Goal: Task Accomplishment & Management: Use online tool/utility

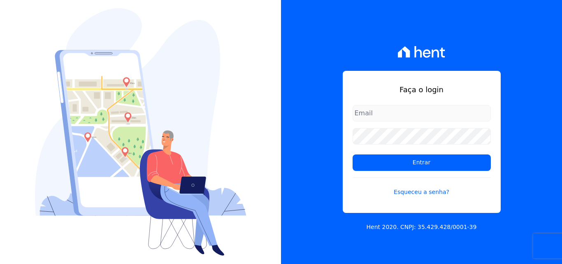
type input "luiz.nascimento@maislar.com"
click at [400, 144] on form "luiz.nascimento@maislar.com Entrar Esqueceu a senha?" at bounding box center [422, 155] width 138 height 101
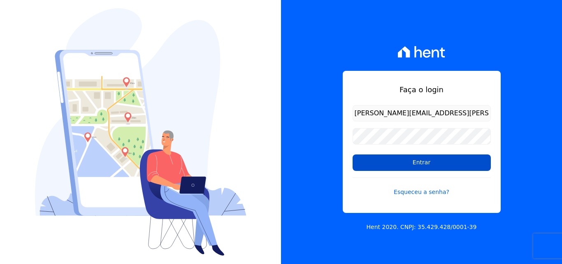
click at [397, 156] on input "Entrar" at bounding box center [422, 162] width 138 height 16
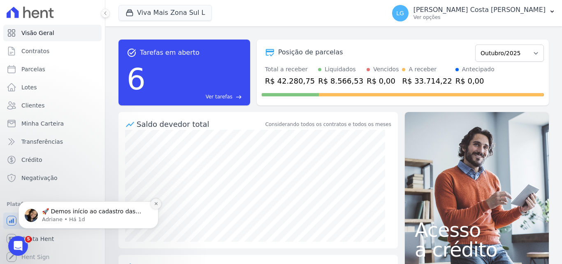
click at [153, 206] on button "Dismiss notification" at bounding box center [156, 203] width 11 height 11
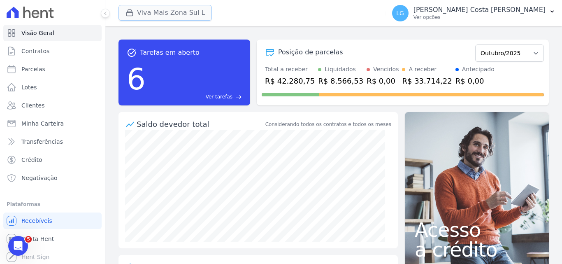
click at [159, 10] on button "Viva Mais Zona Sul L" at bounding box center [164, 13] width 93 height 16
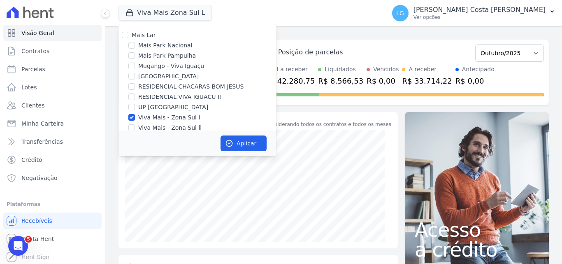
click at [136, 118] on div "Viva Mais - Zona Sul l" at bounding box center [197, 117] width 158 height 9
click at [133, 118] on input "Viva Mais - Zona Sul l" at bounding box center [131, 117] width 7 height 7
checkbox input "false"
click at [133, 47] on input "Mais Park Nacional" at bounding box center [131, 45] width 7 height 7
checkbox input "true"
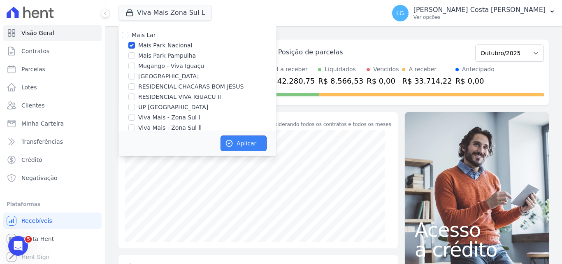
click at [232, 145] on icon "button" at bounding box center [229, 143] width 6 height 6
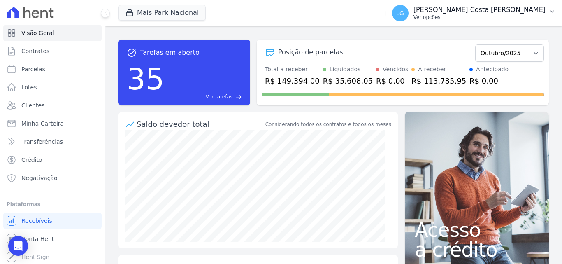
click at [459, 11] on p "[PERSON_NAME]" at bounding box center [479, 10] width 132 height 8
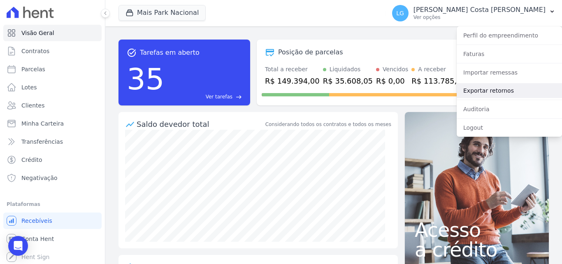
click at [480, 91] on link "Exportar retornos" at bounding box center [509, 90] width 105 height 15
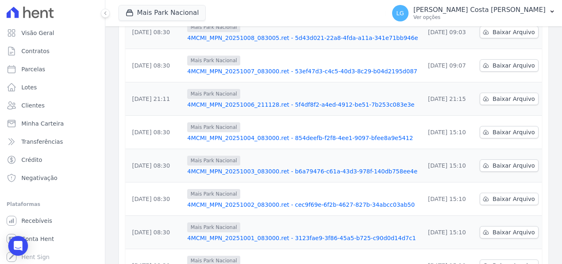
scroll to position [256, 0]
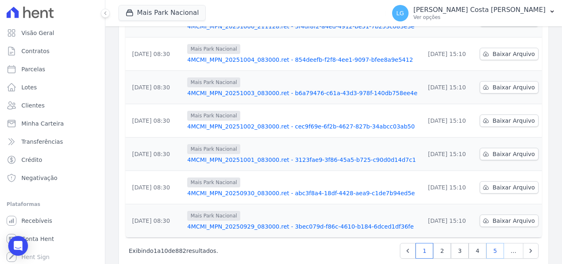
click at [492, 243] on link "5" at bounding box center [495, 251] width 18 height 16
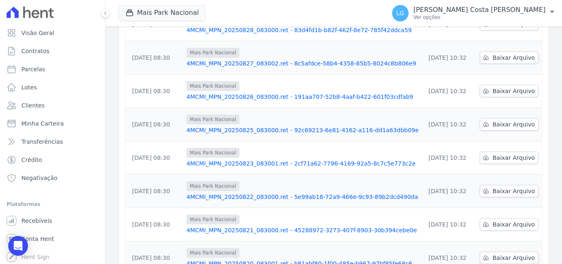
scroll to position [256, 0]
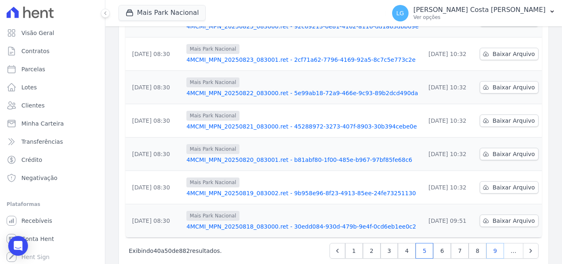
click at [486, 243] on link "9" at bounding box center [495, 251] width 18 height 16
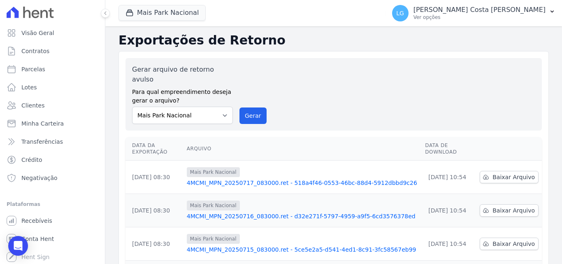
scroll to position [256, 0]
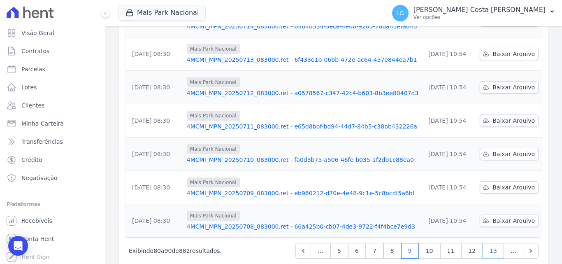
click at [489, 243] on link "13" at bounding box center [493, 251] width 21 height 16
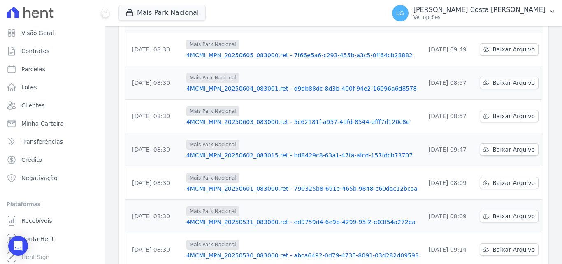
scroll to position [256, 0]
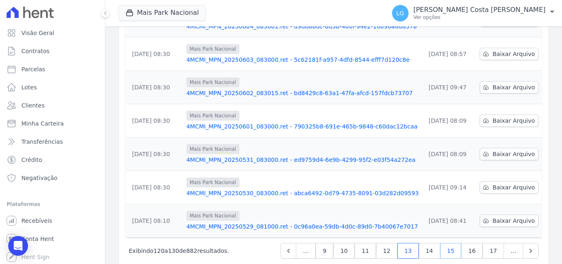
click at [458, 243] on link "15" at bounding box center [450, 251] width 21 height 16
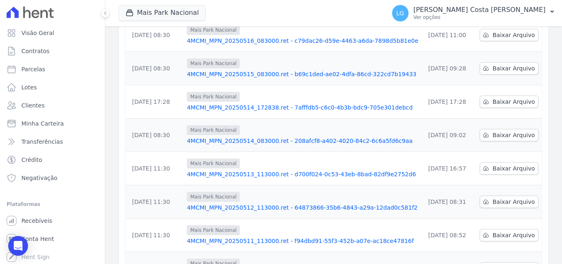
scroll to position [256, 0]
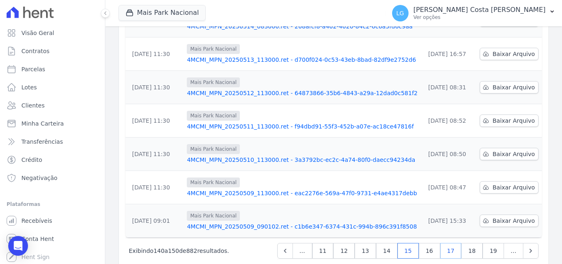
click at [453, 243] on link "17" at bounding box center [450, 251] width 21 height 16
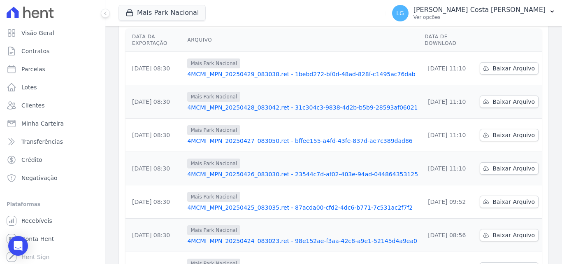
scroll to position [256, 0]
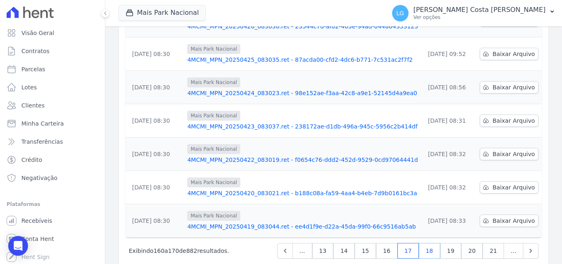
click at [430, 243] on link "18" at bounding box center [429, 251] width 21 height 16
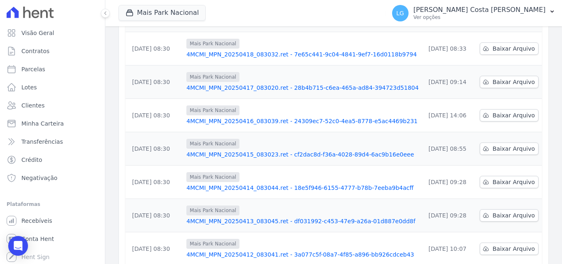
scroll to position [256, 0]
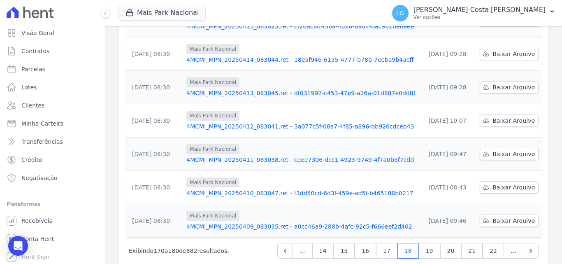
click at [334, 222] on link "4MCMI_MPN_20250409_083035.ret - a0cc46a9-288b-4afc-92c5-f666eef2d402" at bounding box center [302, 226] width 232 height 8
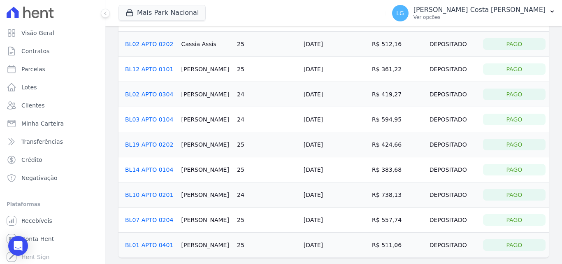
scroll to position [156, 0]
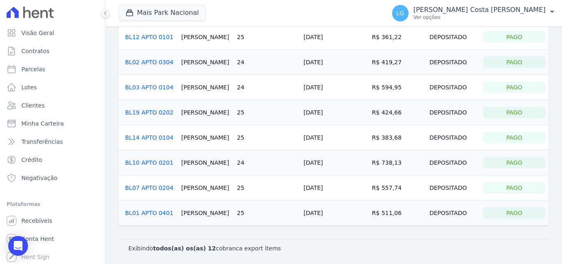
click at [160, 63] on link "BL02 APTO 0304" at bounding box center [149, 62] width 48 height 7
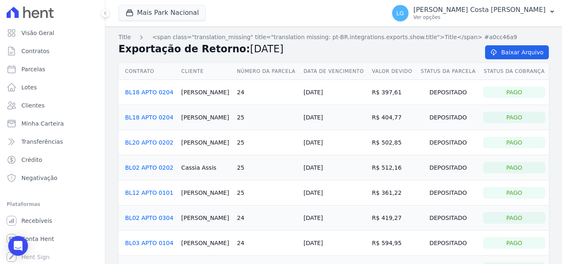
click at [149, 117] on link "BL18 APTO 0204" at bounding box center [149, 117] width 48 height 7
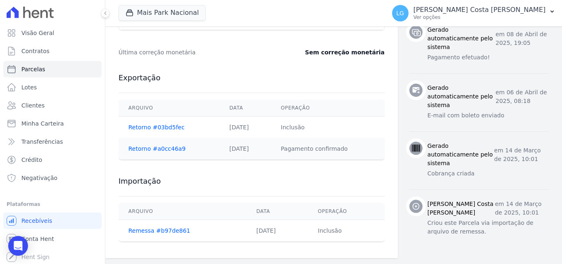
scroll to position [403, 0]
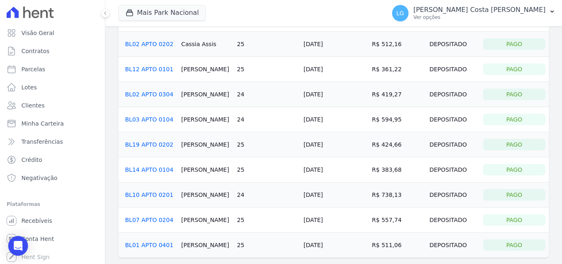
scroll to position [156, 0]
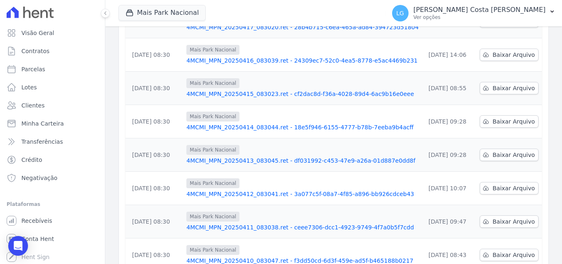
scroll to position [256, 0]
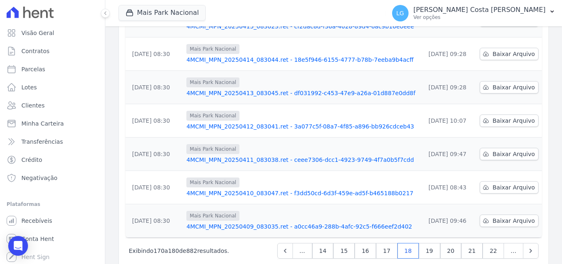
click at [264, 189] on link "4MCMI_MPN_20250410_083047.ret - f3dd50cd-6d3f-459e-ad5f-b465188b0217" at bounding box center [302, 193] width 232 height 8
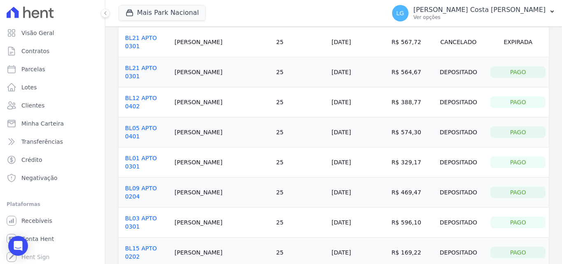
scroll to position [306, 0]
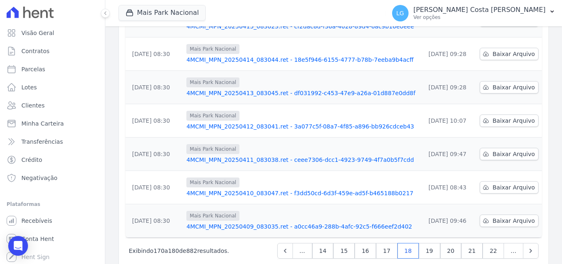
scroll to position [256, 0]
click at [429, 243] on link "19" at bounding box center [429, 251] width 21 height 16
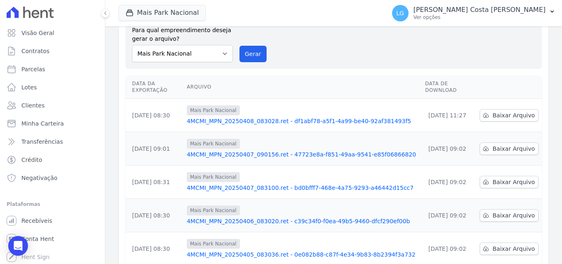
scroll to position [51, 0]
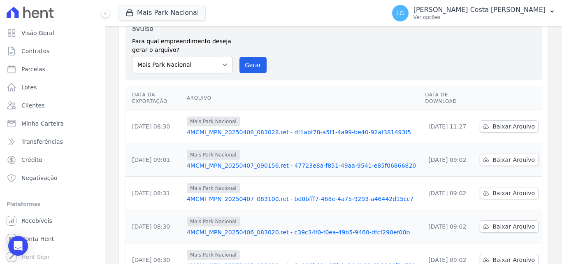
click at [282, 161] on link "4MCMI_MPN_20250407_090156.ret - 47723e8a-f851-49aa-9541-e85f06866820" at bounding box center [303, 165] width 232 height 8
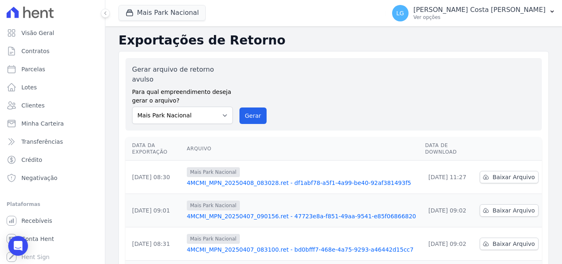
click at [265, 179] on link "4MCMI_MPN_20250408_083028.ret - df1abf78-a5f1-4a99-be40-92af381493f5" at bounding box center [303, 183] width 232 height 8
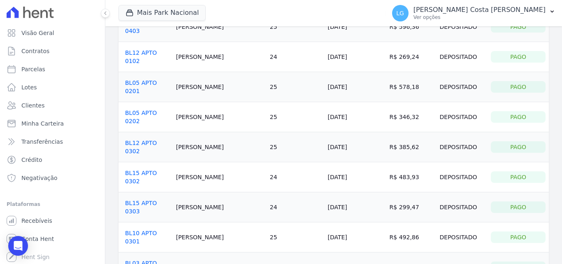
scroll to position [181, 0]
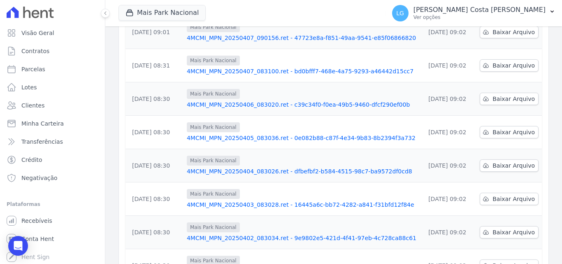
scroll to position [256, 0]
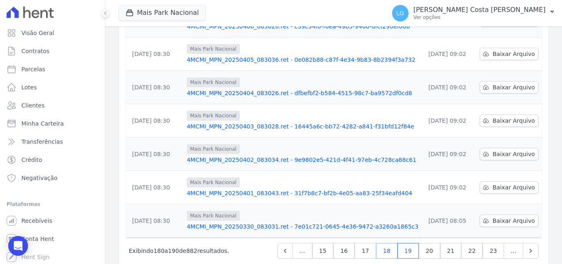
click at [389, 243] on link "18" at bounding box center [386, 251] width 21 height 16
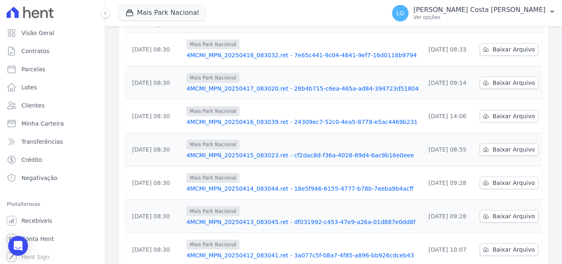
scroll to position [256, 0]
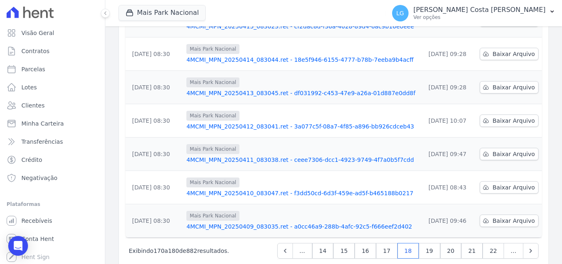
click at [276, 148] on td "Mais Park Nacional 4MCMI_MPN_20250411_083038.ret - ceee7306-dcc1-4923-9749-4f7a…" at bounding box center [302, 153] width 239 height 33
click at [276, 156] on link "4MCMI_MPN_20250411_083038.ret - ceee7306-dcc1-4923-9749-4f7a0b5f7cdd" at bounding box center [302, 160] width 232 height 8
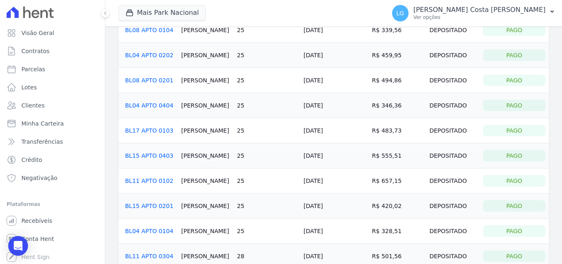
scroll to position [82, 0]
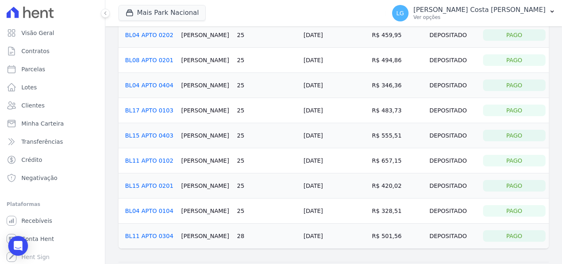
click at [148, 183] on link "BL15 APTO 0201" at bounding box center [149, 185] width 48 height 7
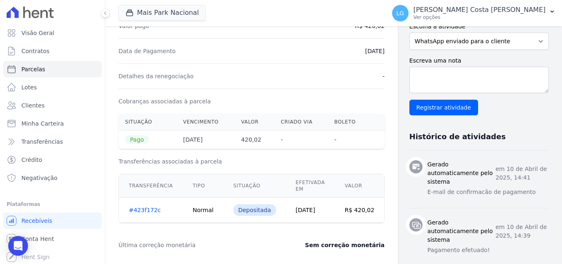
scroll to position [247, 0]
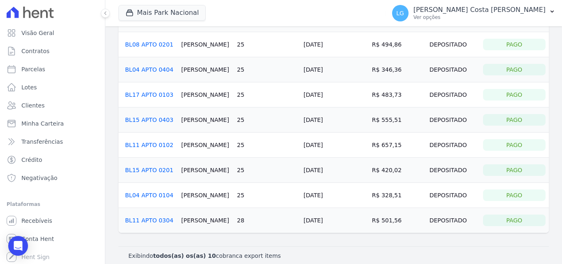
scroll to position [105, 0]
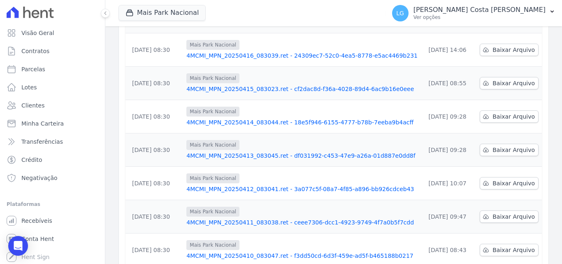
scroll to position [256, 0]
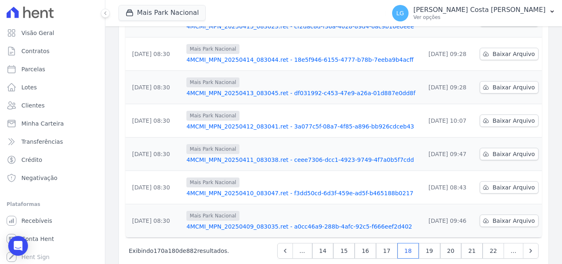
click at [271, 122] on link "4MCMI_MPN_20250412_083041.ret - 3a077c5f-08a7-4f85-a896-bb926cdceb43" at bounding box center [302, 126] width 232 height 8
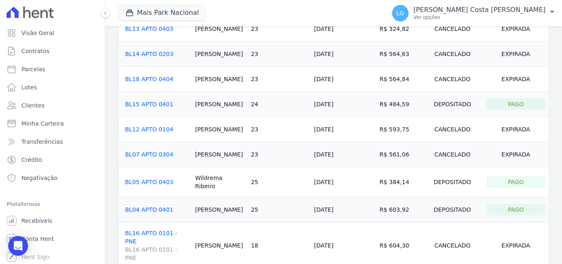
scroll to position [537, 0]
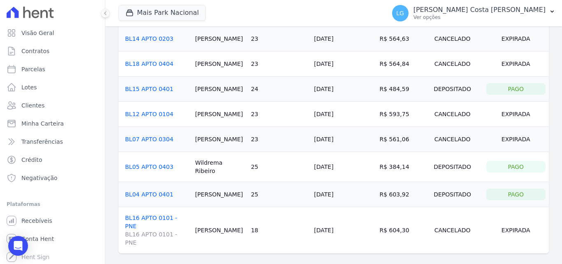
drag, startPoint x: 397, startPoint y: 174, endPoint x: 404, endPoint y: 167, distance: 9.6
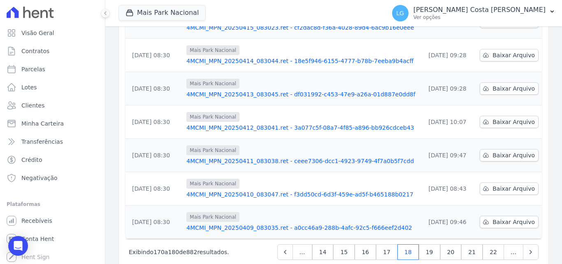
scroll to position [256, 0]
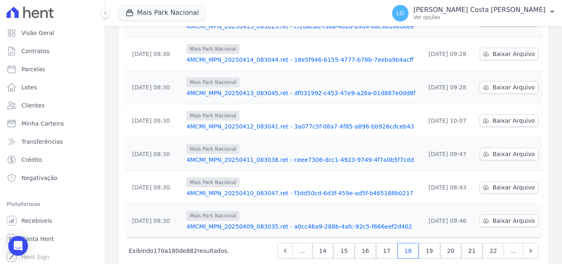
click at [354, 222] on link "4MCMI_MPN_20250409_083035.ret - a0cc46a9-288b-4afc-92c5-f666eef2d402" at bounding box center [302, 226] width 232 height 8
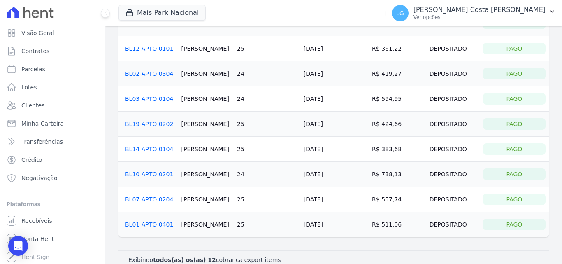
scroll to position [156, 0]
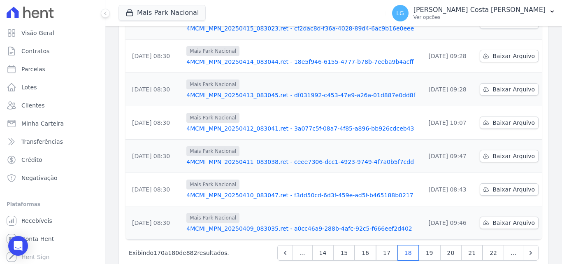
scroll to position [256, 0]
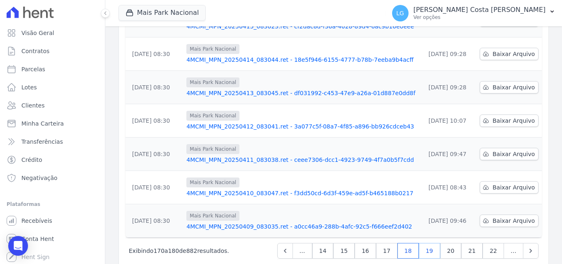
click at [426, 243] on link "19" at bounding box center [429, 251] width 21 height 16
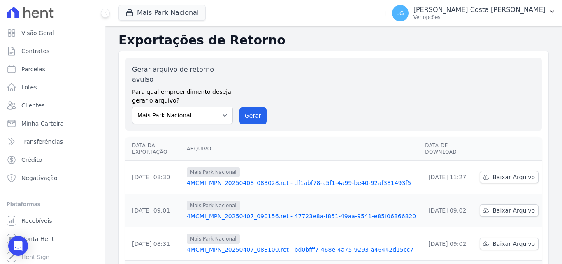
click at [282, 179] on link "4MCMI_MPN_20250408_083028.ret - df1abf78-a5f1-4a99-be40-92af381493f5" at bounding box center [303, 183] width 232 height 8
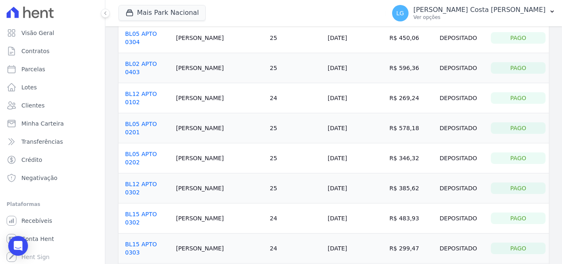
scroll to position [165, 0]
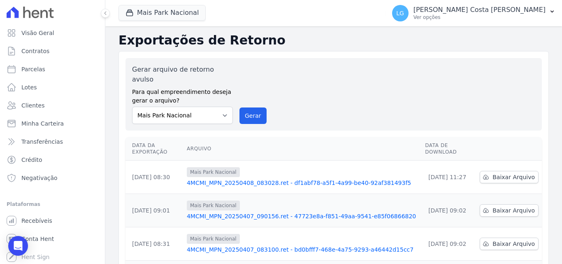
click at [272, 212] on link "4MCMI_MPN_20250407_090156.ret - 47723e8a-f851-49aa-9541-e85f06866820" at bounding box center [303, 216] width 232 height 8
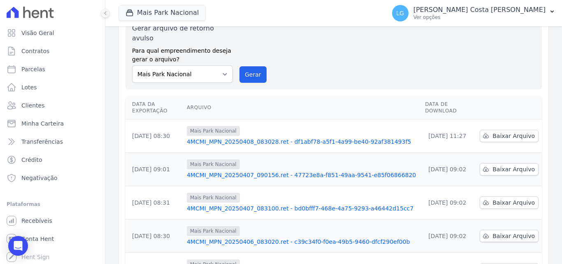
click at [258, 204] on link "4MCMI_MPN_20250407_083100.ret - bd0bfff7-468e-4a75-9293-a46442d15cc7" at bounding box center [303, 208] width 232 height 8
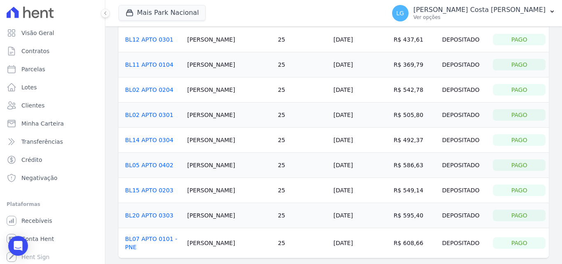
scroll to position [181, 0]
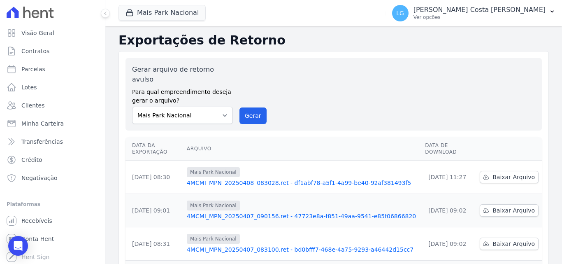
click at [251, 245] on link "4MCMI_MPN_20250407_083100.ret - bd0bfff7-468e-4a75-9293-a46442d15cc7" at bounding box center [303, 249] width 232 height 8
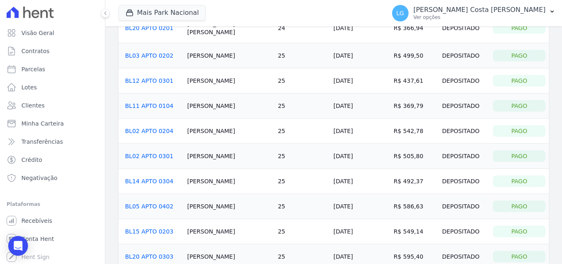
scroll to position [165, 0]
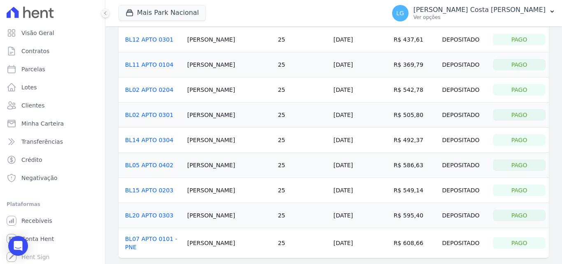
drag, startPoint x: 220, startPoint y: 175, endPoint x: 219, endPoint y: 169, distance: 5.8
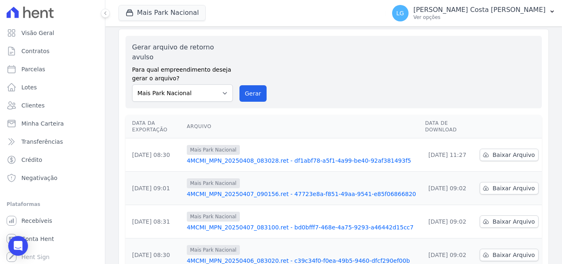
scroll to position [41, 0]
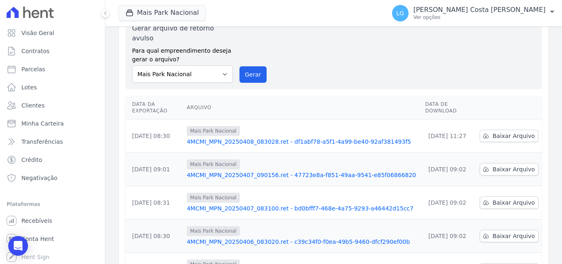
click at [229, 237] on link "4MCMI_MPN_20250406_083020.ret - c39c34f0-f0ea-49b5-9460-dfcf290ef00b" at bounding box center [303, 241] width 232 height 8
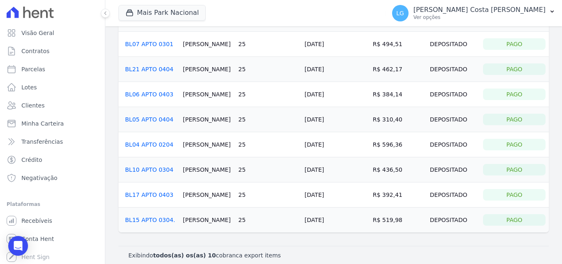
scroll to position [105, 0]
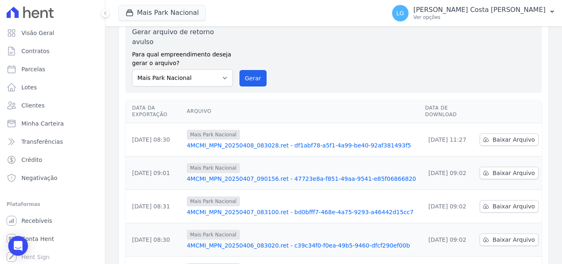
scroll to position [165, 0]
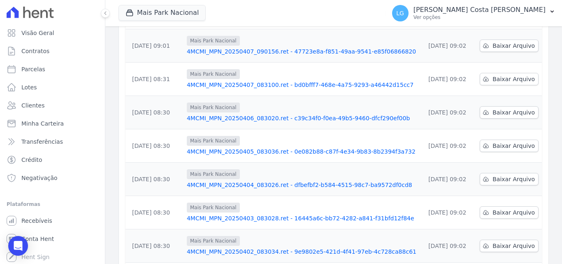
click at [231, 181] on link "4MCMI_MPN_20250404_083026.ret - dfbefbf2-b584-4515-98c7-ba9572df0cd8" at bounding box center [303, 185] width 232 height 8
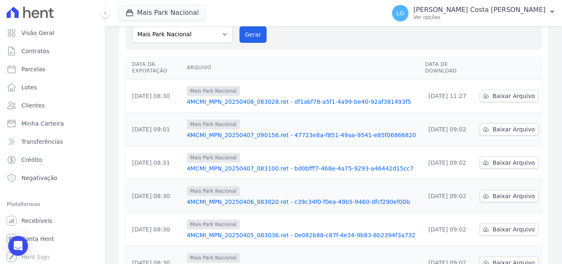
scroll to position [9, 0]
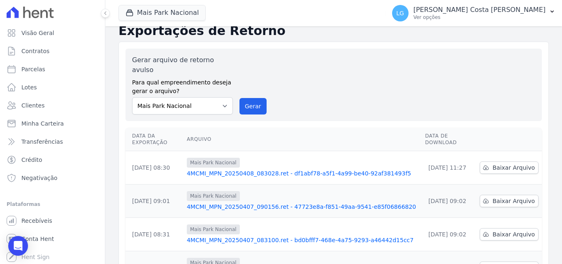
click at [242, 169] on link "4MCMI_MPN_20250408_083028.ret - df1abf78-a5f1-4a99-be40-92af381493f5" at bounding box center [303, 173] width 232 height 8
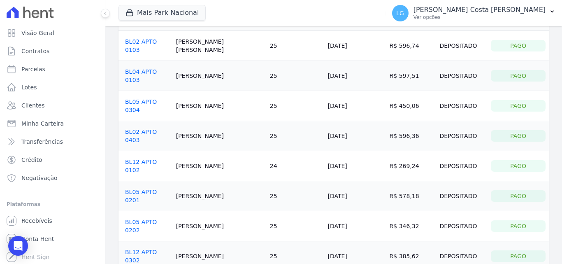
scroll to position [41, 0]
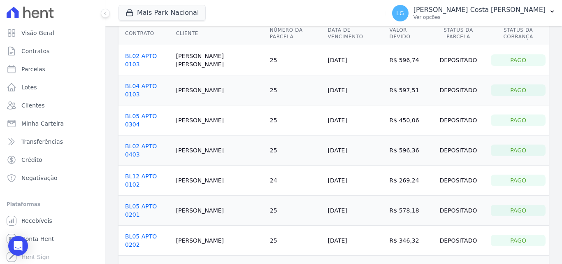
click at [274, 225] on td "25" at bounding box center [296, 240] width 58 height 30
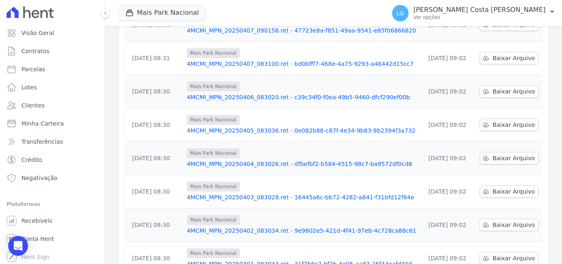
scroll to position [256, 0]
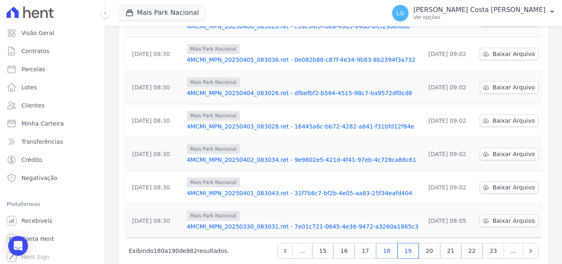
click at [390, 243] on link "18" at bounding box center [386, 251] width 21 height 16
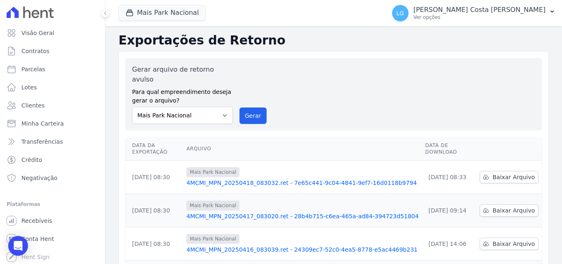
scroll to position [247, 0]
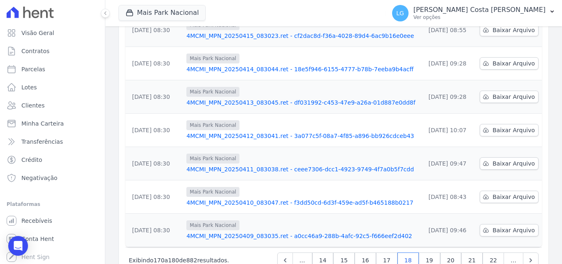
click at [323, 232] on link "4MCMI_MPN_20250409_083035.ret - a0cc46a9-288b-4afc-92c5-f666eef2d402" at bounding box center [302, 236] width 232 height 8
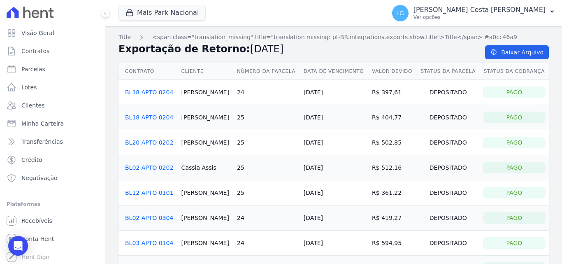
click at [153, 93] on link "BL18 APTO 0204" at bounding box center [149, 92] width 48 height 7
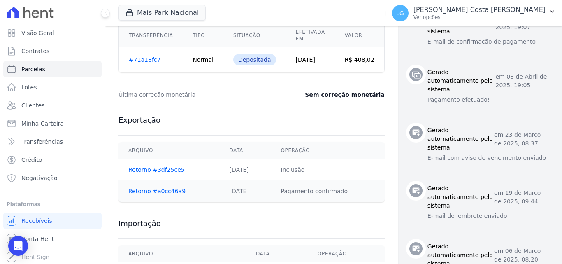
scroll to position [266, 0]
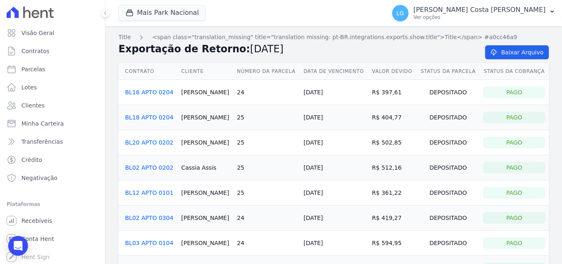
click at [151, 116] on link "BL18 APTO 0204" at bounding box center [149, 117] width 48 height 7
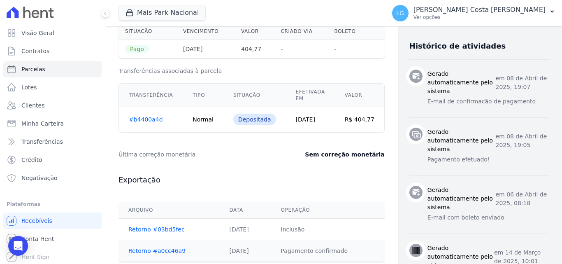
scroll to position [403, 0]
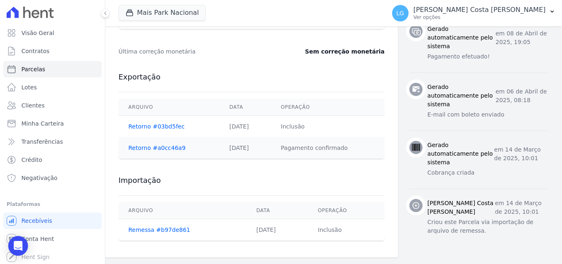
drag, startPoint x: 284, startPoint y: 152, endPoint x: 284, endPoint y: 137, distance: 14.8
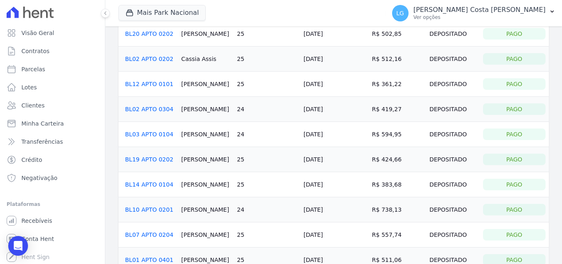
scroll to position [123, 0]
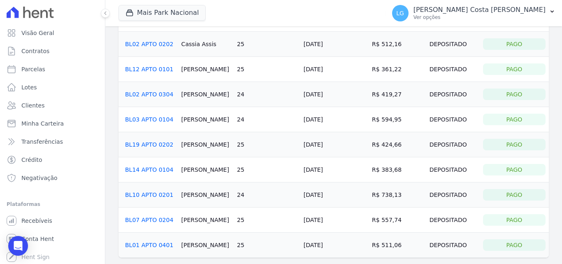
click at [166, 144] on link "BL19 APTO 0202" at bounding box center [149, 144] width 48 height 7
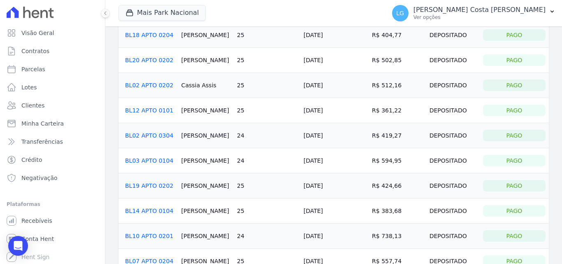
scroll to position [123, 0]
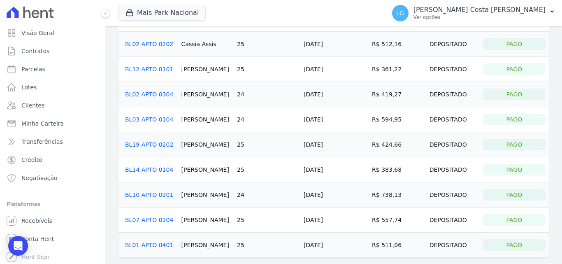
click at [161, 170] on link "BL14 APTO 0104" at bounding box center [149, 169] width 48 height 7
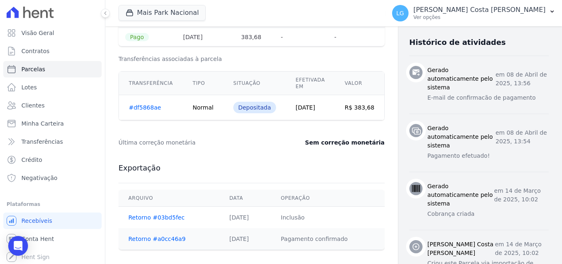
scroll to position [329, 0]
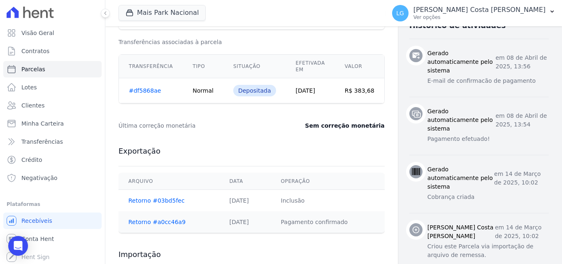
drag, startPoint x: 298, startPoint y: 142, endPoint x: 255, endPoint y: 163, distance: 48.4
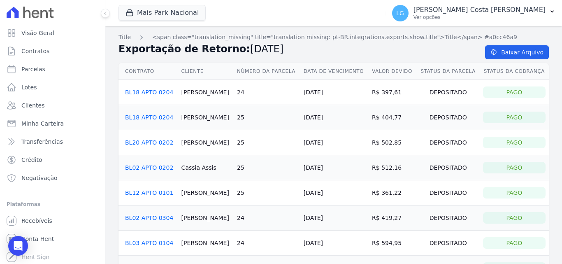
click at [162, 94] on link "BL18 APTO 0204" at bounding box center [149, 92] width 48 height 7
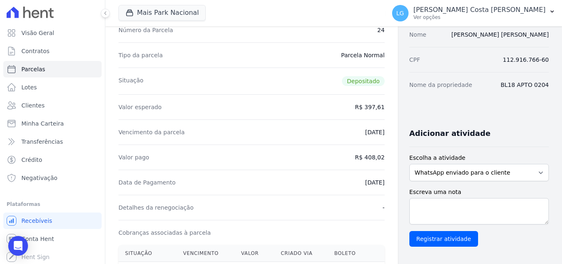
scroll to position [82, 0]
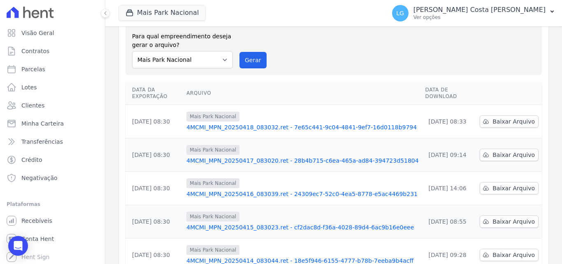
scroll to position [256, 0]
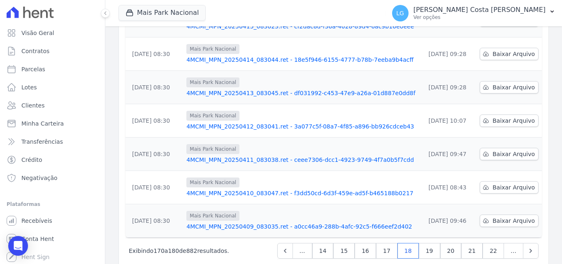
click at [260, 222] on link "4MCMI_MPN_20250409_083035.ret - a0cc46a9-288b-4afc-92c5-f666eef2d402" at bounding box center [302, 226] width 232 height 8
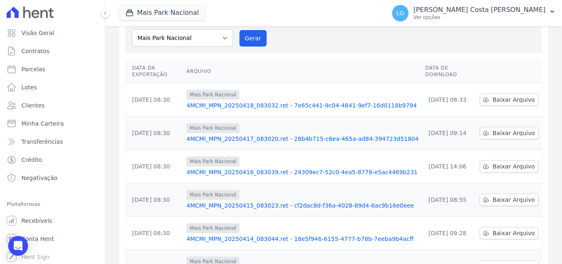
scroll to position [256, 0]
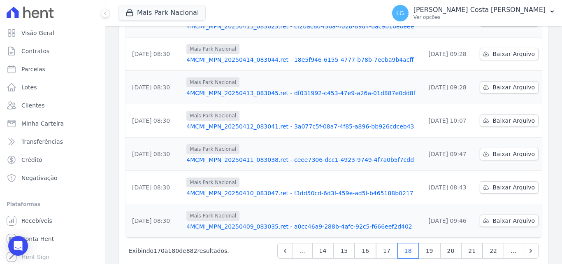
click at [246, 189] on link "4MCMI_MPN_20250410_083047.ret - f3dd50cd-6d3f-459e-ad5f-b465188b0217" at bounding box center [302, 193] width 232 height 8
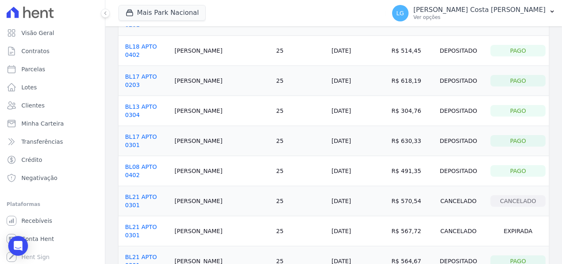
scroll to position [123, 0]
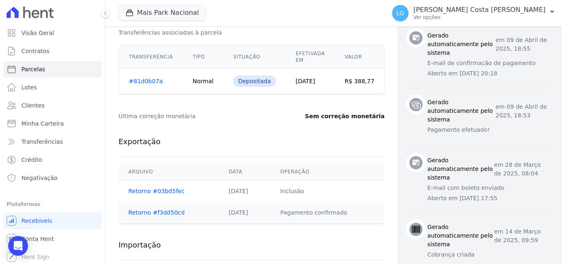
scroll to position [403, 0]
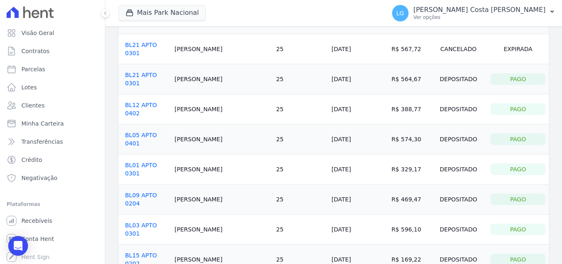
scroll to position [306, 0]
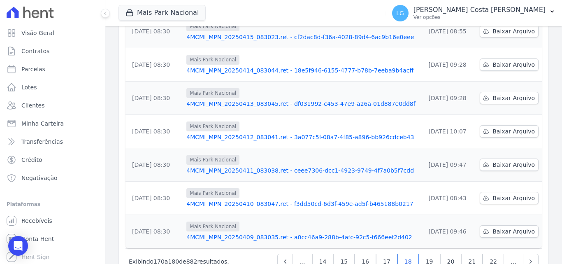
scroll to position [256, 0]
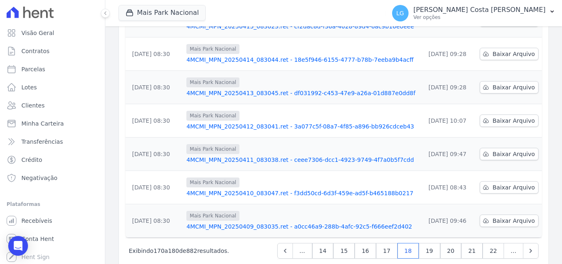
click at [240, 156] on link "4MCMI_MPN_20250411_083038.ret - ceee7306-dcc1-4923-9749-4f7a0b5f7cdd" at bounding box center [302, 160] width 232 height 8
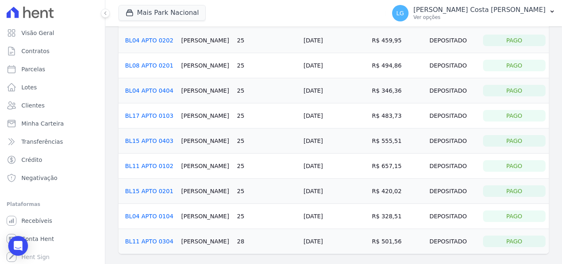
scroll to position [82, 0]
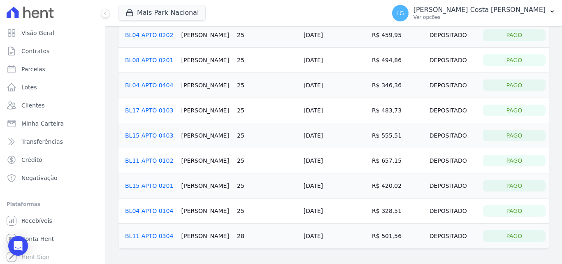
click at [153, 185] on link "BL15 APTO 0201" at bounding box center [149, 185] width 48 height 7
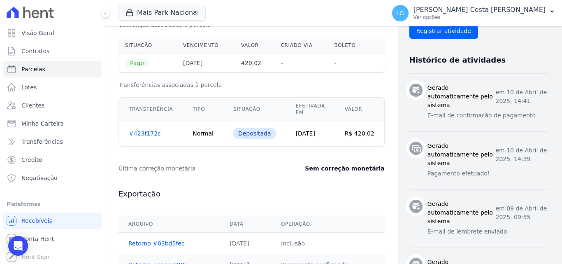
scroll to position [288, 0]
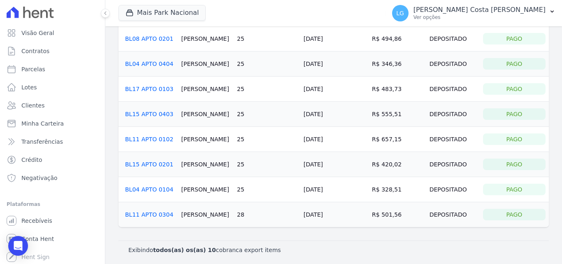
scroll to position [105, 0]
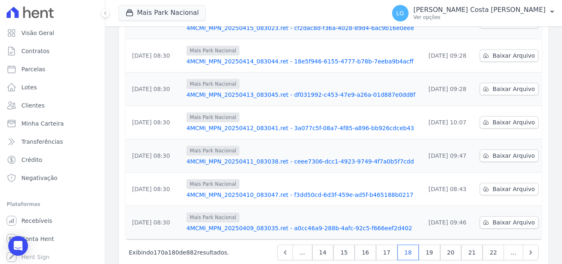
scroll to position [256, 0]
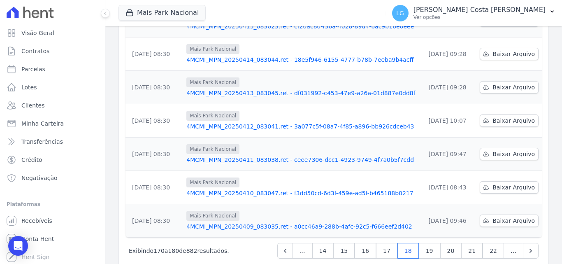
click at [225, 222] on link "4MCMI_MPN_20250409_083035.ret - a0cc46a9-288b-4afc-92c5-f666eef2d402" at bounding box center [302, 226] width 232 height 8
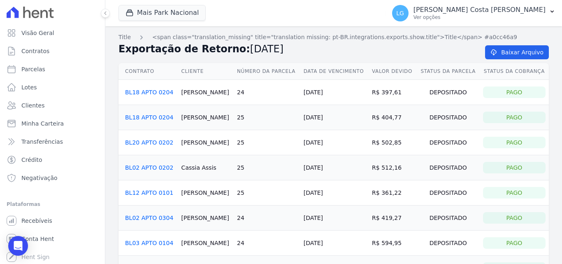
click at [160, 93] on link "BL18 APTO 0204" at bounding box center [149, 92] width 48 height 7
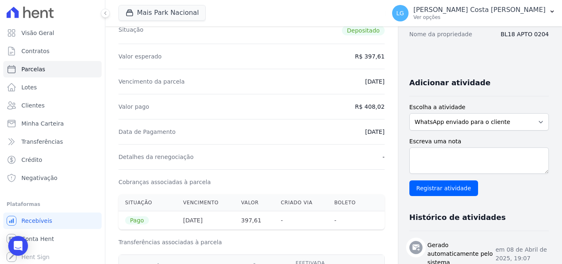
scroll to position [123, 0]
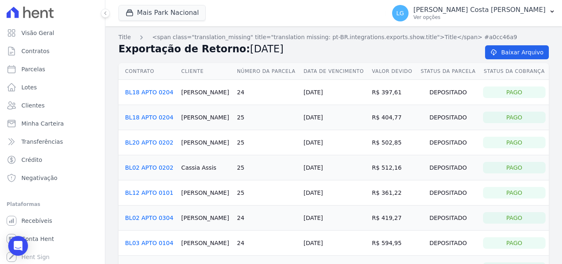
click at [144, 116] on link "BL18 APTO 0204" at bounding box center [149, 117] width 48 height 7
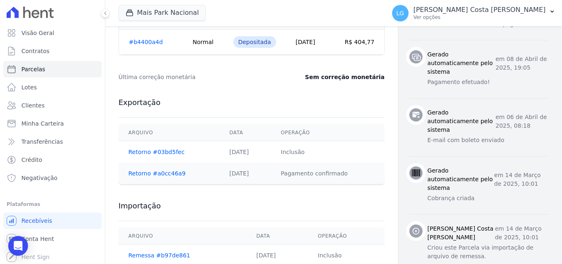
scroll to position [403, 0]
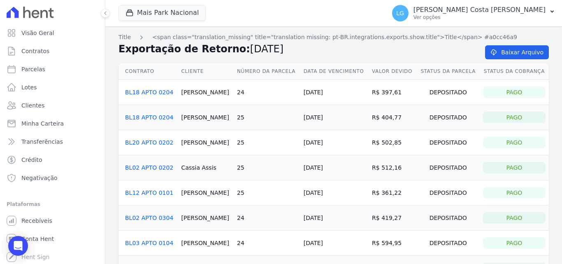
click at [151, 192] on link "BL12 APTO 0101" at bounding box center [149, 192] width 48 height 7
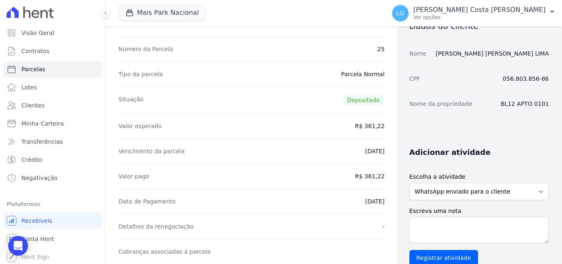
scroll to position [82, 0]
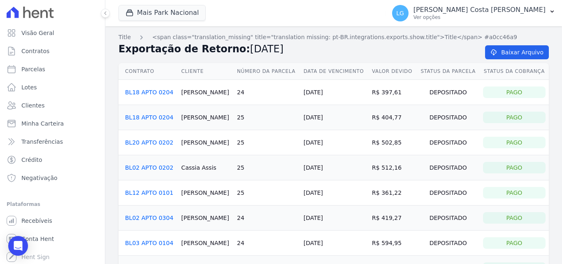
click at [155, 216] on link "BL02 APTO 0304" at bounding box center [149, 217] width 48 height 7
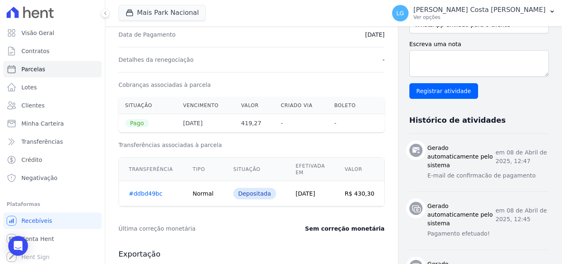
scroll to position [247, 0]
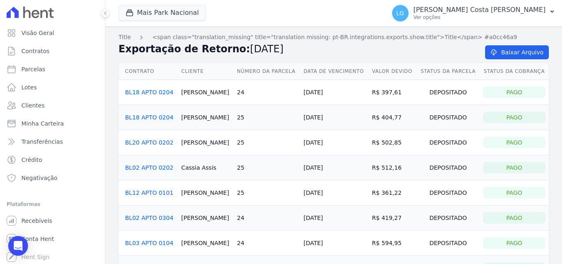
scroll to position [41, 0]
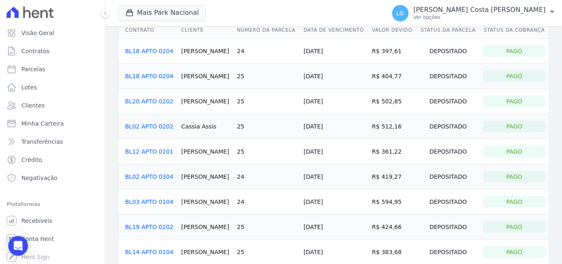
click at [144, 226] on link "BL19 APTO 0202" at bounding box center [149, 226] width 48 height 7
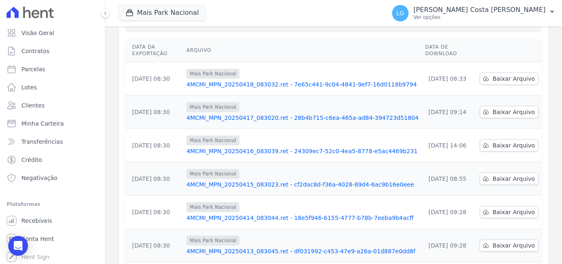
scroll to position [247, 0]
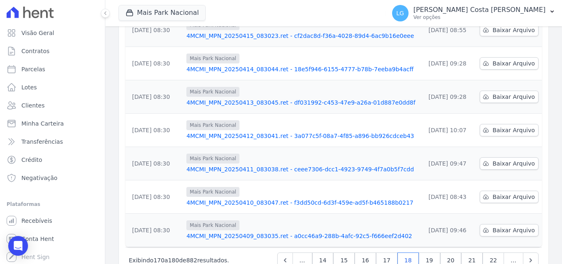
click at [243, 232] on link "4MCMI_MPN_20250409_083035.ret - a0cc46a9-288b-4afc-92c5-f666eef2d402" at bounding box center [302, 236] width 232 height 8
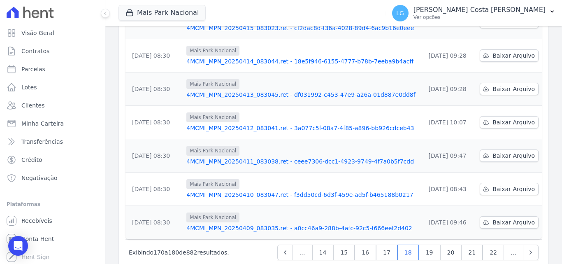
scroll to position [256, 0]
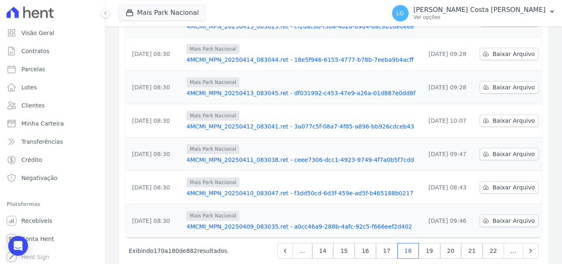
click at [231, 222] on link "4MCMI_MPN_20250409_083035.ret - a0cc46a9-288b-4afc-92c5-f666eef2d402" at bounding box center [302, 226] width 232 height 8
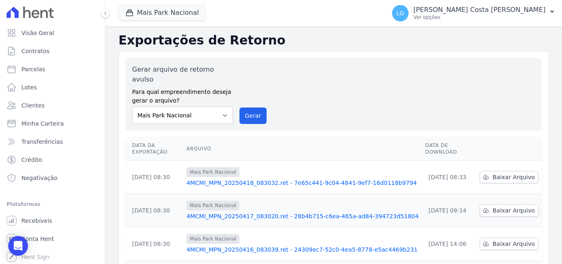
scroll to position [256, 0]
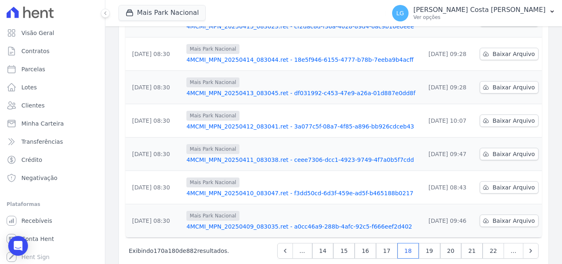
click at [258, 181] on td "Mais Park Nacional 4MCMI_MPN_20250410_083047.ret - f3dd50cd-6d3f-459e-ad5f-b465…" at bounding box center [302, 187] width 239 height 33
click at [258, 189] on link "4MCMI_MPN_20250410_083047.ret - f3dd50cd-6d3f-459e-ad5f-b465188b0217" at bounding box center [302, 193] width 232 height 8
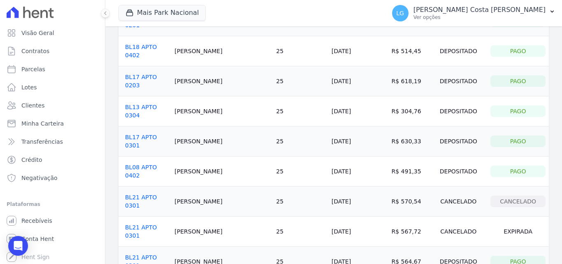
scroll to position [123, 0]
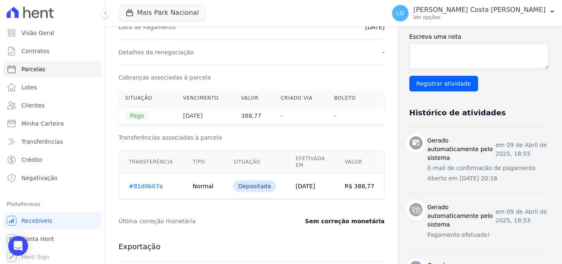
scroll to position [247, 0]
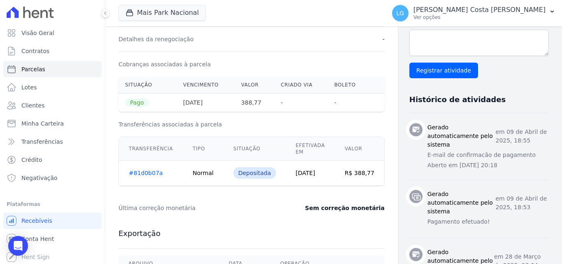
drag, startPoint x: 284, startPoint y: 171, endPoint x: 283, endPoint y: 163, distance: 7.5
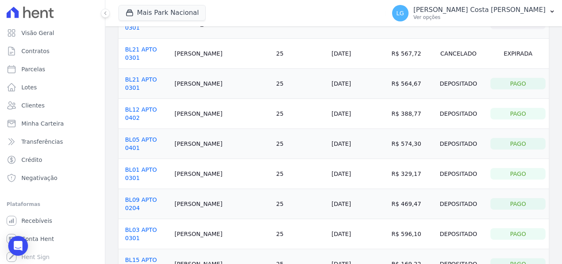
scroll to position [306, 0]
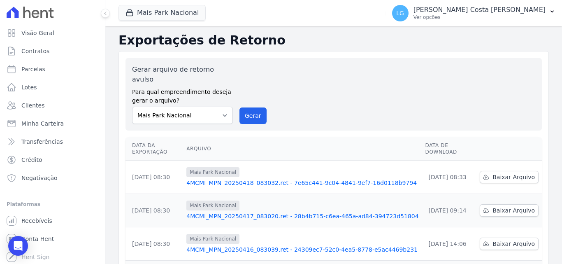
click at [349, 179] on link "4MCMI_MPN_20250418_083032.ret - 7e65c441-9c04-4841-9ef7-16d0118b9794" at bounding box center [302, 183] width 232 height 8
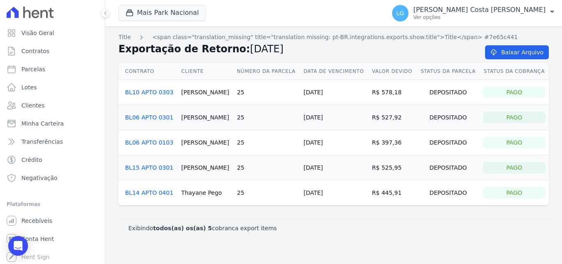
click at [153, 144] on link "BL06 APTO 0103" at bounding box center [149, 142] width 48 height 7
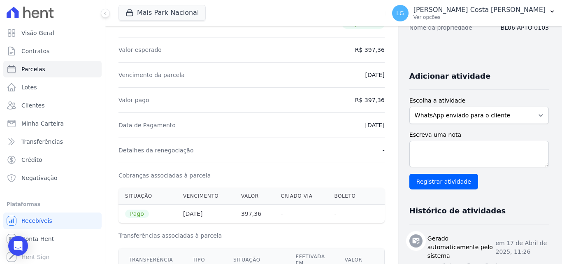
scroll to position [165, 0]
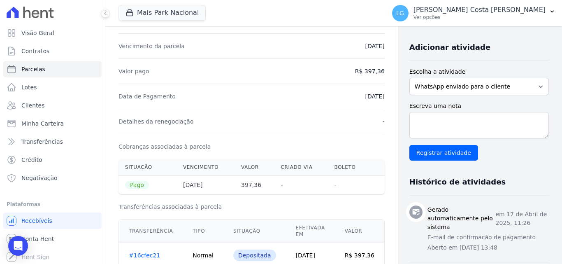
drag, startPoint x: 248, startPoint y: 139, endPoint x: 244, endPoint y: 136, distance: 4.7
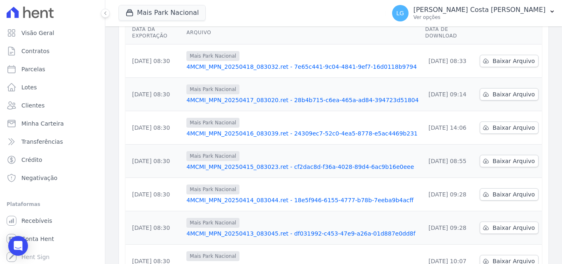
scroll to position [256, 0]
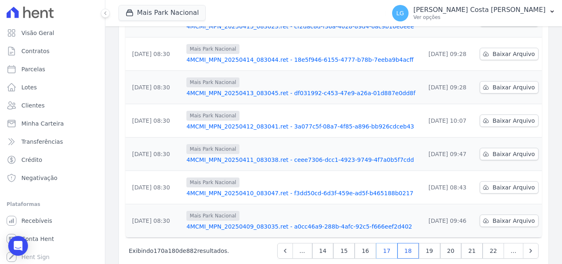
click at [390, 243] on link "17" at bounding box center [386, 251] width 21 height 16
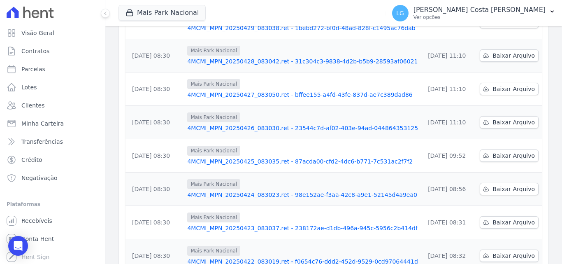
scroll to position [247, 0]
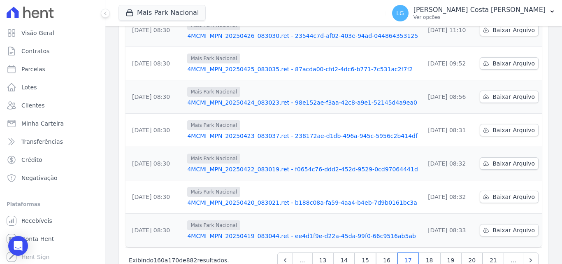
click at [330, 232] on link "4MCMI_MPN_20250419_083044.ret - ee4d1f9e-d22a-45da-99f0-66c9516ab5ab" at bounding box center [302, 236] width 231 height 8
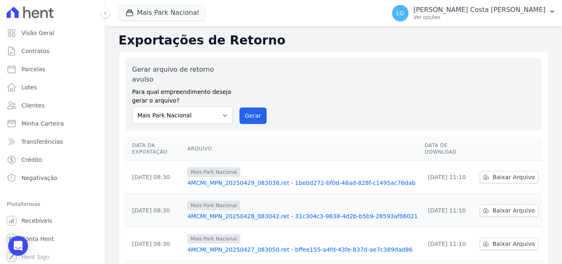
scroll to position [256, 0]
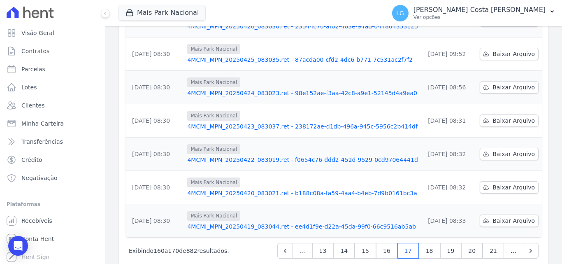
click at [297, 189] on link "4MCMI_MPN_20250420_083021.ret - b188c08a-fa59-4aa4-b4eb-7d9b0161bc3a" at bounding box center [302, 193] width 231 height 8
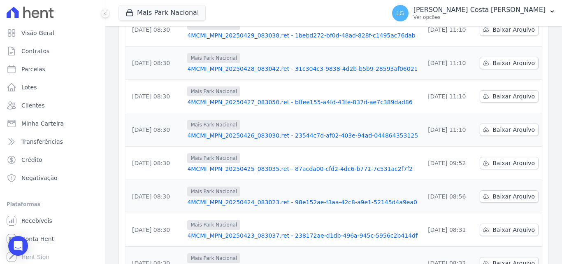
scroll to position [247, 0]
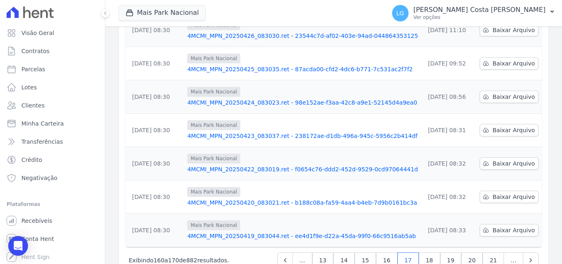
click at [293, 165] on link "4MCMI_MPN_20250422_083019.ret - f0654c76-ddd2-452d-9529-0cd97064441d" at bounding box center [302, 169] width 231 height 8
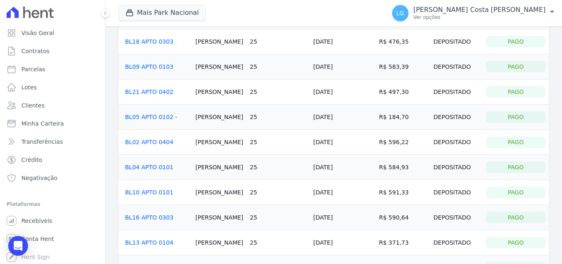
scroll to position [16, 0]
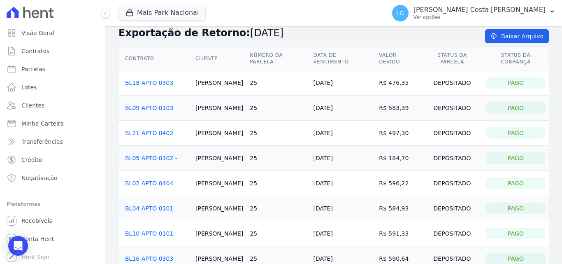
drag, startPoint x: 350, startPoint y: 170, endPoint x: 346, endPoint y: 162, distance: 8.3
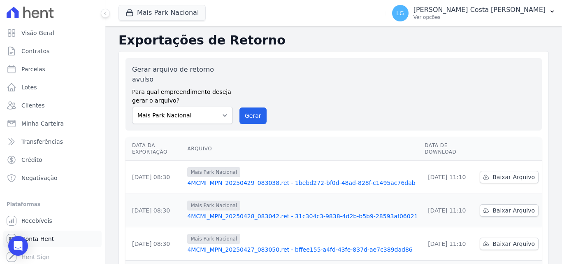
click at [45, 234] on link "Conta Hent" at bounding box center [52, 238] width 98 height 16
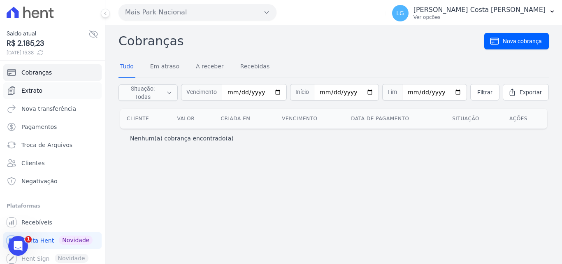
click at [27, 86] on span "Extrato" at bounding box center [31, 90] width 21 height 8
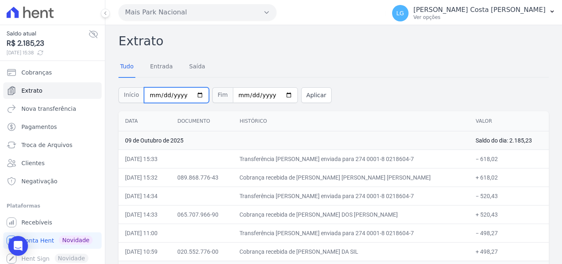
click at [198, 93] on input "2025-10-01" at bounding box center [176, 95] width 65 height 16
click at [195, 96] on input "2025-10-01" at bounding box center [176, 95] width 65 height 16
type input "2025-04-08"
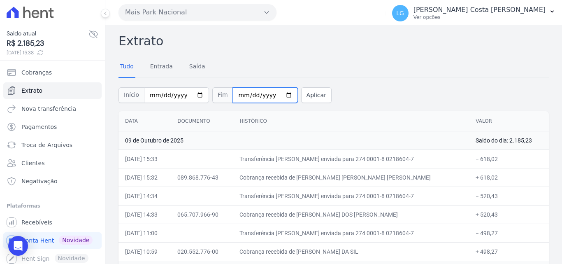
click at [265, 96] on input "2025-10-09" at bounding box center [265, 95] width 65 height 16
type input "2025-10-08"
type input "2025-04-08"
click at [301, 95] on button "Aplicar" at bounding box center [316, 95] width 30 height 16
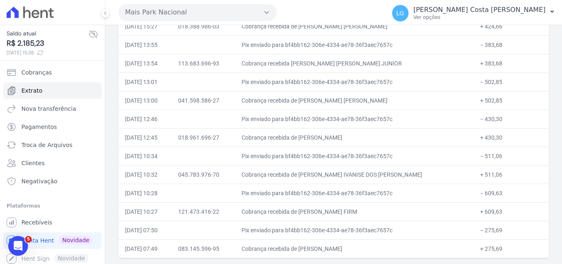
scroll to position [374, 0]
click at [437, 113] on td "Pix enviado para bf4bb162-306e-4334-ae78-36f3aec7657c" at bounding box center [354, 118] width 239 height 19
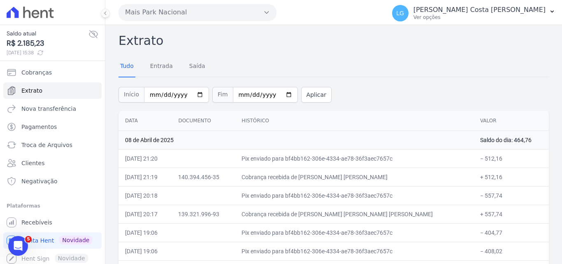
scroll to position [0, 0]
click at [190, 96] on input "2025-04-08" at bounding box center [176, 95] width 65 height 16
type input "[DATE]"
click at [277, 95] on input "2025-04-08" at bounding box center [265, 95] width 65 height 16
type input "[DATE]"
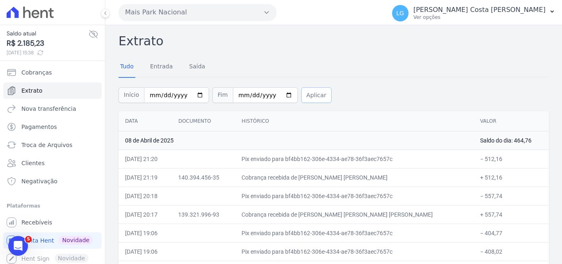
click at [307, 99] on button "Aplicar" at bounding box center [316, 95] width 30 height 16
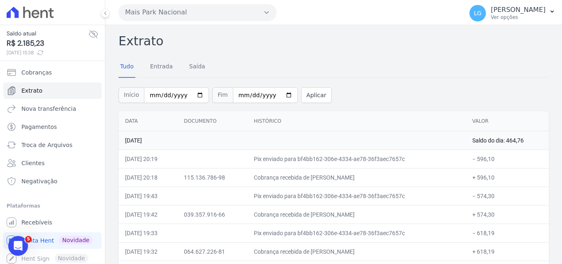
scroll to position [1384, 0]
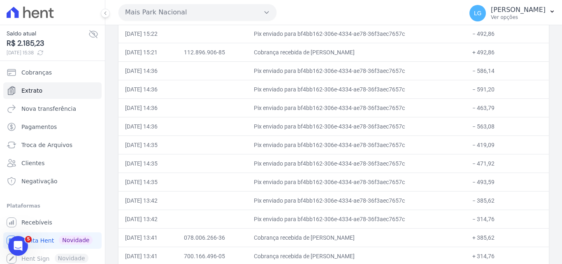
click at [386, 145] on td "Pix enviado para bf4bb162-306e-4334-ae78-36f3aec7657c" at bounding box center [356, 144] width 218 height 19
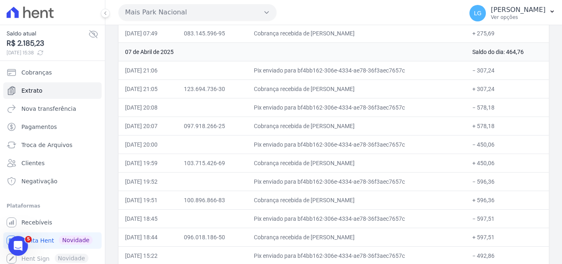
scroll to position [1137, 0]
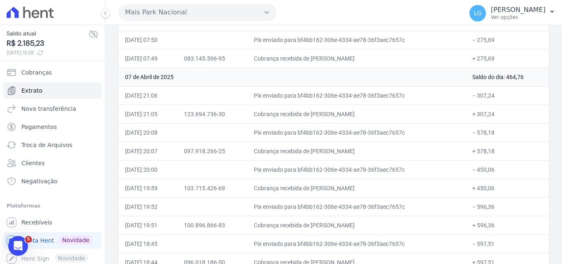
drag, startPoint x: 399, startPoint y: 161, endPoint x: 204, endPoint y: 266, distance: 221.4
drag, startPoint x: 204, startPoint y: 266, endPoint x: 448, endPoint y: 203, distance: 252.4
click at [448, 203] on td "Pix enviado para bf4bb162-306e-4334-ae78-36f3aec7657c" at bounding box center [356, 206] width 218 height 19
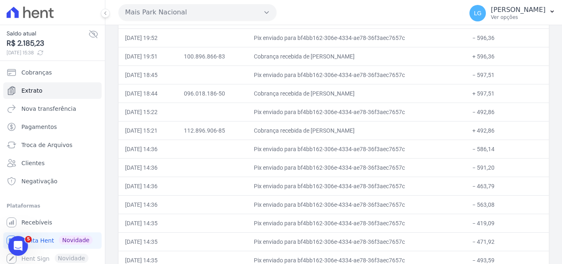
scroll to position [1384, 0]
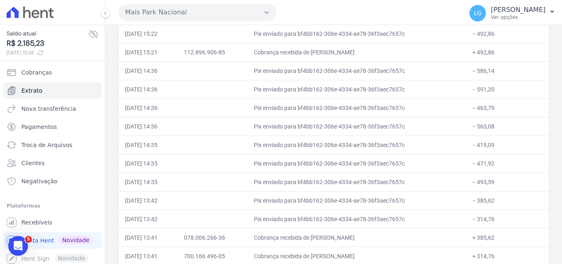
click at [388, 145] on td "Pix enviado para bf4bb162-306e-4334-ae78-36f3aec7657c" at bounding box center [356, 144] width 218 height 19
click at [175, 142] on td "07/04/2025, 14:35" at bounding box center [147, 144] width 59 height 19
click at [172, 142] on td "[DATE] 14:35" at bounding box center [147, 144] width 59 height 19
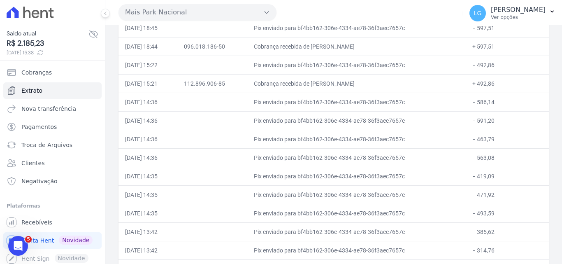
scroll to position [1368, 0]
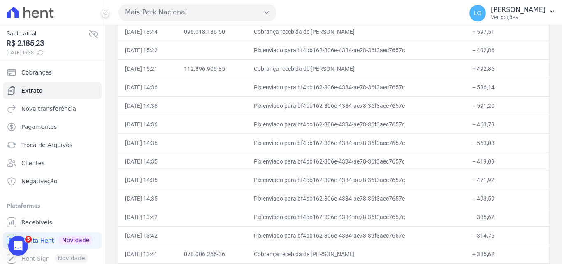
click at [227, 160] on td at bounding box center [212, 161] width 70 height 19
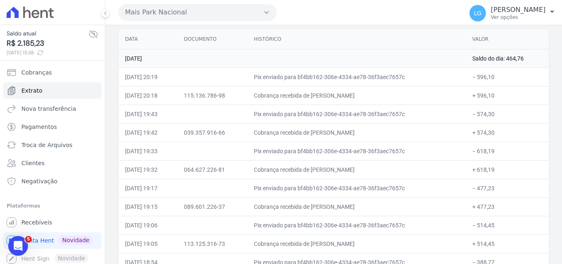
scroll to position [51, 0]
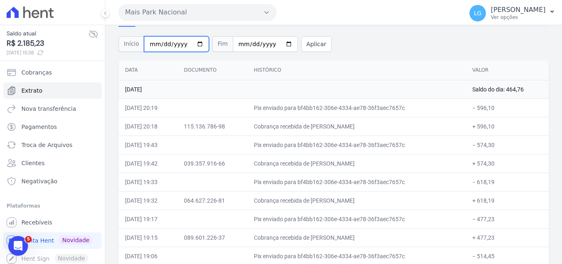
click at [192, 45] on input "2025-04-07" at bounding box center [176, 44] width 65 height 16
type input "[DATE]"
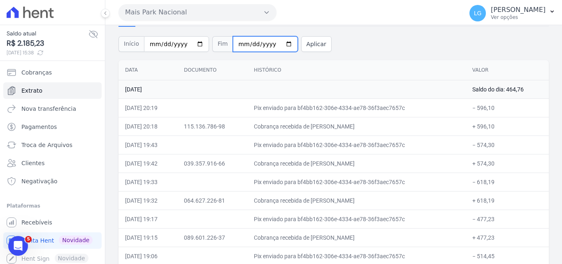
click at [277, 42] on input "2025-04-09" at bounding box center [265, 44] width 65 height 16
type input "[DATE]"
click at [312, 44] on button "Aplicar" at bounding box center [316, 44] width 30 height 16
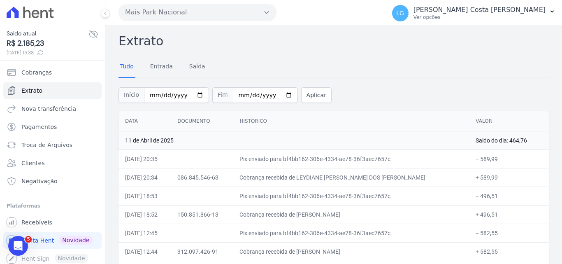
scroll to position [2013, 0]
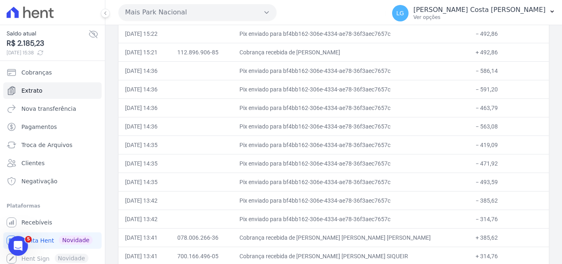
click at [320, 146] on td "Pix enviado para bf4bb162-306e-4334-ae78-36f3aec7657c" at bounding box center [351, 144] width 236 height 19
click at [149, 142] on td "[DATE] 14:35" at bounding box center [144, 144] width 52 height 19
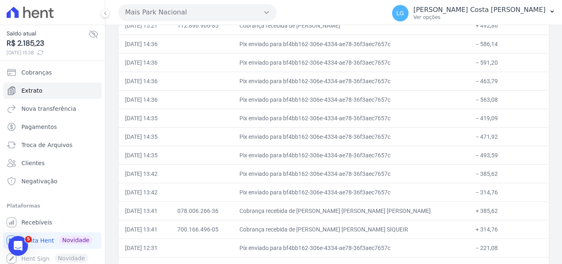
scroll to position [2055, 0]
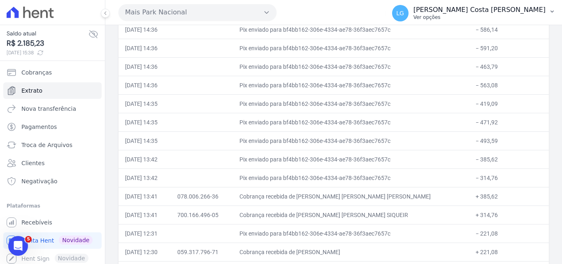
click at [464, 19] on p "Ver opções" at bounding box center [479, 17] width 132 height 7
click at [465, 16] on p "Ver opções" at bounding box center [479, 17] width 132 height 7
click at [60, 74] on link "Cobranças" at bounding box center [52, 72] width 98 height 16
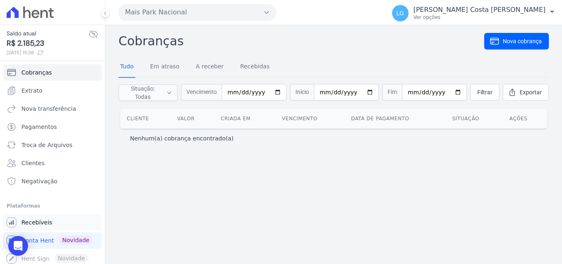
click at [51, 222] on link "Recebíveis" at bounding box center [52, 222] width 98 height 16
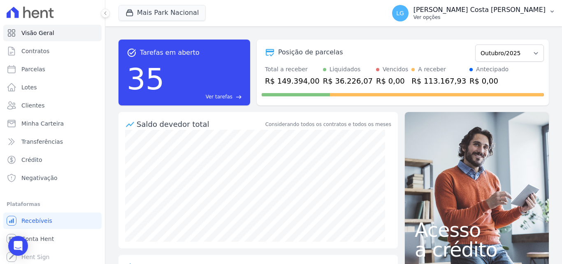
click at [459, 15] on p "Ver opções" at bounding box center [479, 17] width 132 height 7
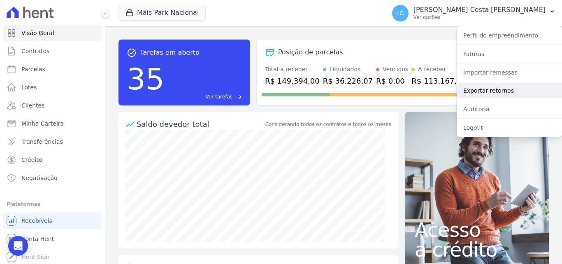
click at [483, 92] on link "Exportar retornos" at bounding box center [509, 90] width 105 height 15
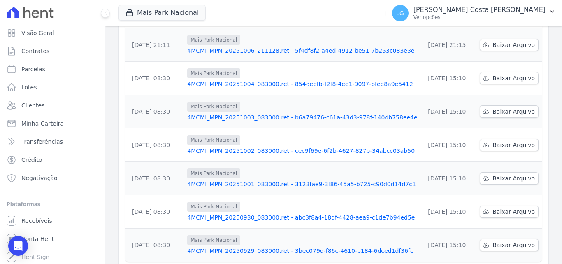
scroll to position [256, 0]
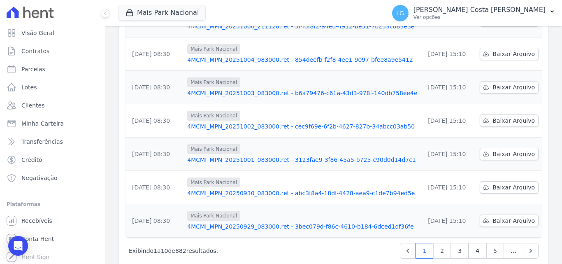
click at [504, 243] on span "…" at bounding box center [514, 251] width 20 height 16
click at [508, 243] on span "…" at bounding box center [514, 251] width 20 height 16
click at [527, 246] on icon "Next" at bounding box center [531, 250] width 8 height 8
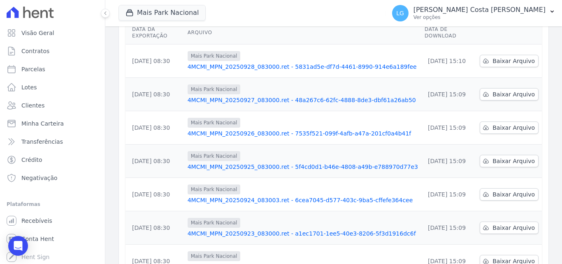
scroll to position [256, 0]
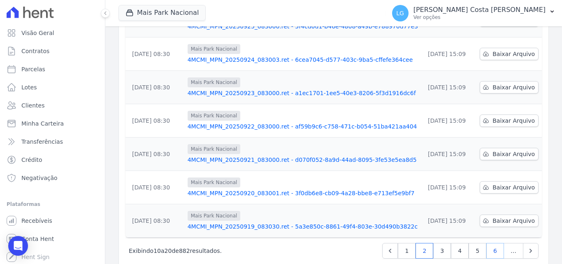
click at [493, 243] on link "6" at bounding box center [495, 251] width 18 height 16
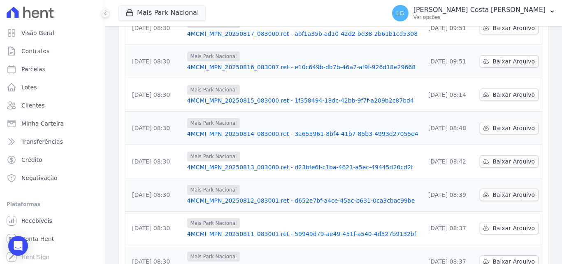
scroll to position [256, 0]
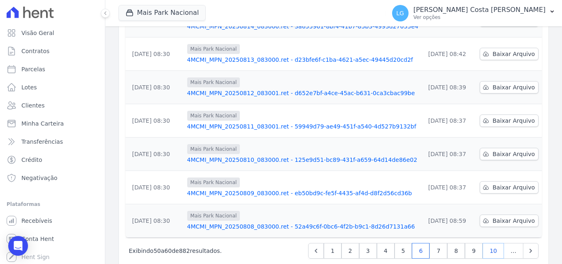
click at [491, 243] on link "10" at bounding box center [493, 251] width 21 height 16
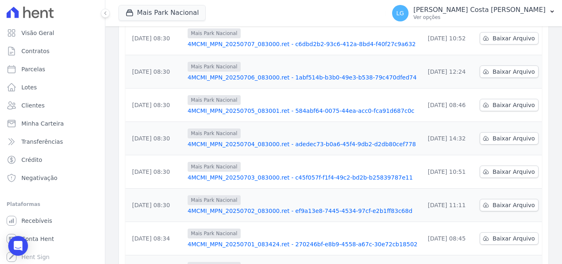
scroll to position [256, 0]
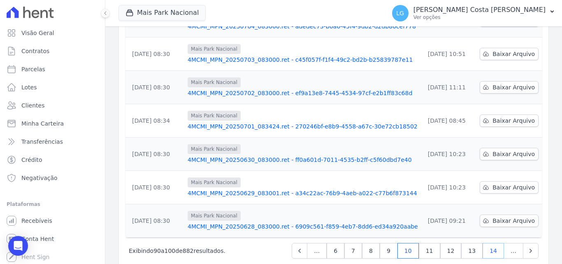
click at [490, 243] on link "14" at bounding box center [493, 251] width 21 height 16
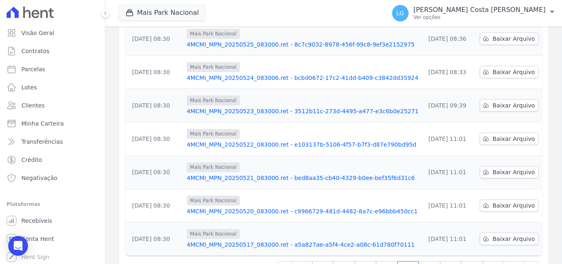
scroll to position [256, 0]
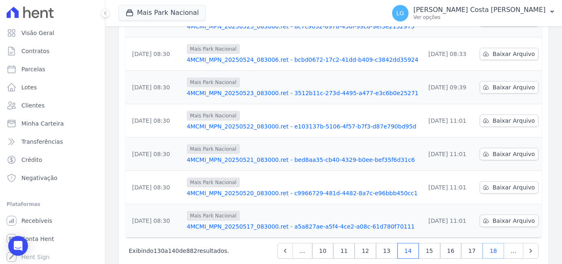
click at [486, 243] on link "18" at bounding box center [493, 251] width 21 height 16
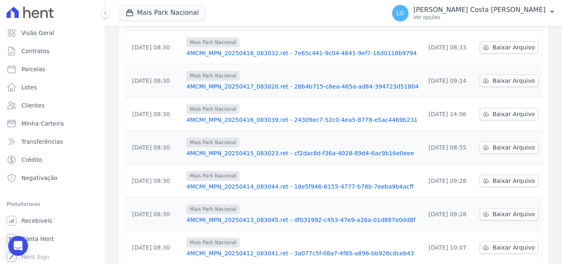
scroll to position [256, 0]
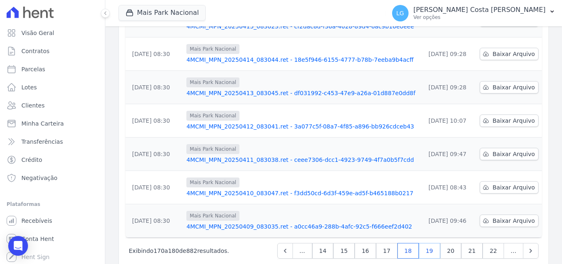
click at [432, 243] on link "19" at bounding box center [429, 251] width 21 height 16
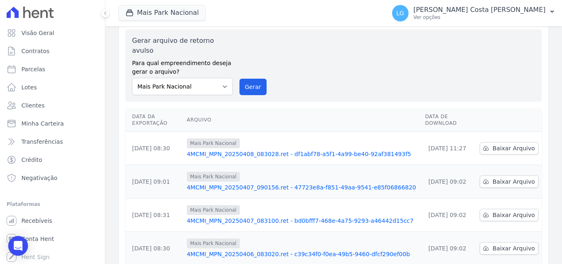
scroll to position [41, 0]
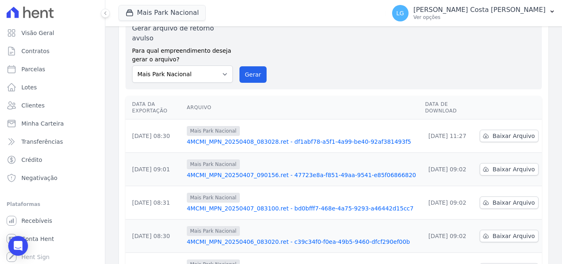
click at [295, 137] on link "4MCMI_MPN_20250408_083028.ret - df1abf78-a5f1-4a99-be40-92af381493f5" at bounding box center [303, 141] width 232 height 8
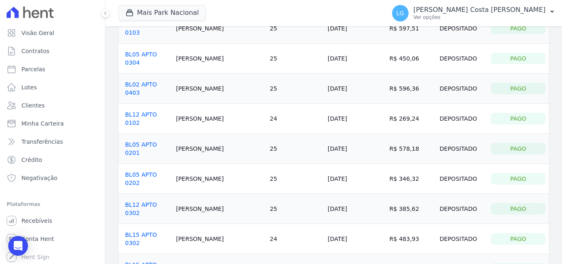
scroll to position [16, 0]
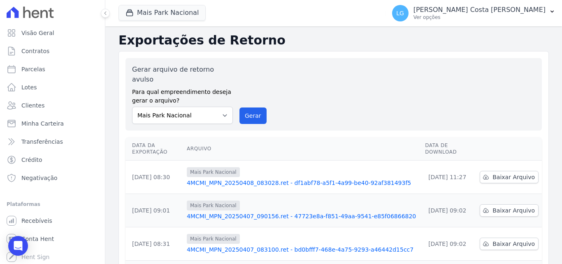
click at [228, 245] on link "4MCMI_MPN_20250407_083100.ret - bd0bfff7-468e-4a75-9293-a46442d15cc7" at bounding box center [303, 249] width 232 height 8
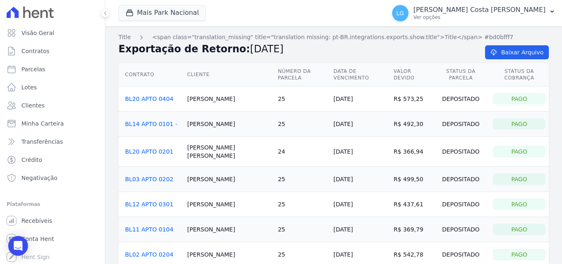
click at [145, 148] on link "BL20 APTO 0201" at bounding box center [149, 151] width 48 height 7
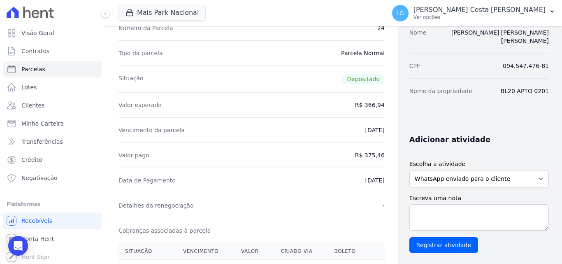
scroll to position [82, 0]
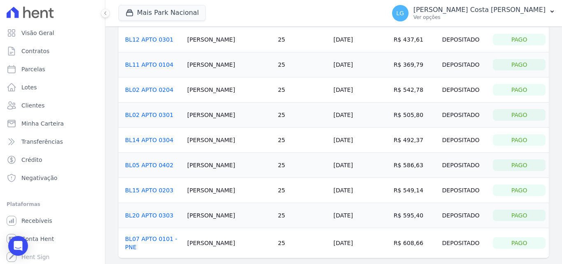
scroll to position [181, 0]
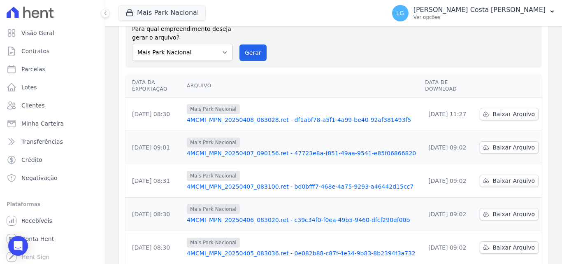
scroll to position [82, 0]
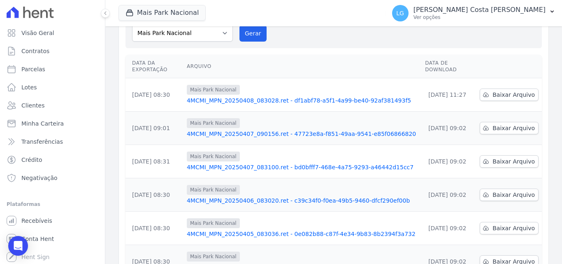
click at [236, 196] on link "4MCMI_MPN_20250406_083020.ret - c39c34f0-f0ea-49b5-9460-dfcf290ef00b" at bounding box center [303, 200] width 232 height 8
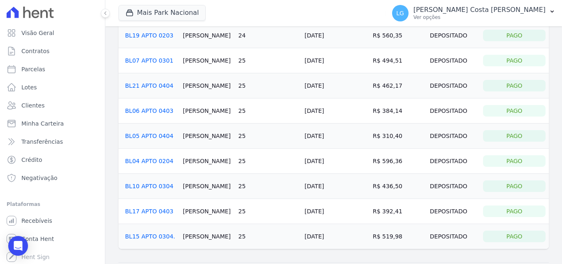
scroll to position [82, 0]
click at [144, 208] on link "BL17 APTO 0403" at bounding box center [149, 210] width 48 height 7
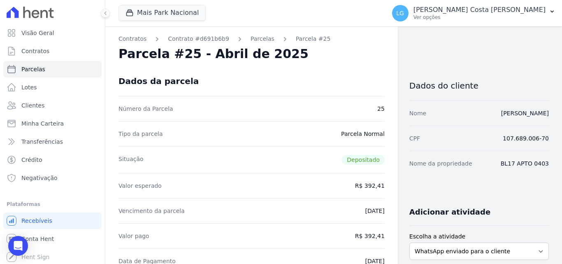
drag, startPoint x: 262, startPoint y: 169, endPoint x: 261, endPoint y: 164, distance: 5.1
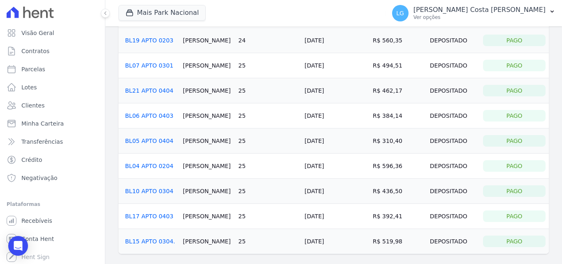
scroll to position [105, 0]
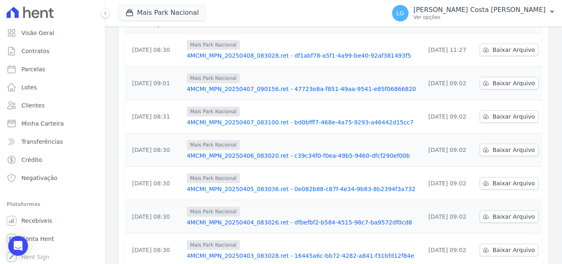
scroll to position [256, 0]
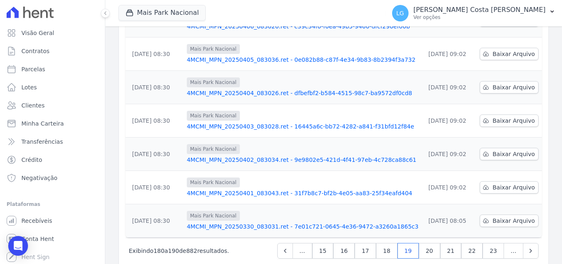
click at [269, 156] on link "4MCMI_MPN_20250402_083034.ret - 9e9802e5-421d-4f41-97eb-4c728ca88c61" at bounding box center [303, 160] width 232 height 8
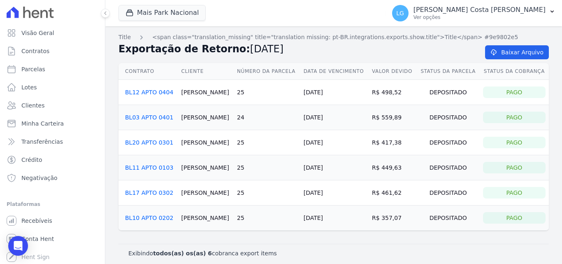
click at [160, 141] on link "BL20 APTO 0301" at bounding box center [149, 142] width 48 height 7
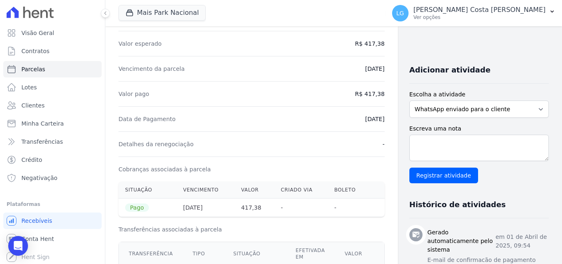
scroll to position [165, 0]
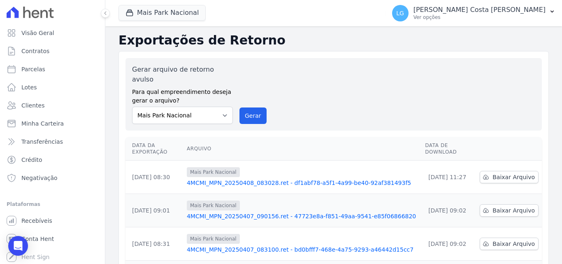
click at [244, 212] on link "4MCMI_MPN_20250407_090156.ret - 47723e8a-f851-49aa-9541-e85f06866820" at bounding box center [303, 216] width 232 height 8
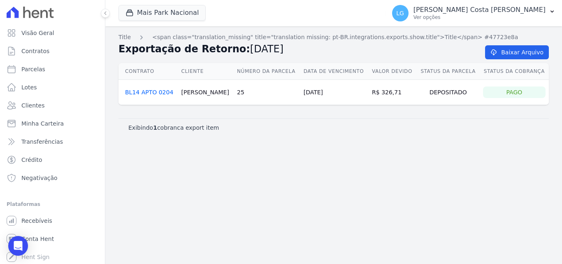
click at [158, 92] on link "BL14 APTO 0204" at bounding box center [149, 92] width 48 height 7
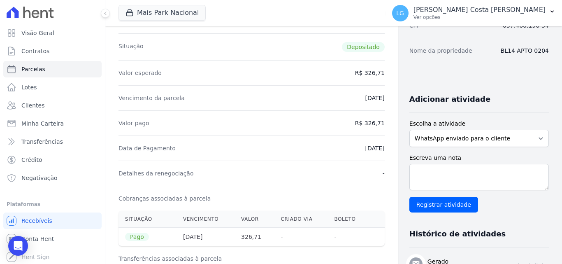
scroll to position [123, 0]
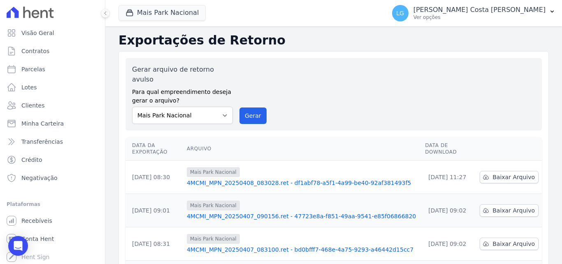
click at [276, 179] on link "4MCMI_MPN_20250408_083028.ret - df1abf78-a5f1-4a99-be40-92af381493f5" at bounding box center [303, 183] width 232 height 8
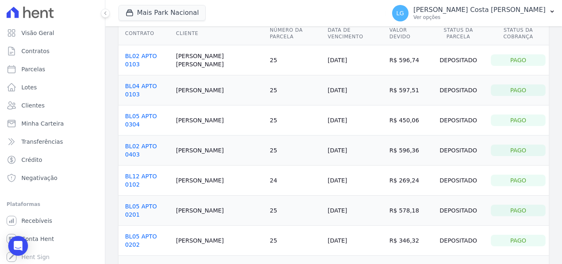
scroll to position [82, 0]
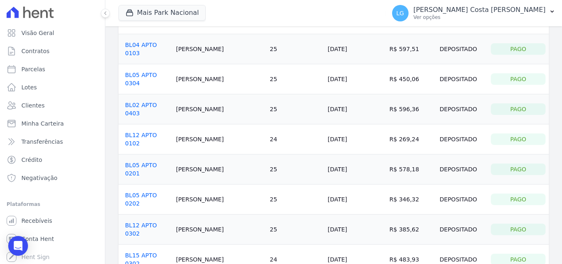
click at [157, 192] on link "BL05 APTO 0202" at bounding box center [141, 199] width 32 height 15
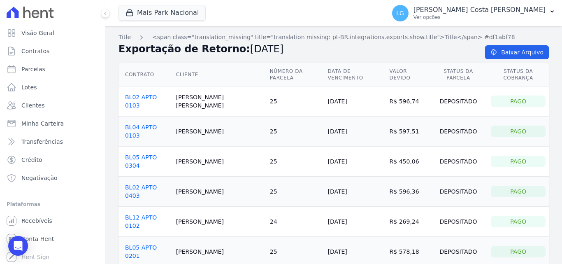
click at [148, 214] on link "BL12 APTO 0102" at bounding box center [141, 221] width 32 height 15
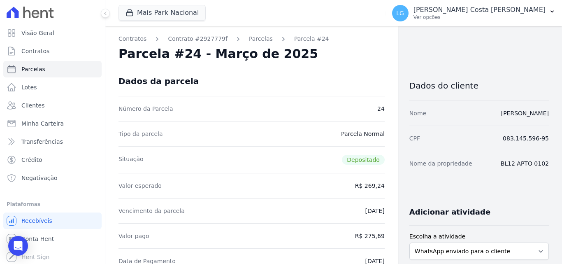
drag, startPoint x: 254, startPoint y: 184, endPoint x: 251, endPoint y: 178, distance: 6.6
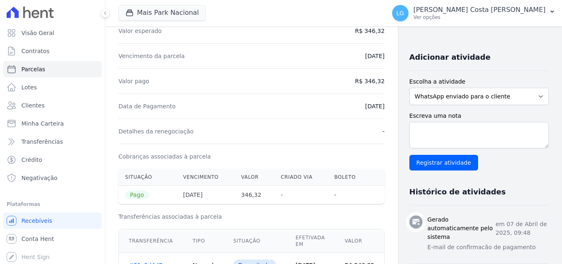
scroll to position [165, 0]
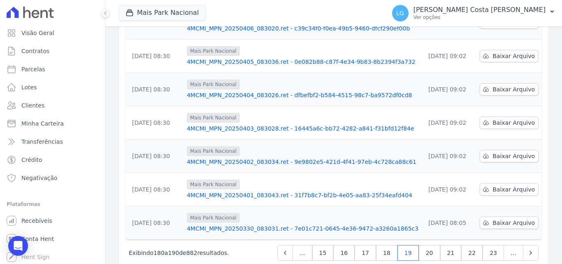
scroll to position [256, 0]
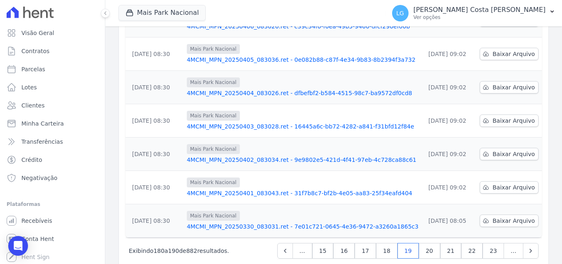
click at [242, 189] on link "4MCMI_MPN_20250401_083043.ret - 31f7b8c7-bf2b-4e05-aa83-25f34eafd404" at bounding box center [303, 193] width 232 height 8
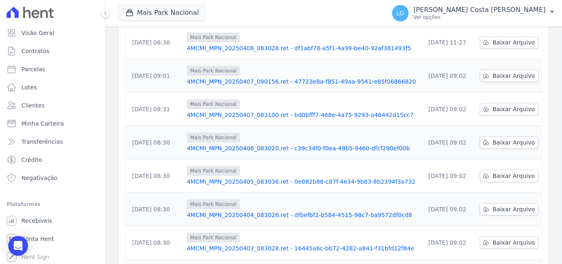
scroll to position [256, 0]
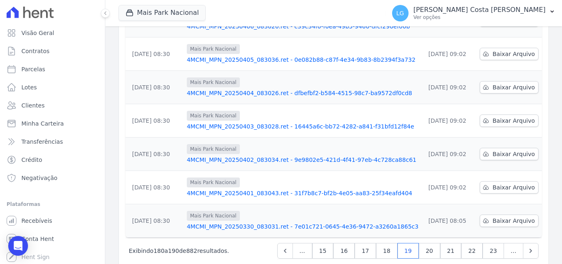
click at [312, 189] on link "4MCMI_MPN_20250401_083043.ret - 31f7b8c7-bf2b-4e05-aa83-25f34eafd404" at bounding box center [303, 193] width 232 height 8
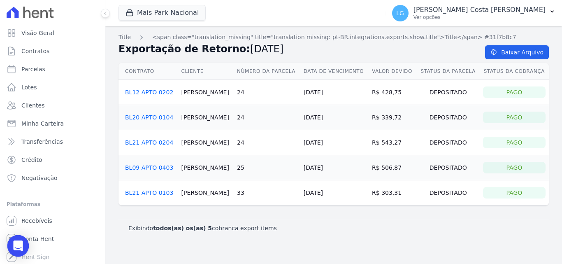
drag, startPoint x: 246, startPoint y: 232, endPoint x: 21, endPoint y: 249, distance: 225.7
drag, startPoint x: 21, startPoint y: 249, endPoint x: 248, endPoint y: 140, distance: 252.5
click at [248, 141] on td "24" at bounding box center [267, 142] width 67 height 25
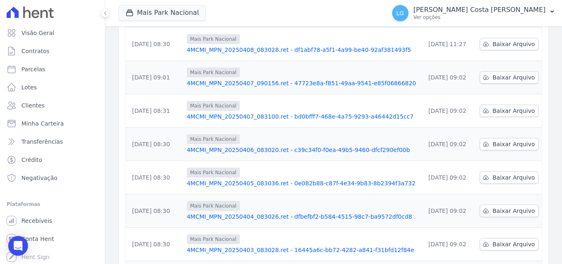
scroll to position [92, 0]
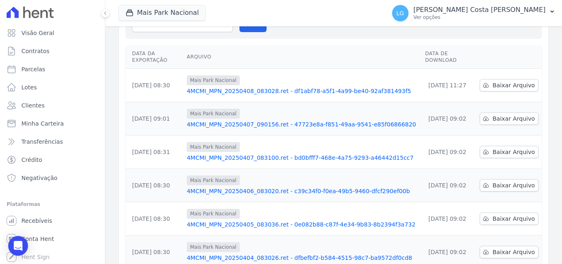
click at [234, 153] on link "4MCMI_MPN_20250407_083100.ret - bd0bfff7-468e-4a75-9293-a46442d15cc7" at bounding box center [303, 157] width 232 height 8
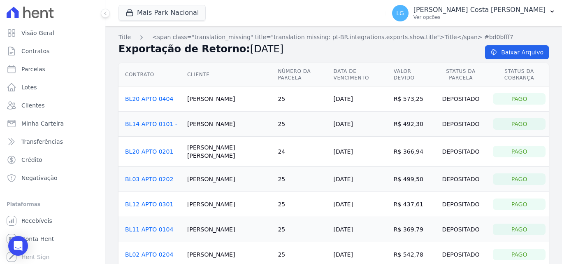
click at [147, 226] on link "BL11 APTO 0104" at bounding box center [149, 229] width 48 height 7
click at [136, 148] on link "BL20 APTO 0201" at bounding box center [149, 151] width 48 height 7
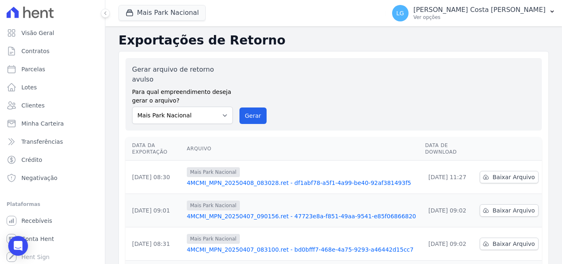
click at [268, 179] on link "4MCMI_MPN_20250408_083028.ret - df1abf78-a5f1-4a99-be40-92af381493f5" at bounding box center [303, 183] width 232 height 8
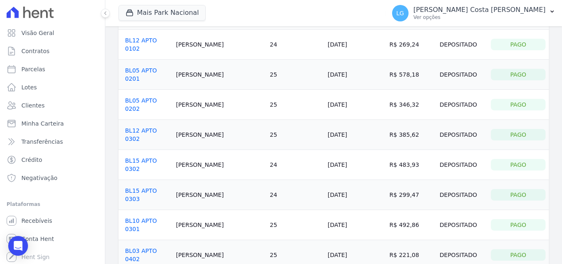
scroll to position [181, 0]
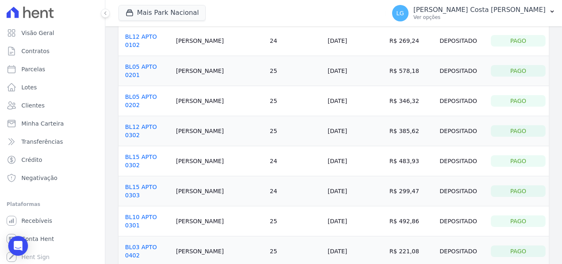
drag, startPoint x: 291, startPoint y: 194, endPoint x: 243, endPoint y: 195, distance: 47.7
click at [267, 236] on td "25" at bounding box center [296, 251] width 58 height 30
click at [157, 244] on link "BL03 APTO 0402" at bounding box center [141, 251] width 32 height 15
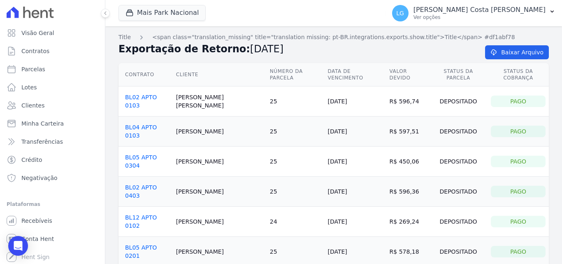
click at [157, 154] on link "BL05 APTO 0304" at bounding box center [141, 161] width 32 height 15
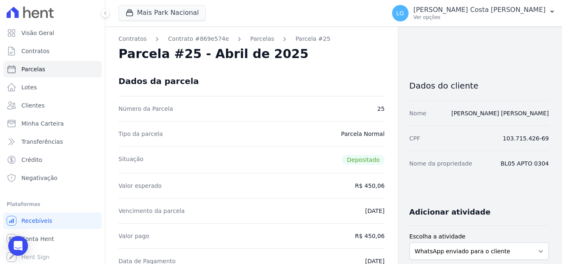
drag, startPoint x: 272, startPoint y: 143, endPoint x: 271, endPoint y: 137, distance: 5.8
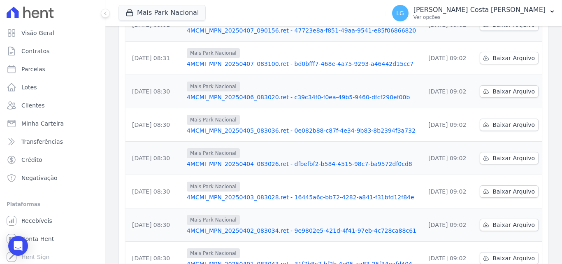
scroll to position [256, 0]
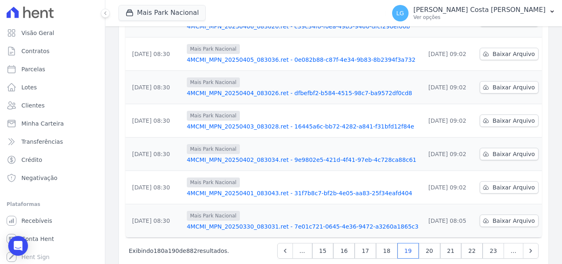
click at [312, 243] on span "…" at bounding box center [303, 251] width 20 height 16
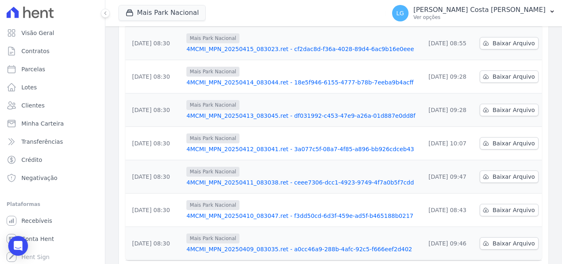
scroll to position [256, 0]
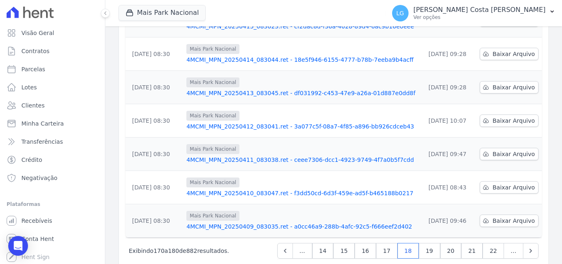
click at [280, 222] on link "4MCMI_MPN_20250409_083035.ret - a0cc46a9-288b-4afc-92c5-f666eef2d402" at bounding box center [302, 226] width 232 height 8
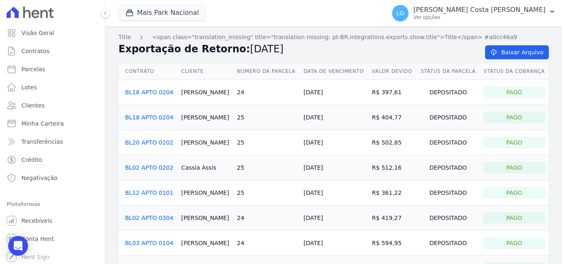
click at [244, 178] on td "25" at bounding box center [267, 167] width 67 height 25
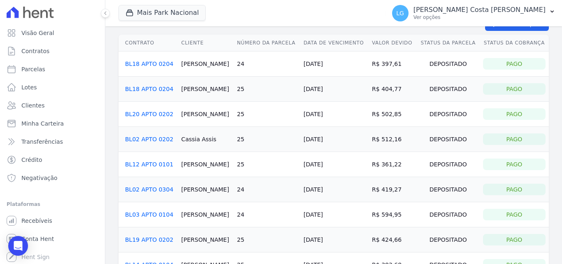
scroll to position [41, 0]
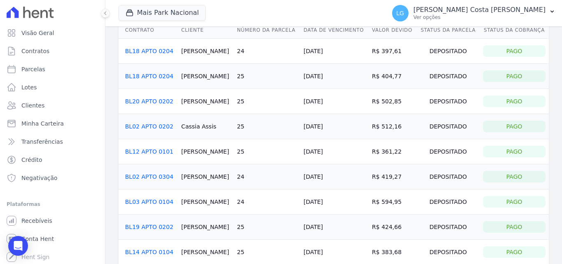
drag, startPoint x: 258, startPoint y: 227, endPoint x: 248, endPoint y: 228, distance: 9.5
click at [257, 227] on td "25" at bounding box center [267, 226] width 67 height 25
click at [159, 252] on link "BL14 APTO 0104" at bounding box center [149, 251] width 48 height 7
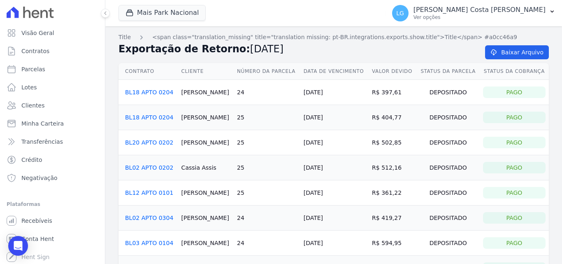
click at [302, 45] on h2 "Exportação de Retorno: 09/04/2025" at bounding box center [294, 49] width 353 height 15
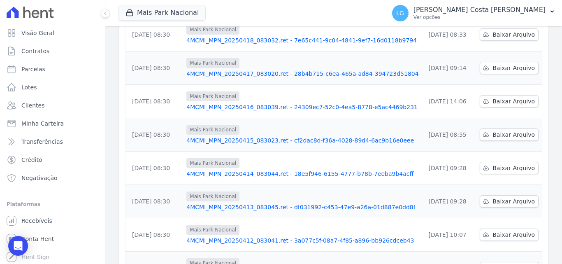
scroll to position [247, 0]
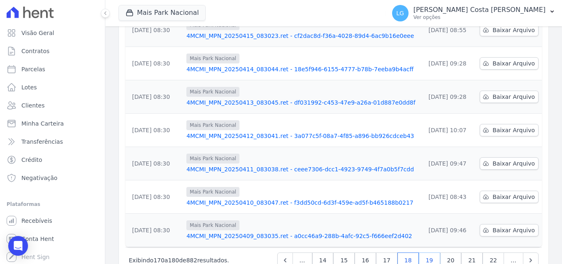
click at [427, 252] on link "19" at bounding box center [429, 260] width 21 height 16
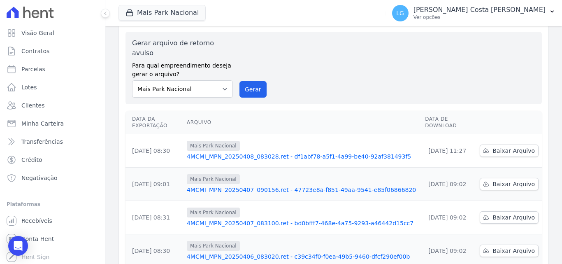
scroll to position [41, 0]
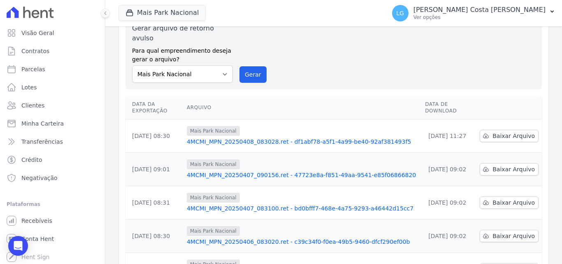
click at [249, 137] on link "4MCMI_MPN_20250408_083028.ret - df1abf78-a5f1-4a99-be40-92af381493f5" at bounding box center [303, 141] width 232 height 8
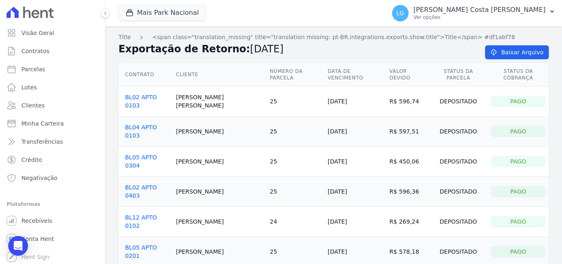
click at [146, 154] on link "BL05 APTO 0304" at bounding box center [141, 161] width 32 height 15
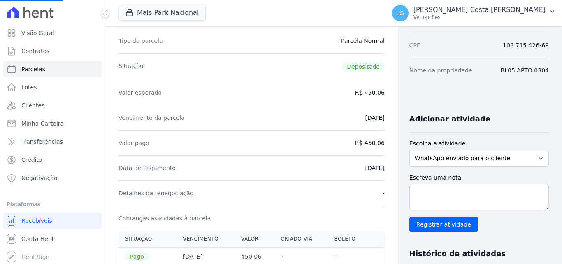
scroll to position [123, 0]
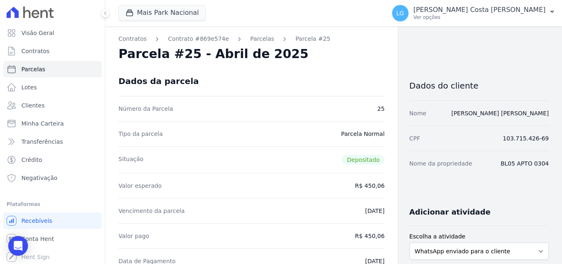
drag, startPoint x: 359, startPoint y: 70, endPoint x: 359, endPoint y: 66, distance: 4.1
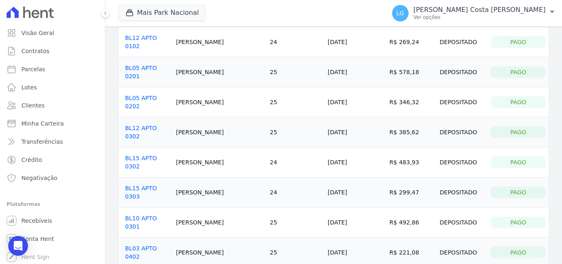
scroll to position [181, 0]
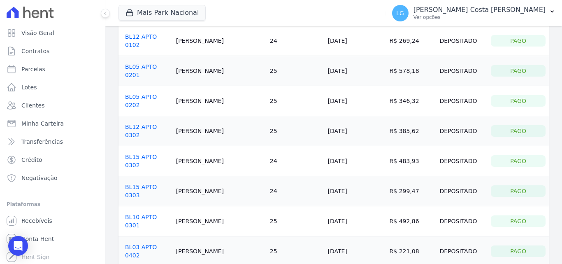
drag, startPoint x: 356, startPoint y: 167, endPoint x: 351, endPoint y: 167, distance: 5.3
click at [356, 206] on td "[DATE]" at bounding box center [355, 221] width 62 height 30
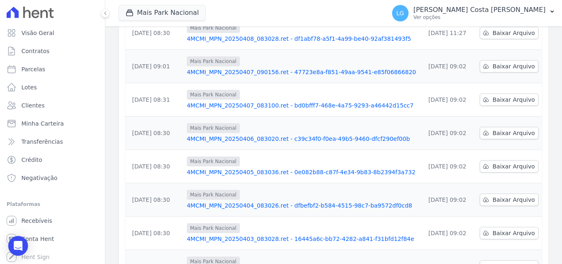
scroll to position [51, 0]
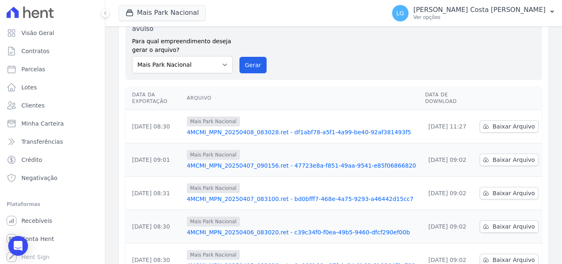
click at [313, 161] on link "4MCMI_MPN_20250407_090156.ret - 47723e8a-f851-49aa-9541-e85f06866820" at bounding box center [303, 165] width 232 height 8
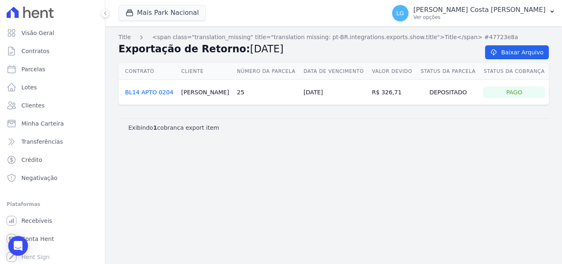
click at [135, 91] on link "BL14 APTO 0204" at bounding box center [149, 92] width 48 height 7
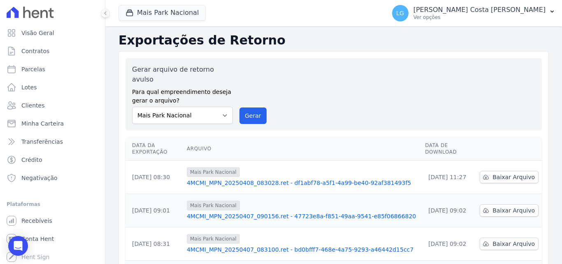
click at [146, 231] on td "07/04/2025, 08:31" at bounding box center [154, 243] width 58 height 33
click at [145, 228] on td "07/04/2025, 08:31" at bounding box center [154, 243] width 58 height 33
click at [152, 227] on td "07/04/2025, 08:31" at bounding box center [154, 243] width 58 height 33
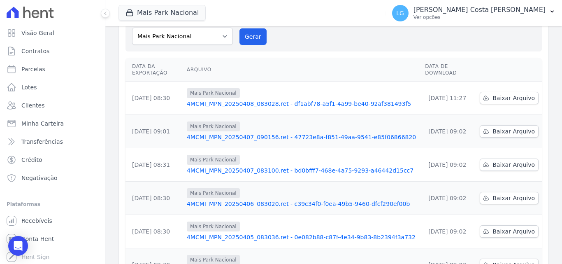
scroll to position [82, 0]
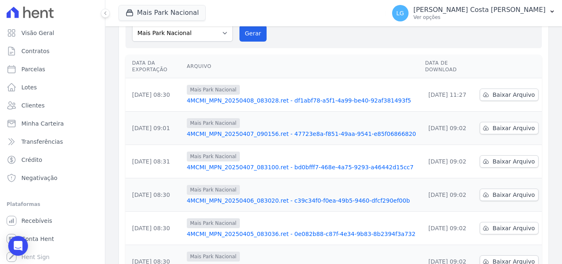
click at [203, 151] on span "Mais Park Nacional" at bounding box center [213, 156] width 53 height 10
click at [205, 163] on link "4MCMI_MPN_20250407_083100.ret - bd0bfff7-468e-4a75-9293-a46442d15cc7" at bounding box center [303, 167] width 232 height 8
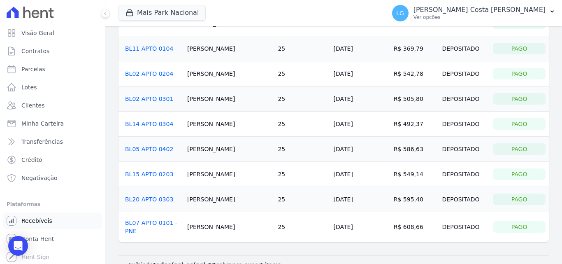
scroll to position [1, 0]
click at [39, 236] on span "Conta Hent" at bounding box center [37, 237] width 33 height 8
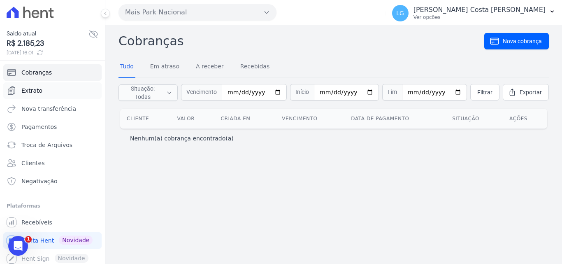
click at [44, 90] on link "Extrato" at bounding box center [52, 90] width 98 height 16
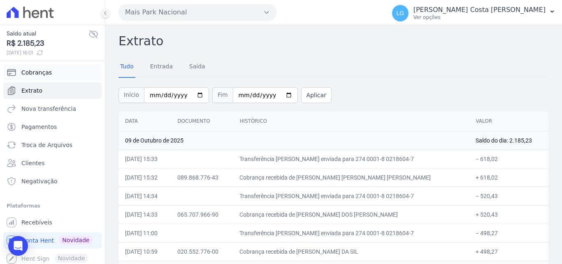
click at [42, 73] on span "Cobranças" at bounding box center [36, 72] width 30 height 8
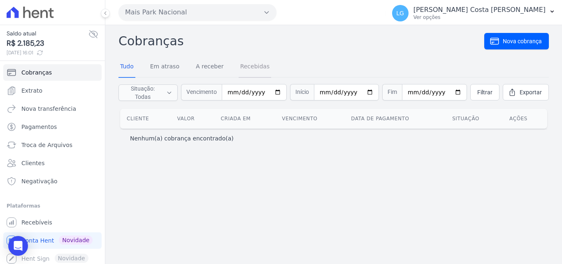
click at [253, 64] on link "Recebidas" at bounding box center [255, 66] width 33 height 21
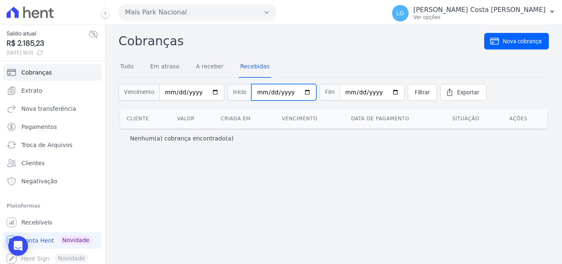
click at [277, 93] on input "date" at bounding box center [283, 92] width 65 height 16
click at [258, 92] on input "date" at bounding box center [283, 92] width 65 height 16
type input "2025-04-01"
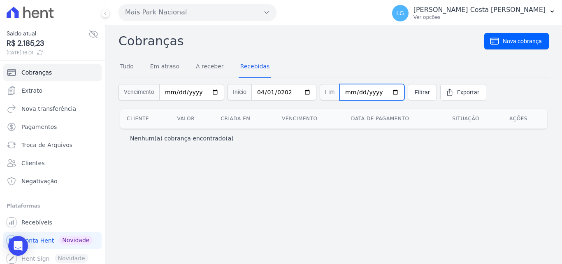
click at [341, 91] on input "date" at bounding box center [371, 92] width 65 height 16
type input "2025-04-10"
click at [415, 94] on span "Filtrar" at bounding box center [422, 92] width 15 height 8
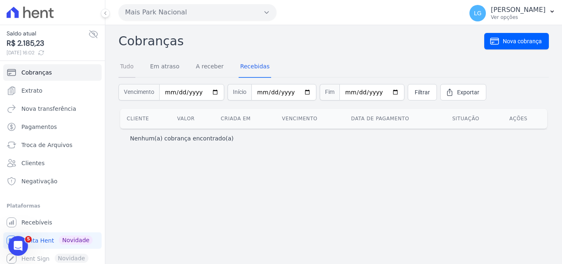
click at [131, 63] on link "Tudo" at bounding box center [126, 66] width 17 height 21
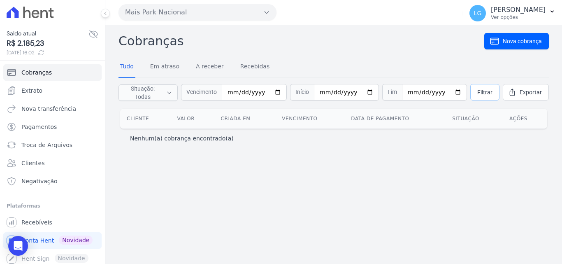
click at [477, 93] on span "Filtrar" at bounding box center [484, 92] width 15 height 8
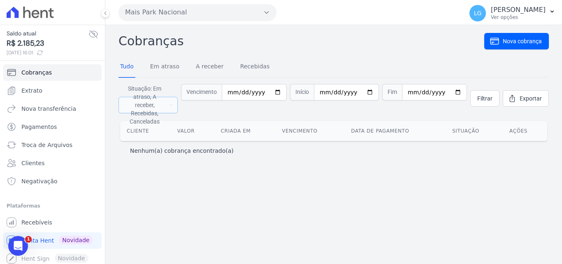
click at [165, 97] on span "Situação: Em atraso, A receber, Recebidas, Canceladas" at bounding box center [145, 104] width 42 height 41
click at [35, 91] on span "Extrato" at bounding box center [31, 90] width 21 height 8
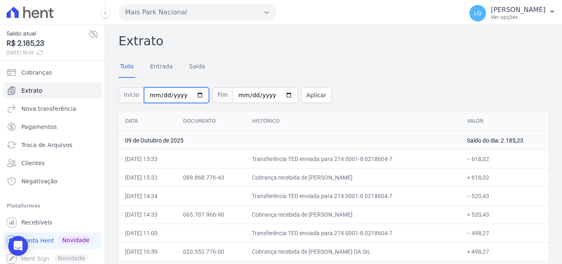
click at [194, 94] on input "[DATE]" at bounding box center [176, 95] width 65 height 16
type input "[DATE]"
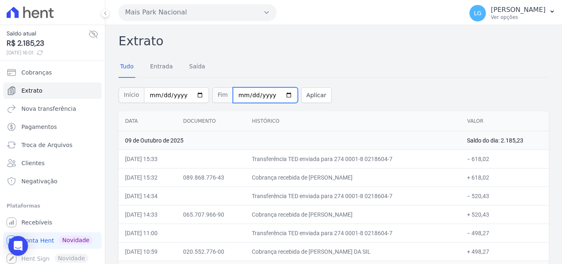
click at [277, 94] on input "[DATE]" at bounding box center [265, 95] width 65 height 16
type input "[DATE]"
click at [302, 93] on button "Aplicar" at bounding box center [316, 95] width 30 height 16
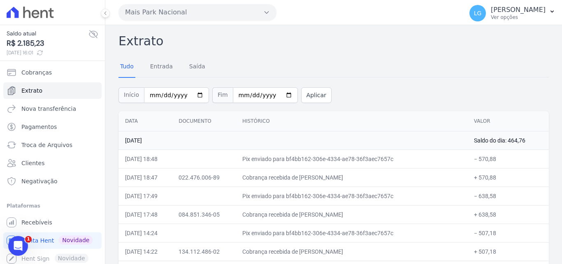
click at [353, 91] on div "Início [DATE] Fim [DATE] Aplicar" at bounding box center [333, 94] width 430 height 34
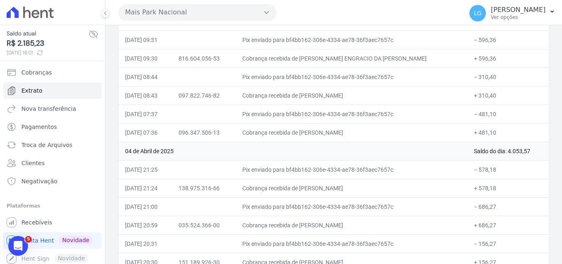
scroll to position [5753, 0]
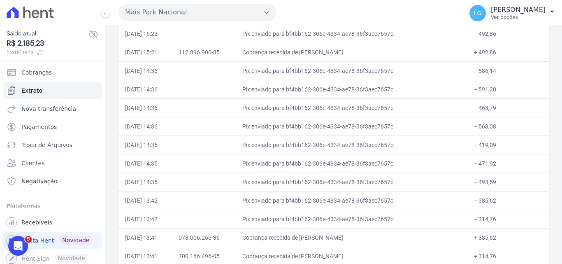
click at [376, 140] on td "Pix enviado para bf4bb162-306e-4334-ae78-36f3aec7657c" at bounding box center [352, 144] width 232 height 19
click at [162, 144] on td "[DATE] 14:35" at bounding box center [144, 144] width 53 height 19
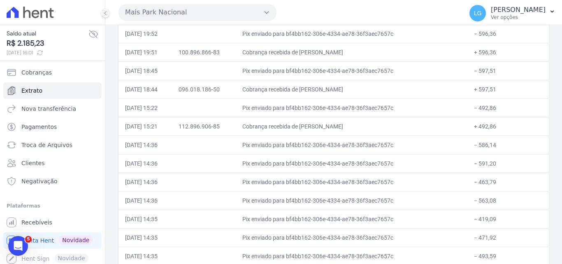
scroll to position [3550, 0]
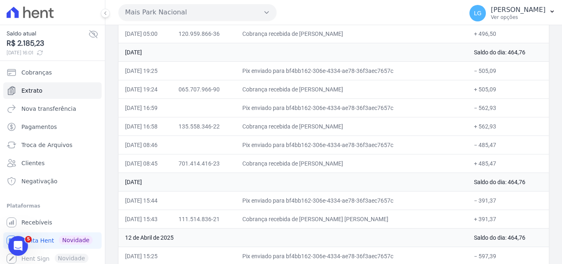
drag, startPoint x: 318, startPoint y: 163, endPoint x: 414, endPoint y: 163, distance: 95.9
click at [414, 163] on td "Cobrança recebida de [PERSON_NAME]" at bounding box center [352, 163] width 232 height 19
copy td "[PERSON_NAME]"
click at [36, 75] on span "Cobranças" at bounding box center [36, 72] width 30 height 8
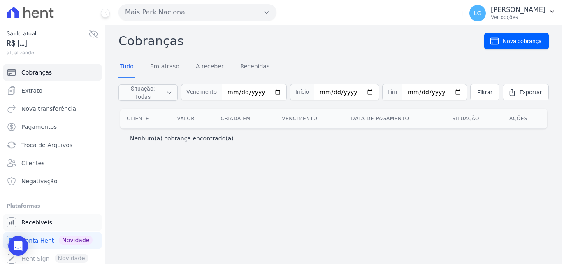
click at [36, 218] on span "Recebíveis" at bounding box center [36, 222] width 31 height 8
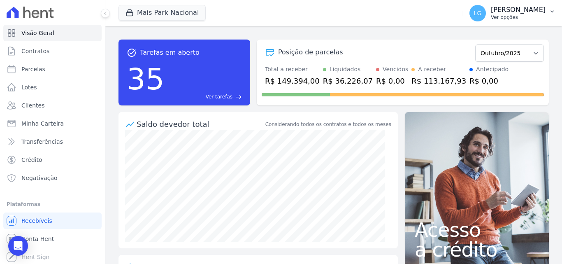
click at [491, 12] on p "[PERSON_NAME]" at bounding box center [518, 10] width 55 height 8
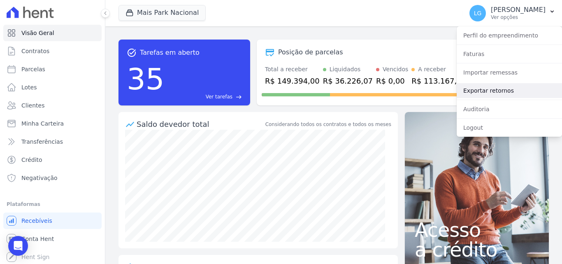
click at [476, 90] on link "Exportar retornos" at bounding box center [509, 90] width 105 height 15
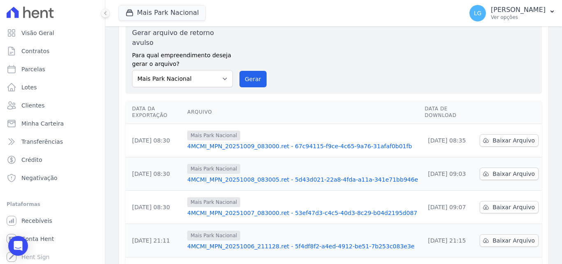
scroll to position [256, 0]
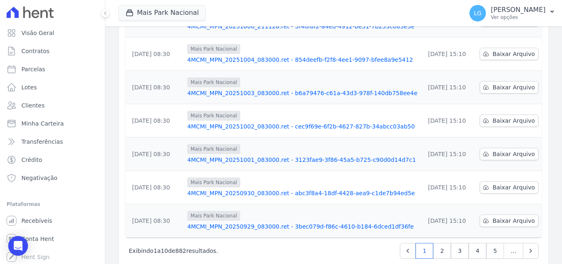
click at [505, 243] on span "…" at bounding box center [514, 251] width 20 height 16
click at [490, 243] on link "5" at bounding box center [495, 251] width 18 height 16
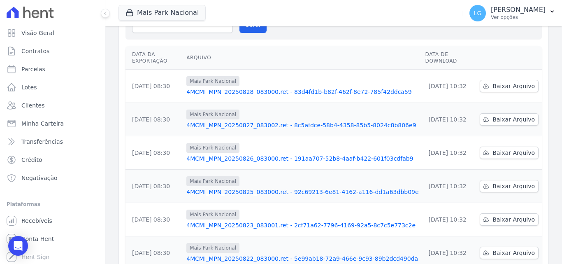
scroll to position [256, 0]
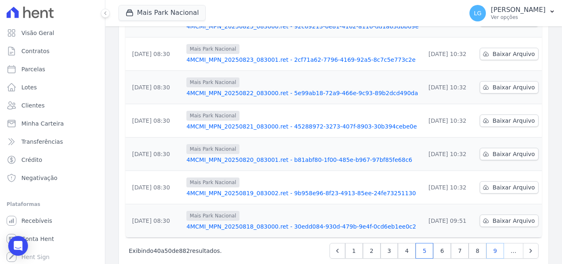
click at [490, 243] on link "9" at bounding box center [495, 251] width 18 height 16
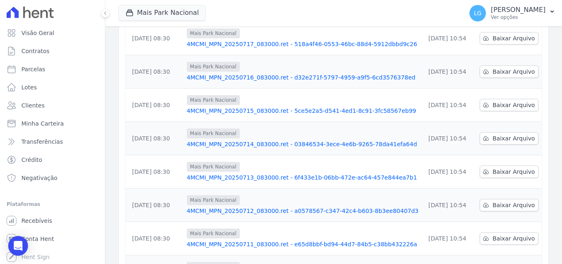
scroll to position [256, 0]
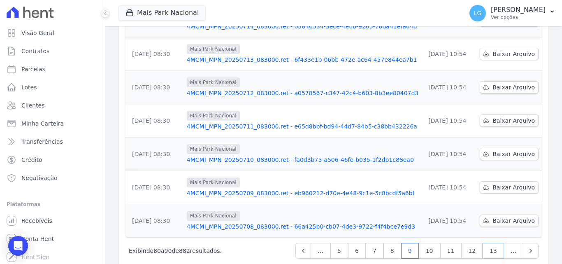
click at [490, 243] on link "13" at bounding box center [493, 251] width 21 height 16
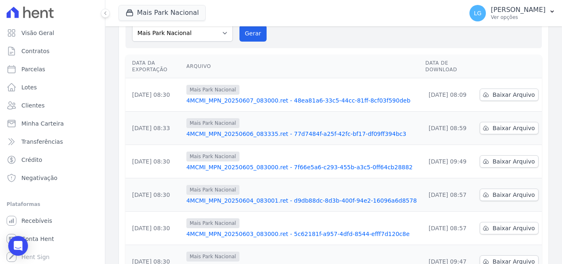
scroll to position [256, 0]
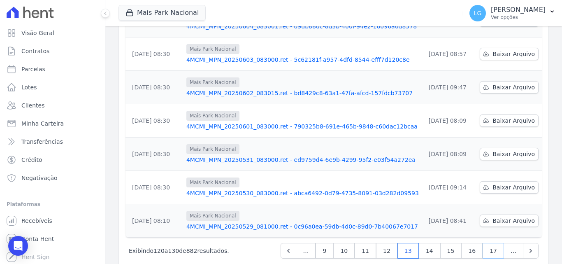
click at [490, 243] on link "17" at bounding box center [493, 251] width 21 height 16
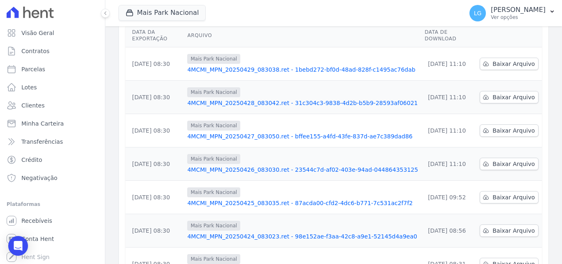
scroll to position [256, 0]
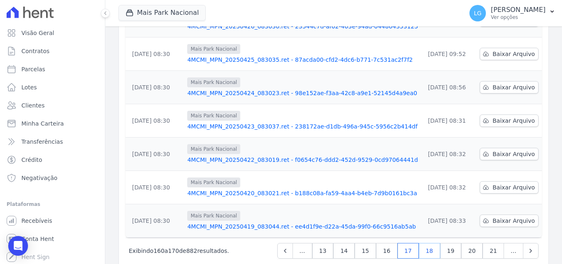
click at [434, 243] on link "18" at bounding box center [429, 251] width 21 height 16
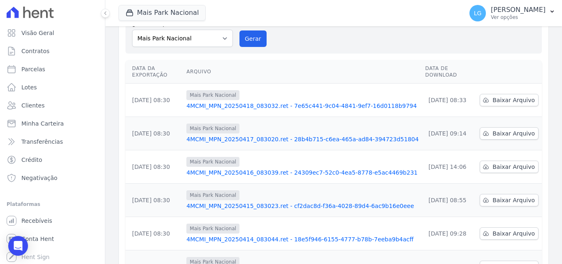
scroll to position [82, 0]
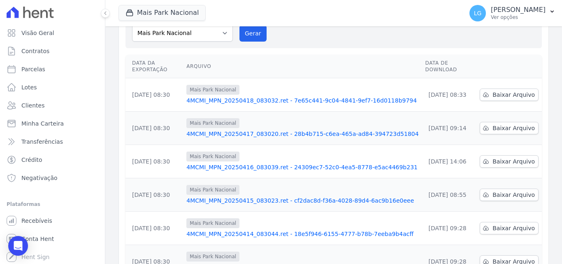
click at [237, 196] on link "4MCMI_MPN_20250415_083023.ret - cf2dac8d-f36a-4028-89d4-6ac9b16e0eee" at bounding box center [302, 200] width 232 height 8
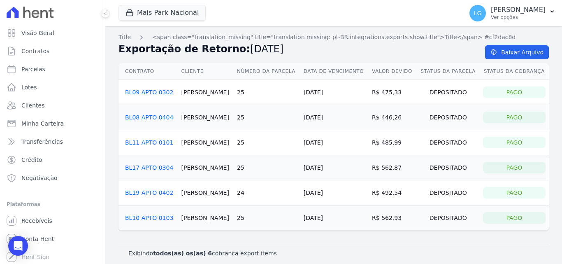
click at [341, 54] on h2 "Exportação de Retorno: [DATE]" at bounding box center [294, 49] width 353 height 15
click at [164, 92] on link "BL09 APTO 0302" at bounding box center [149, 92] width 48 height 7
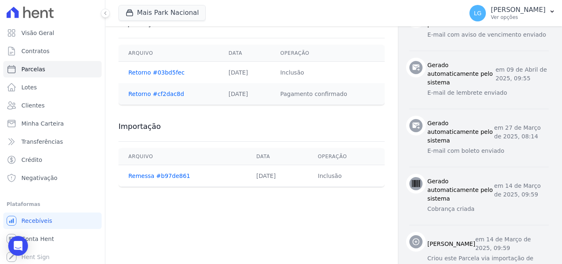
scroll to position [463, 0]
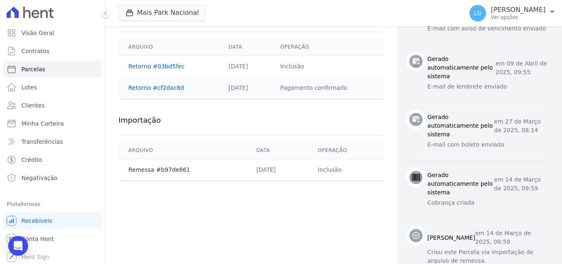
click at [166, 170] on link "Remessa #b97de861" at bounding box center [159, 169] width 62 height 7
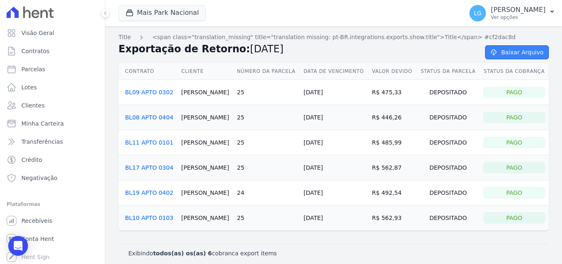
click at [514, 53] on link "Baixar Arquivo" at bounding box center [517, 52] width 64 height 14
click at [292, 44] on h2 "Exportação de Retorno: [DATE]" at bounding box center [294, 49] width 353 height 15
drag, startPoint x: 292, startPoint y: 44, endPoint x: 293, endPoint y: 40, distance: 4.6
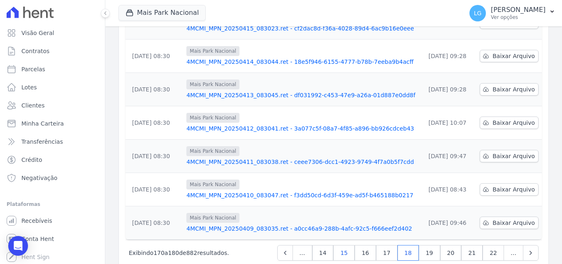
scroll to position [256, 0]
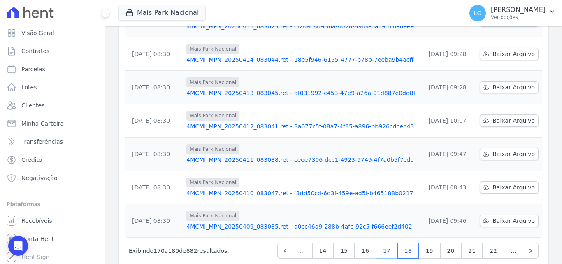
click at [388, 243] on link "17" at bounding box center [386, 251] width 21 height 16
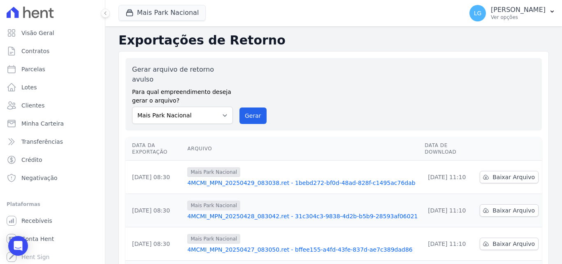
click at [235, 212] on link "4MCMI_MPN_20250428_083042.ret - 31c304c3-9838-4d2b-b5b9-28593af06021" at bounding box center [302, 216] width 231 height 8
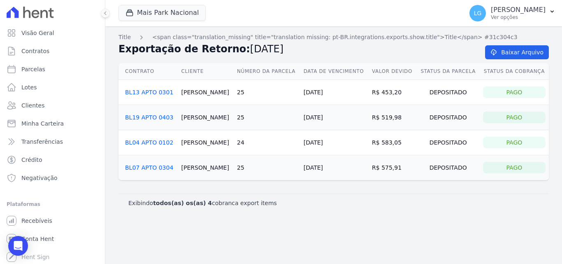
click at [158, 143] on link "BL04 APTO 0102" at bounding box center [149, 142] width 48 height 7
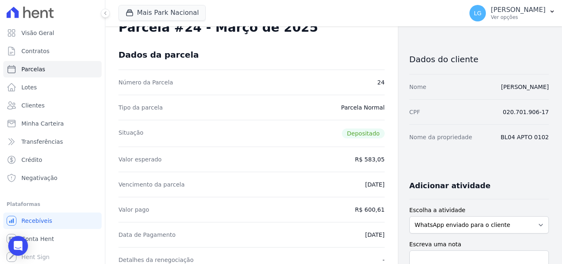
scroll to position [41, 0]
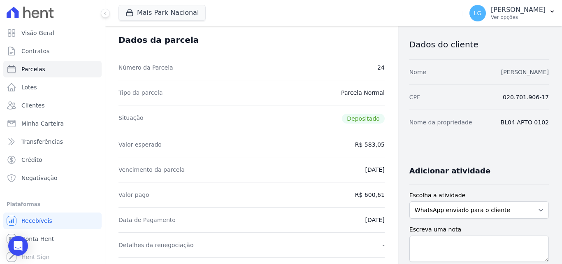
drag, startPoint x: 482, startPoint y: 73, endPoint x: 542, endPoint y: 70, distance: 60.2
click at [542, 70] on div "Nome [PERSON_NAME]" at bounding box center [478, 71] width 139 height 25
copy link "[PERSON_NAME]"
drag, startPoint x: 296, startPoint y: 189, endPoint x: 300, endPoint y: 173, distance: 16.2
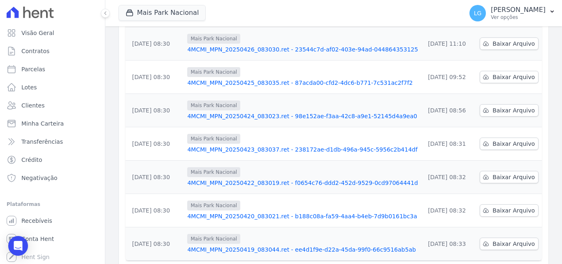
scroll to position [256, 0]
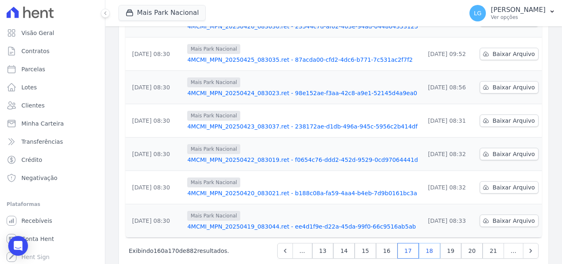
click at [430, 243] on link "18" at bounding box center [429, 251] width 21 height 16
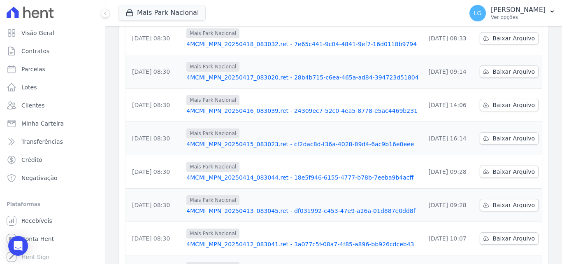
scroll to position [256, 0]
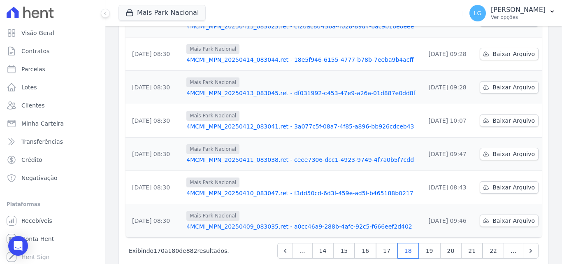
click at [293, 222] on link "4MCMI_MPN_20250409_083035.ret - a0cc46a9-288b-4afc-92c5-f666eef2d402" at bounding box center [302, 226] width 232 height 8
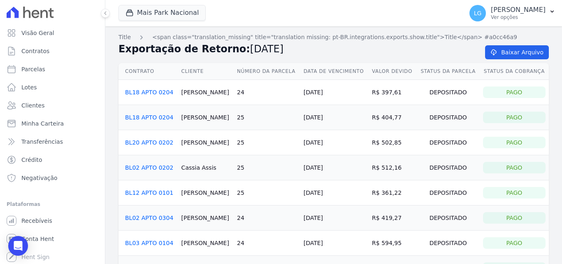
scroll to position [156, 0]
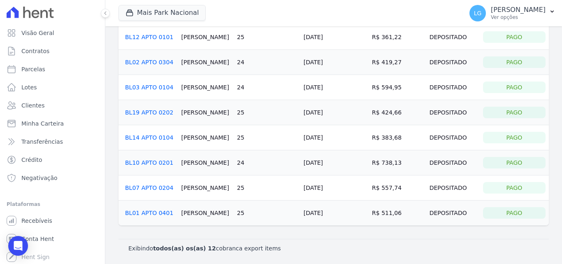
click at [156, 35] on link "BL12 APTO 0101" at bounding box center [149, 37] width 48 height 7
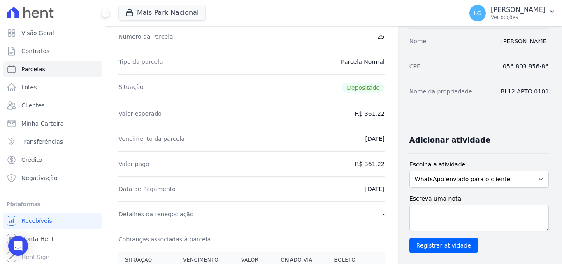
scroll to position [82, 0]
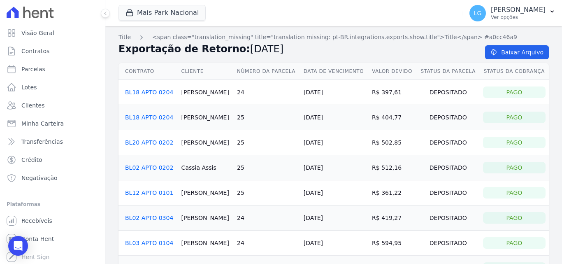
click at [147, 93] on link "BL18 APTO 0204" at bounding box center [149, 92] width 48 height 7
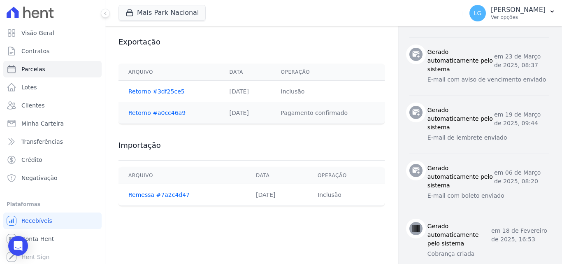
scroll to position [453, 0]
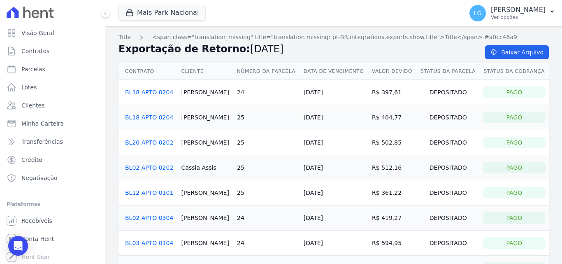
click at [164, 117] on link "BL18 APTO 0204" at bounding box center [149, 117] width 48 height 7
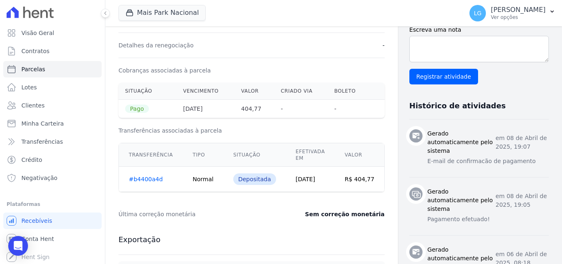
scroll to position [247, 0]
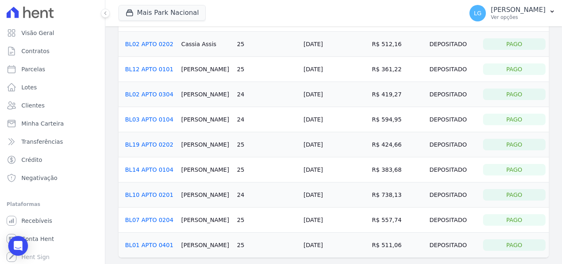
scroll to position [156, 0]
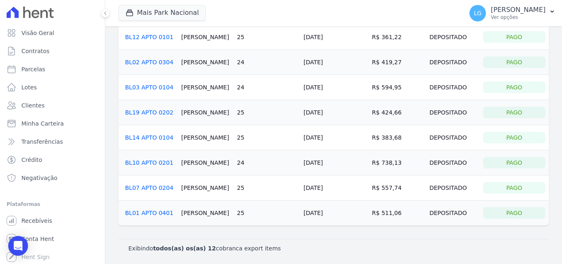
click at [149, 188] on link "BL07 APTO 0204" at bounding box center [149, 187] width 48 height 7
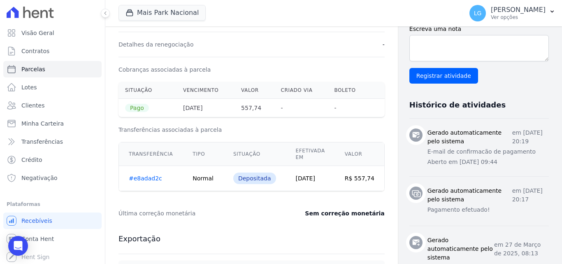
scroll to position [288, 0]
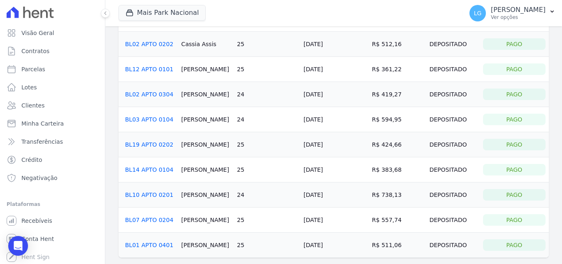
scroll to position [156, 0]
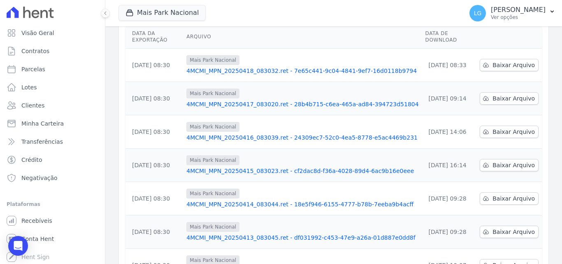
scroll to position [256, 0]
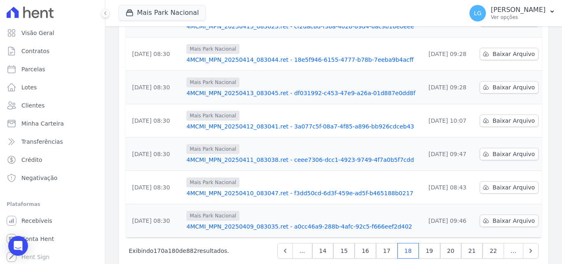
click at [202, 189] on link "4MCMI_MPN_20250410_083047.ret - f3dd50cd-6d3f-459e-ad5f-b465188b0217" at bounding box center [302, 193] width 232 height 8
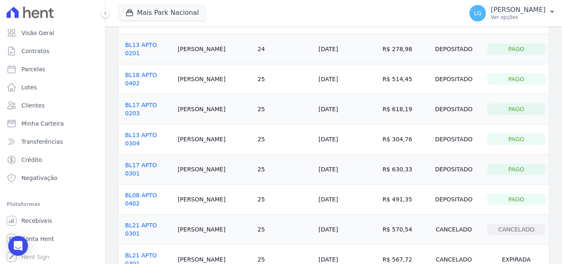
scroll to position [123, 0]
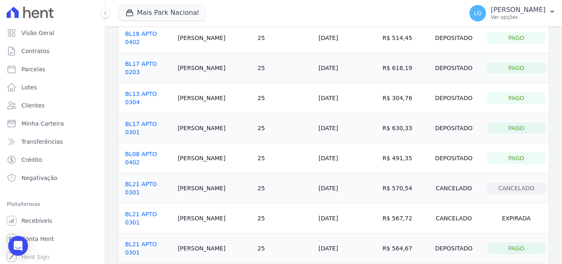
click at [139, 241] on link "BL21 APTO 0301" at bounding box center [141, 248] width 32 height 15
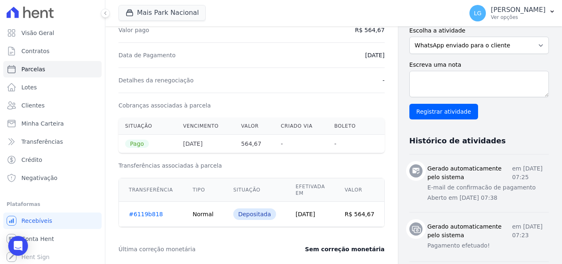
scroll to position [288, 0]
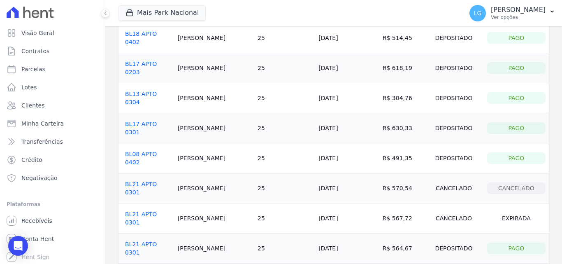
scroll to position [165, 0]
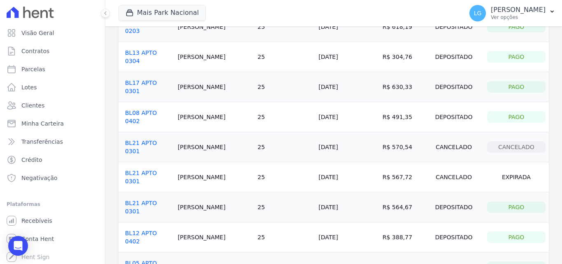
click at [157, 260] on link "BL05 APTO 0401" at bounding box center [141, 267] width 32 height 15
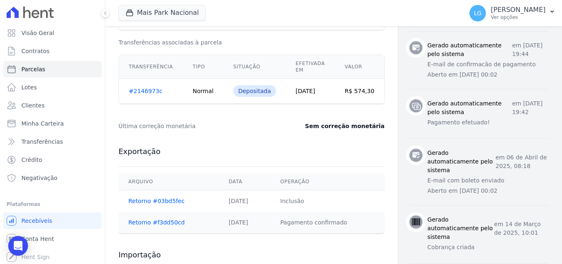
scroll to position [329, 0]
drag, startPoint x: 150, startPoint y: 184, endPoint x: 149, endPoint y: 180, distance: 4.6
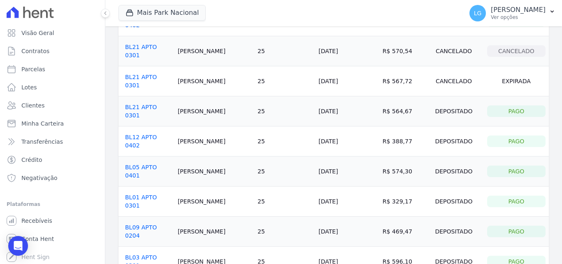
scroll to position [247, 0]
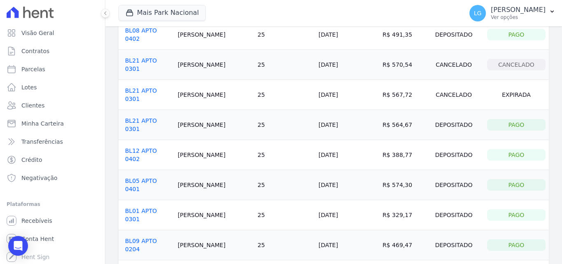
click at [157, 147] on link "BL12 APTO 0402" at bounding box center [141, 154] width 32 height 15
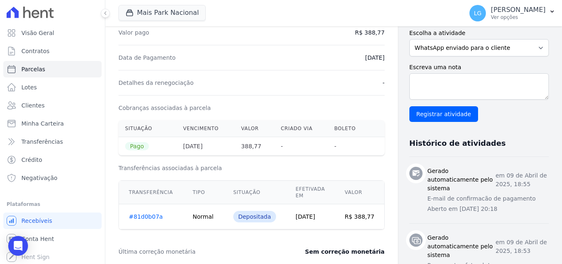
scroll to position [206, 0]
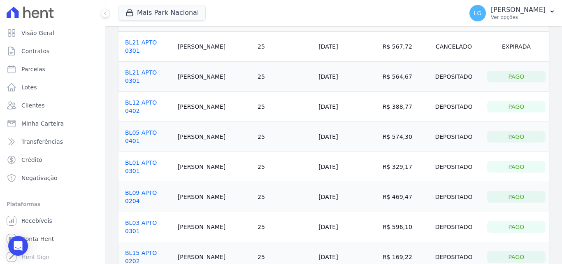
scroll to position [306, 0]
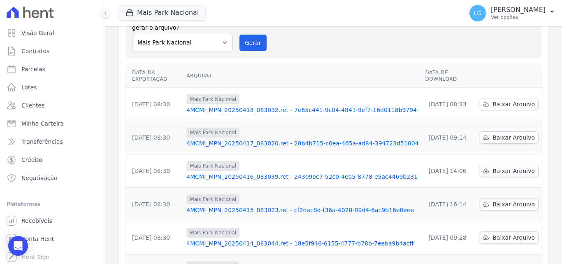
scroll to position [256, 0]
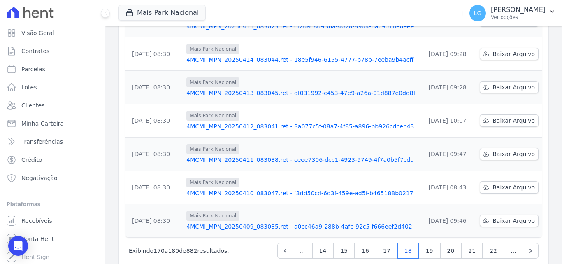
click at [254, 156] on link "4MCMI_MPN_20250411_083038.ret - ceee7306-dcc1-4923-9749-4f7a0b5f7cdd" at bounding box center [302, 160] width 232 height 8
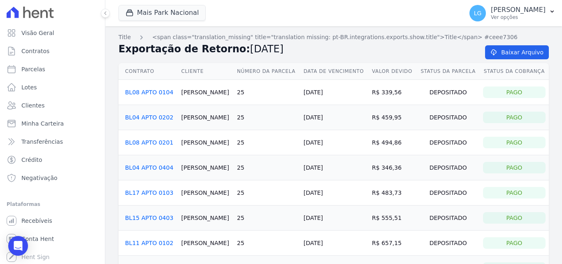
click at [152, 118] on link "BL04 APTO 0202" at bounding box center [149, 117] width 48 height 7
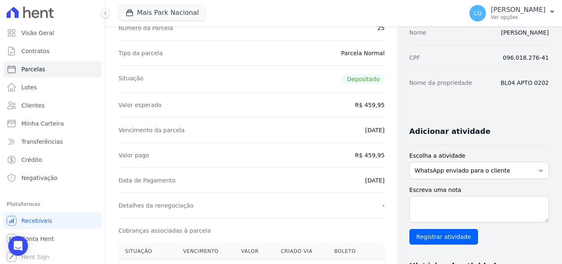
scroll to position [82, 0]
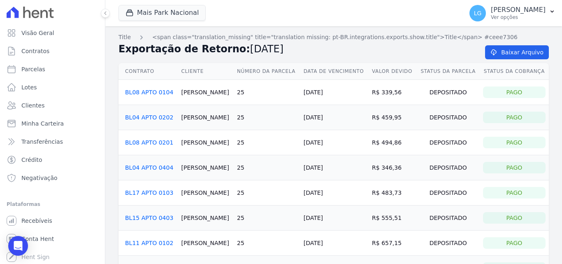
click at [134, 141] on link "BL08 APTO 0201" at bounding box center [149, 142] width 48 height 7
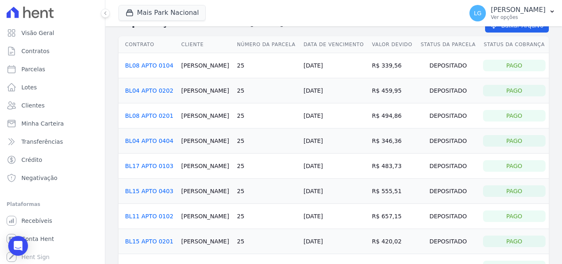
scroll to position [41, 0]
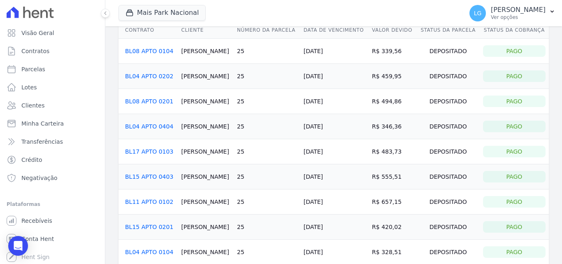
click at [140, 174] on link "BL15 APTO 0403" at bounding box center [149, 176] width 48 height 7
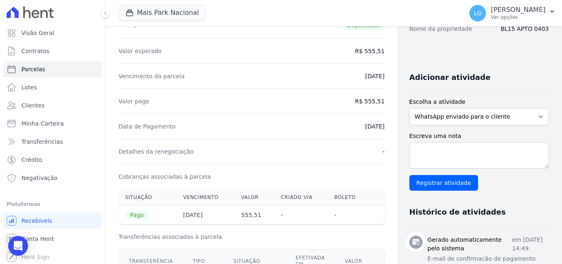
scroll to position [247, 0]
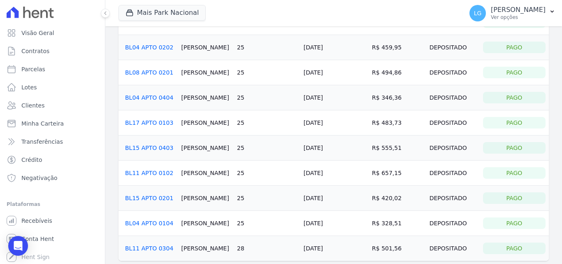
scroll to position [82, 0]
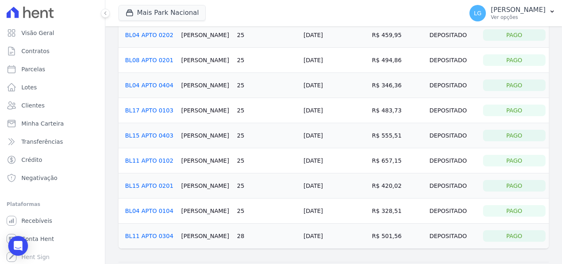
click at [156, 185] on link "BL15 APTO 0201" at bounding box center [149, 185] width 48 height 7
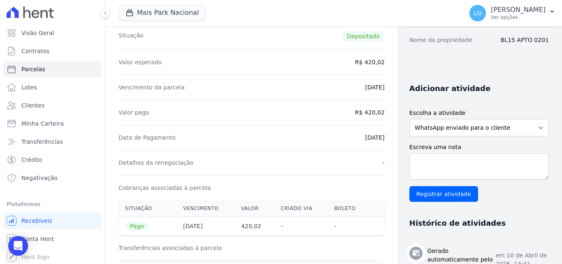
scroll to position [165, 0]
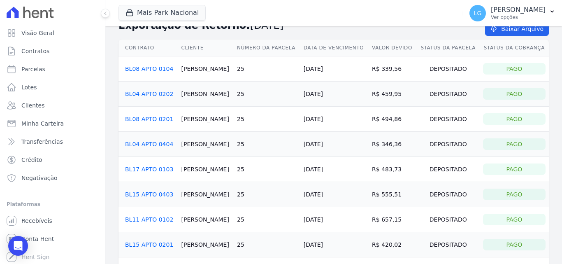
scroll to position [23, 0]
click at [155, 95] on link "BL04 APTO 0202" at bounding box center [149, 94] width 48 height 7
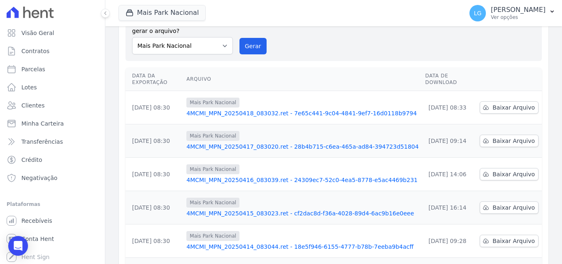
scroll to position [247, 0]
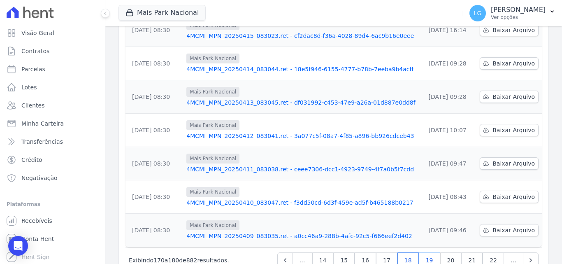
click at [425, 252] on link "19" at bounding box center [429, 260] width 21 height 16
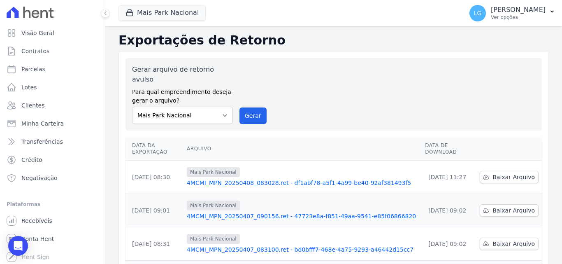
click at [293, 179] on link "4MCMI_MPN_20250408_083028.ret - df1abf78-a5f1-4a99-be40-92af381493f5" at bounding box center [303, 183] width 232 height 8
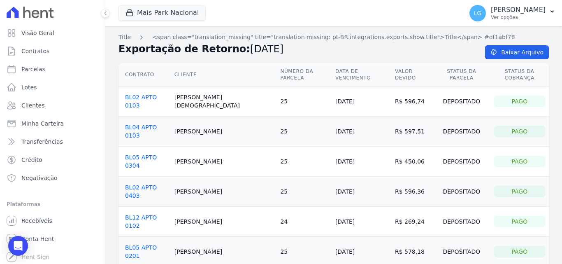
click at [157, 154] on link "BL05 APTO 0304" at bounding box center [141, 161] width 32 height 15
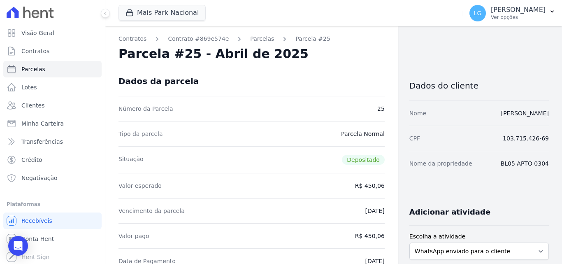
drag, startPoint x: 202, startPoint y: 180, endPoint x: 200, endPoint y: 175, distance: 5.2
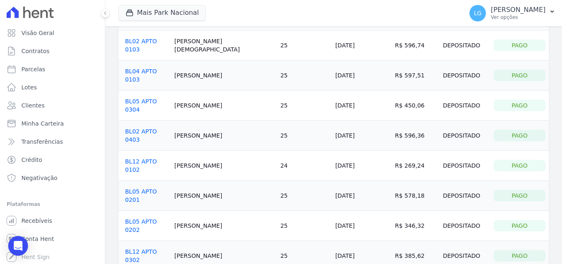
scroll to position [41, 0]
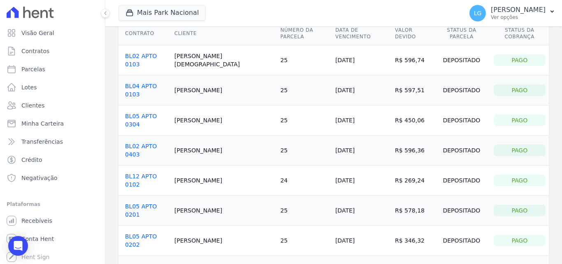
click at [156, 113] on link "BL05 APTO 0304" at bounding box center [141, 120] width 32 height 15
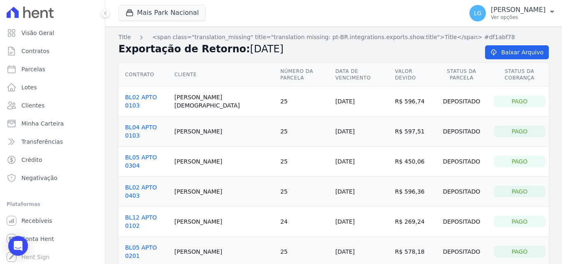
click at [149, 94] on link "BL02 APTO 0103" at bounding box center [141, 101] width 32 height 15
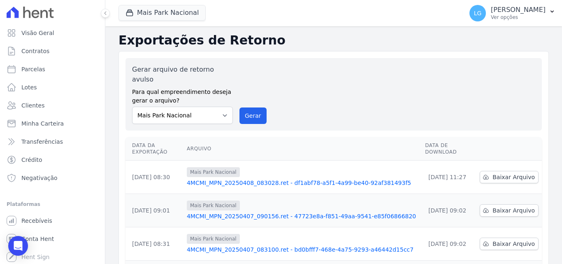
click at [244, 212] on link "4MCMI_MPN_20250407_090156.ret - 47723e8a-f851-49aa-9541-e85f06866820" at bounding box center [303, 216] width 232 height 8
click at [229, 245] on link "4MCMI_MPN_20250407_083100.ret - bd0bfff7-468e-4a75-9293-a46442d15cc7" at bounding box center [303, 249] width 232 height 8
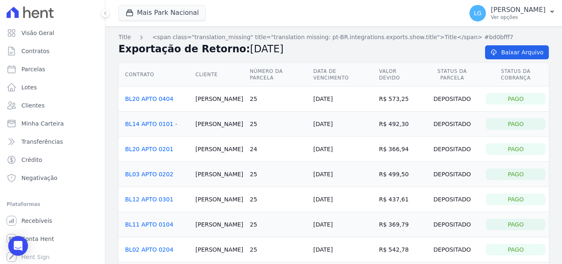
click at [150, 95] on link "BL20 APTO 0404" at bounding box center [149, 98] width 48 height 7
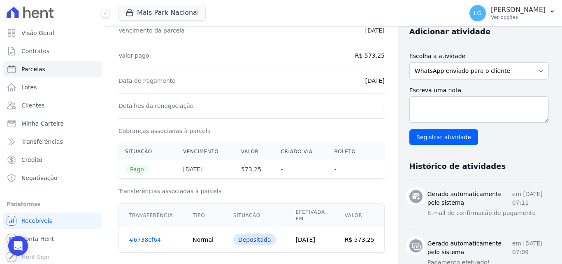
scroll to position [206, 0]
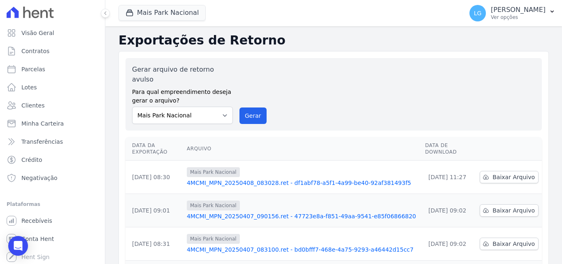
scroll to position [41, 0]
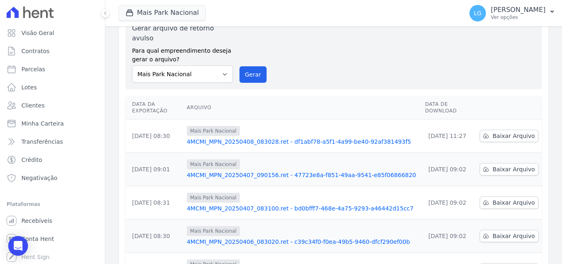
click at [246, 237] on link "4MCMI_MPN_20250406_083020.ret - c39c34f0-f0ea-49b5-9460-dfcf290ef00b" at bounding box center [303, 241] width 232 height 8
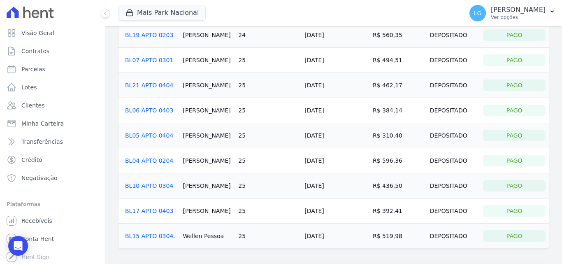
scroll to position [105, 0]
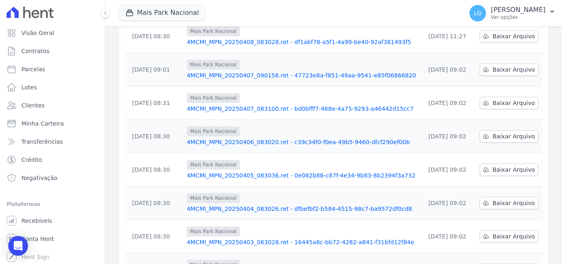
scroll to position [256, 0]
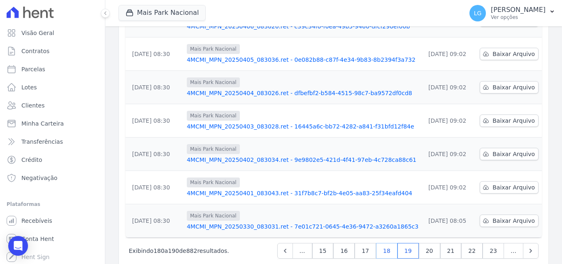
click at [391, 243] on link "18" at bounding box center [386, 251] width 21 height 16
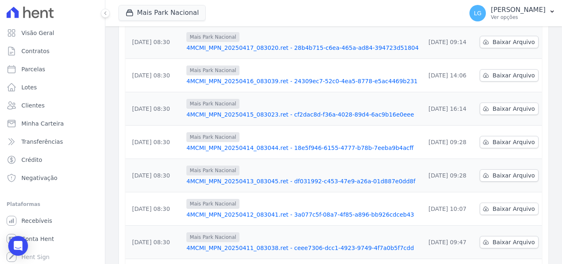
scroll to position [247, 0]
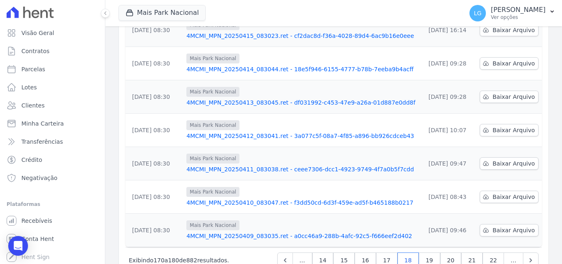
click at [269, 232] on link "4MCMI_MPN_20250409_083035.ret - a0cc46a9-288b-4afc-92c5-f666eef2d402" at bounding box center [302, 236] width 232 height 8
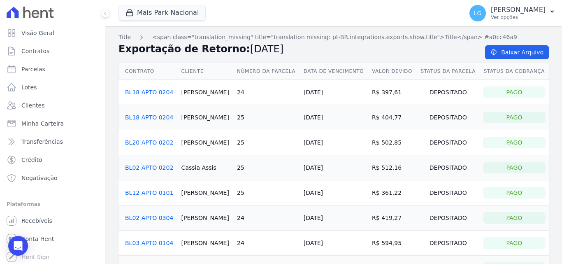
click at [138, 218] on link "BL02 APTO 0304" at bounding box center [149, 217] width 48 height 7
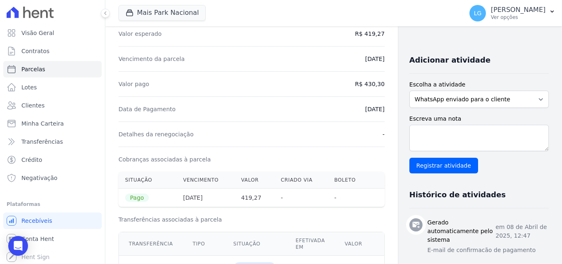
scroll to position [165, 0]
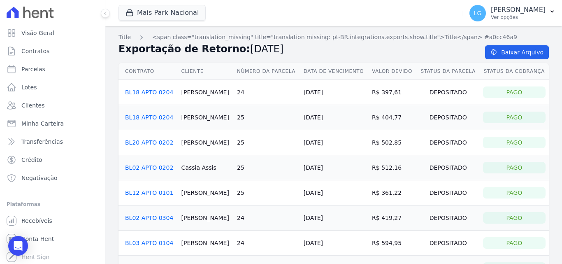
click at [155, 216] on link "BL02 APTO 0304" at bounding box center [149, 217] width 48 height 7
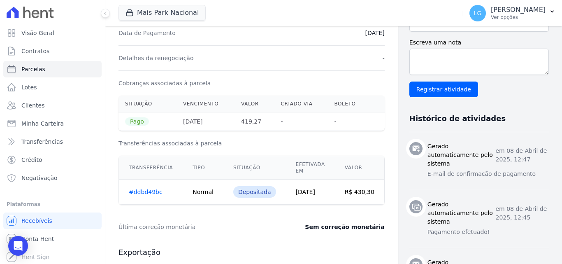
scroll to position [247, 0]
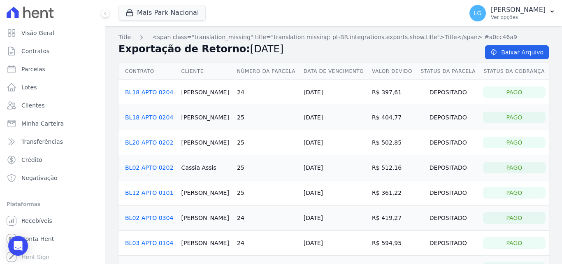
click at [151, 116] on link "BL18 APTO 0204" at bounding box center [149, 117] width 48 height 7
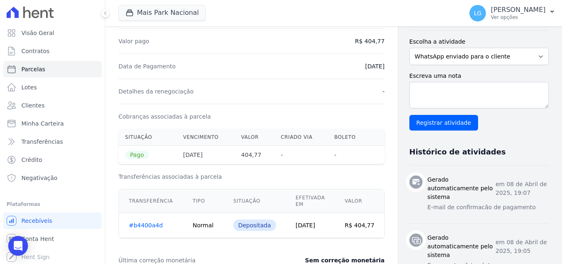
scroll to position [206, 0]
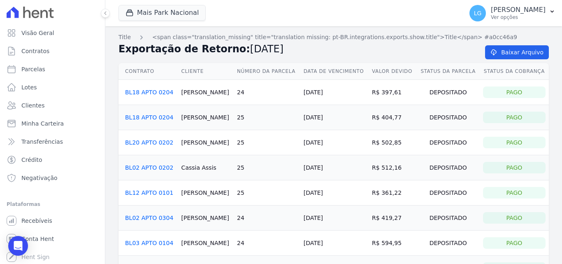
click at [151, 90] on link "BL18 APTO 0204" at bounding box center [149, 92] width 48 height 7
click at [501, 56] on link "Baixar Arquivo" at bounding box center [517, 52] width 64 height 14
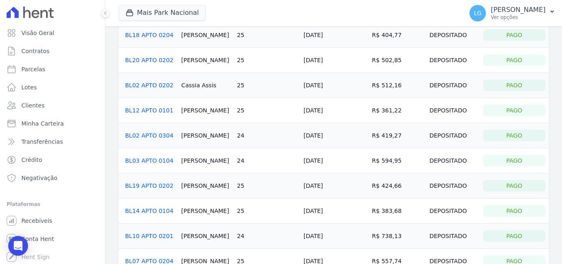
scroll to position [123, 0]
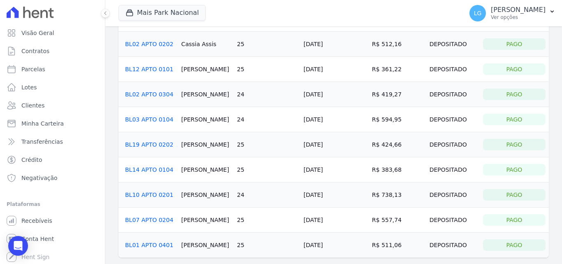
click at [157, 219] on link "BL07 APTO 0204" at bounding box center [149, 219] width 48 height 7
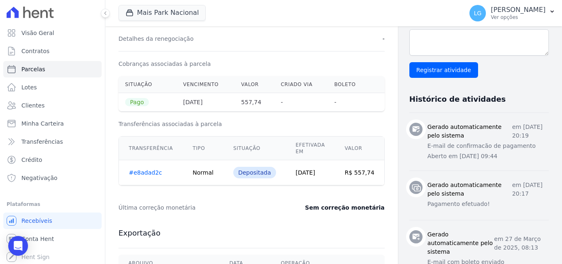
scroll to position [239, 0]
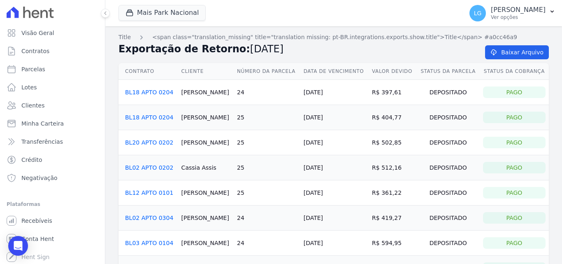
scroll to position [41, 0]
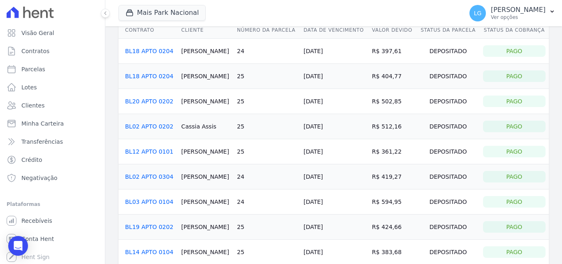
click at [155, 227] on link "BL19 APTO 0202" at bounding box center [149, 226] width 48 height 7
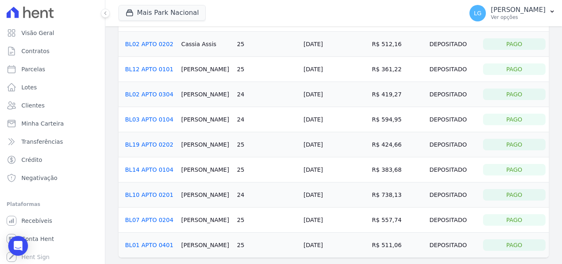
scroll to position [156, 0]
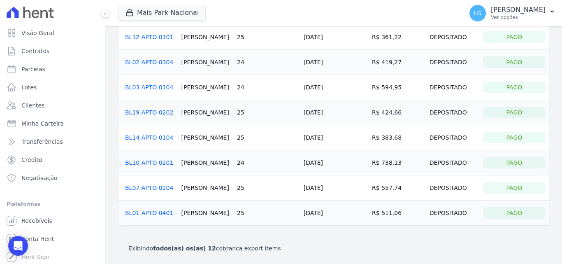
click at [161, 210] on link "BL01 APTO 0401" at bounding box center [149, 212] width 48 height 7
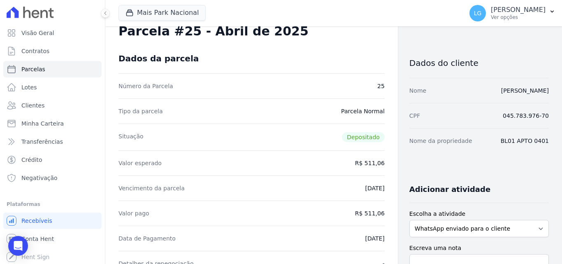
scroll to position [41, 0]
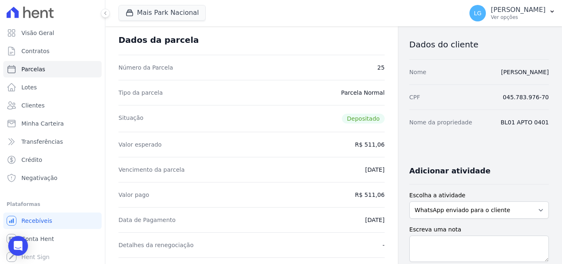
drag, startPoint x: 237, startPoint y: 182, endPoint x: 235, endPoint y: 179, distance: 4.5
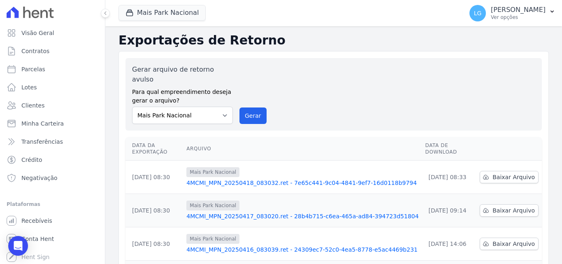
click at [314, 137] on th "Arquivo" at bounding box center [302, 148] width 239 height 23
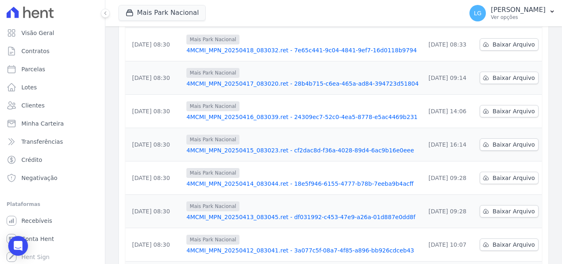
scroll to position [256, 0]
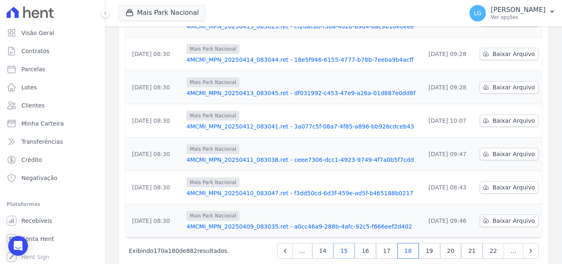
click at [347, 243] on link "15" at bounding box center [343, 251] width 21 height 16
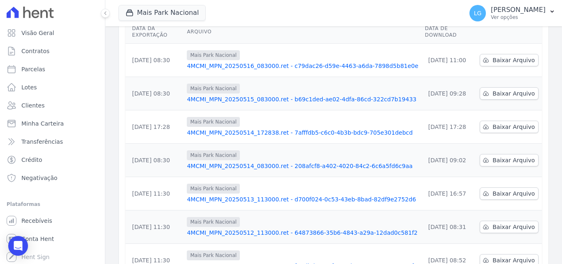
scroll to position [123, 0]
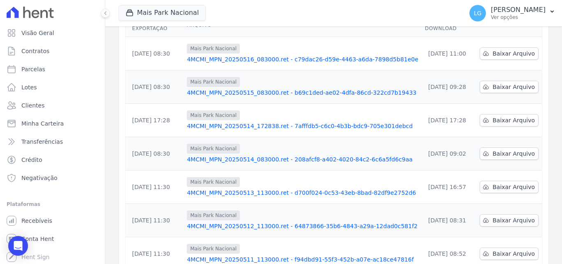
click at [250, 188] on link "4MCMI_MPN_20250513_113000.ret - d700f024-0c53-43eb-8bad-82df9e2752d6" at bounding box center [302, 192] width 231 height 8
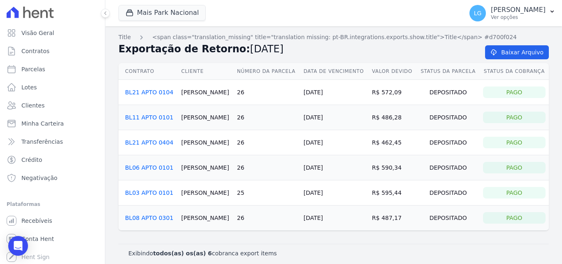
click at [160, 143] on link "BL21 APTO 0404" at bounding box center [149, 142] width 48 height 7
click at [160, 216] on link "BL08 APTO 0301" at bounding box center [149, 217] width 48 height 7
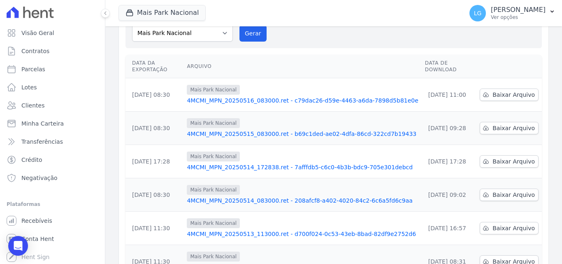
scroll to position [123, 0]
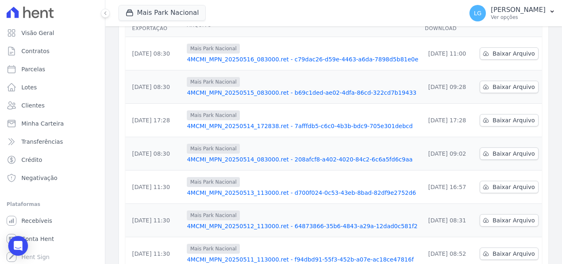
click at [254, 222] on link "4MCMI_MPN_20250512_113000.ret - 64873866-35b6-4843-a29a-12dad0c581f2" at bounding box center [302, 226] width 231 height 8
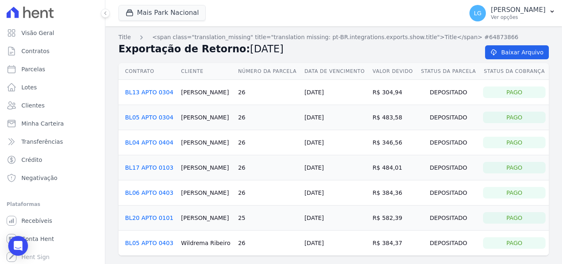
click at [161, 116] on link "BL05 APTO 0304" at bounding box center [149, 117] width 48 height 7
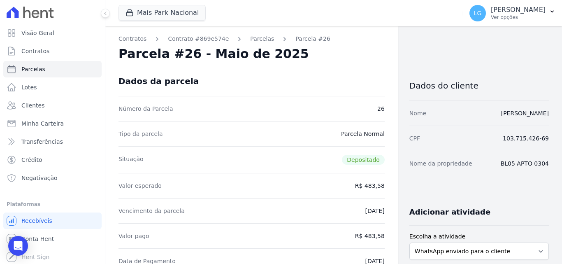
drag, startPoint x: 472, startPoint y: 112, endPoint x: 543, endPoint y: 112, distance: 70.8
copy link "GRAZIELA MARTA DA SILVA"
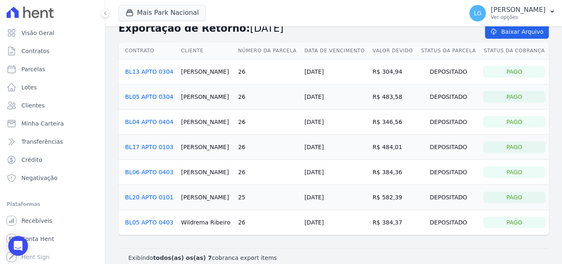
scroll to position [30, 0]
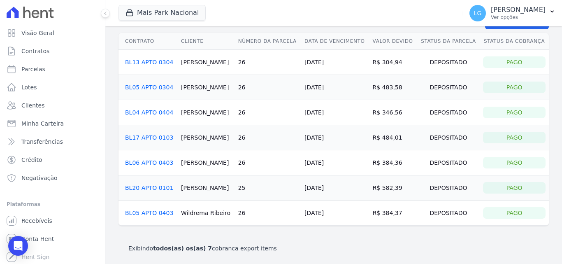
click at [153, 187] on link "BL20 APTO 0101" at bounding box center [149, 187] width 48 height 7
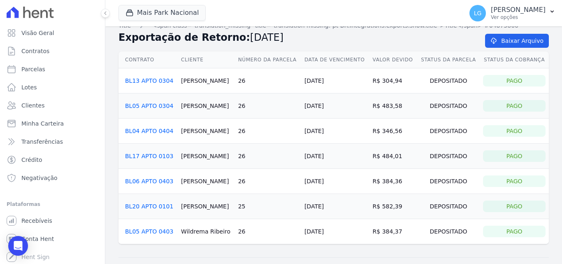
scroll to position [30, 0]
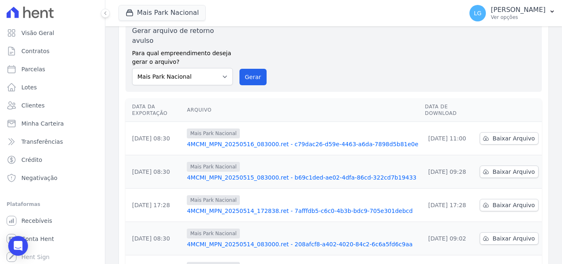
scroll to position [123, 0]
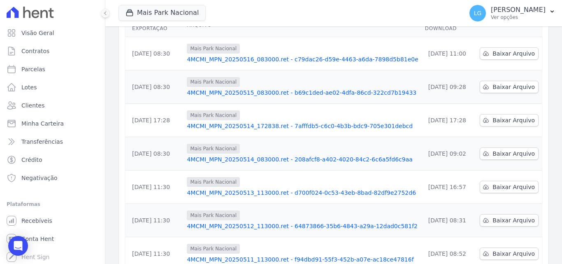
click at [204, 188] on link "4MCMI_MPN_20250513_113000.ret - d700f024-0c53-43eb-8bad-82df9e2752d6" at bounding box center [302, 192] width 231 height 8
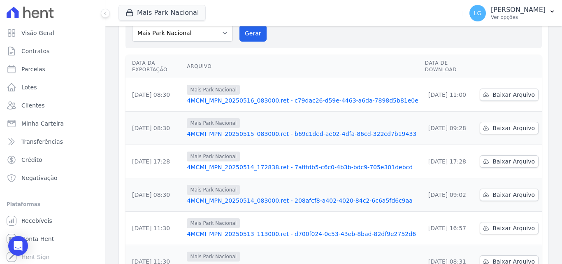
scroll to position [123, 0]
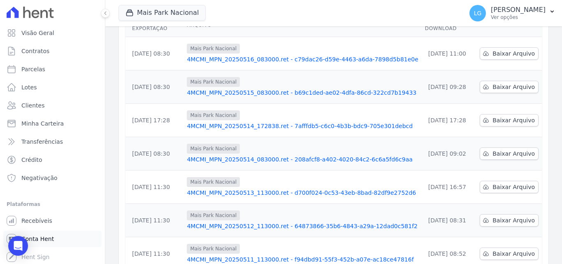
click at [37, 235] on span "Conta Hent" at bounding box center [37, 239] width 33 height 8
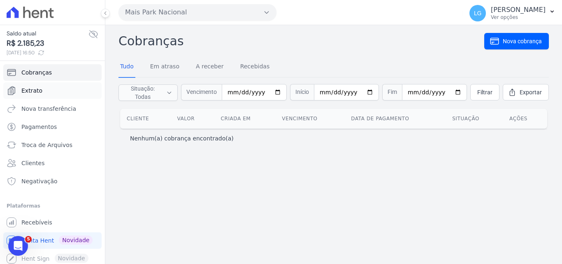
click at [38, 92] on span "Extrato" at bounding box center [31, 90] width 21 height 8
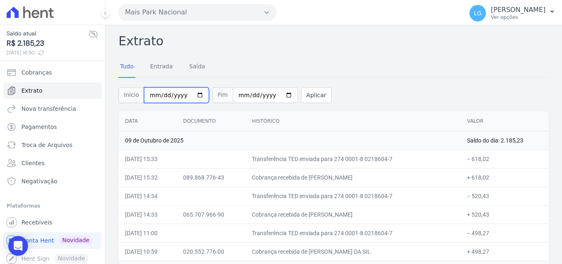
click at [196, 95] on input "2025-10-01" at bounding box center [176, 95] width 65 height 16
type input "2025-05-01"
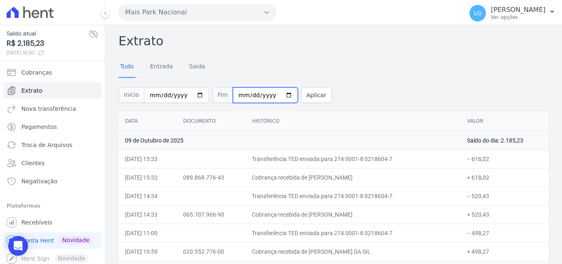
click at [236, 95] on input "2025-10-09" at bounding box center [265, 95] width 65 height 16
type input "2025-10-31"
type input "2025-05-31"
click at [301, 91] on button "Aplicar" at bounding box center [316, 95] width 30 height 16
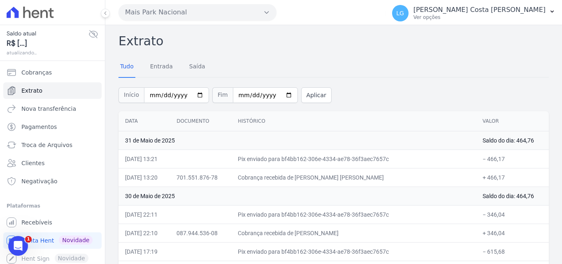
click at [411, 94] on div "Início [DATE] Fim [DATE] Aplicar" at bounding box center [333, 94] width 430 height 34
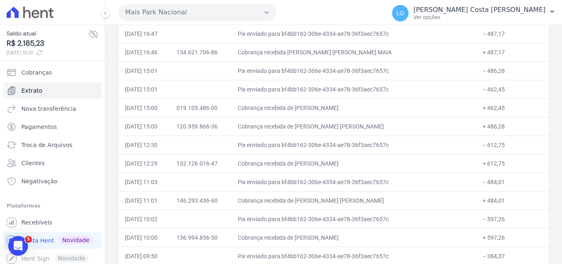
drag, startPoint x: 322, startPoint y: 163, endPoint x: 371, endPoint y: 164, distance: 49.4
click at [371, 164] on td "Cobrança recebida de [PERSON_NAME]" at bounding box center [353, 163] width 245 height 19
copy td "[PERSON_NAME]"
click at [49, 218] on link "Recebíveis" at bounding box center [52, 222] width 98 height 16
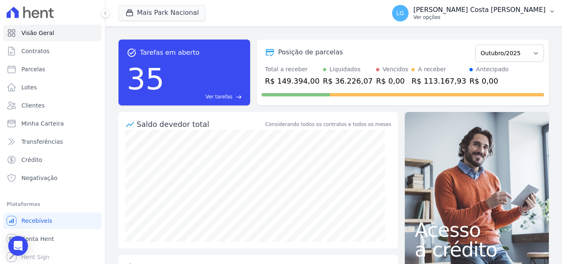
click at [497, 16] on p "Ver opções" at bounding box center [479, 17] width 132 height 7
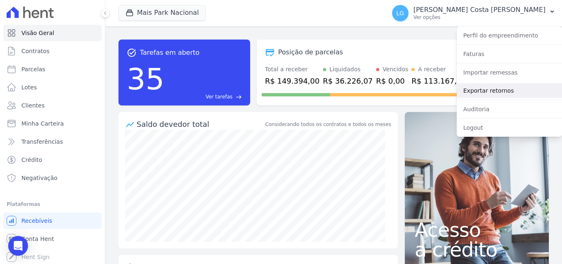
click at [488, 88] on link "Exportar retornos" at bounding box center [509, 90] width 105 height 15
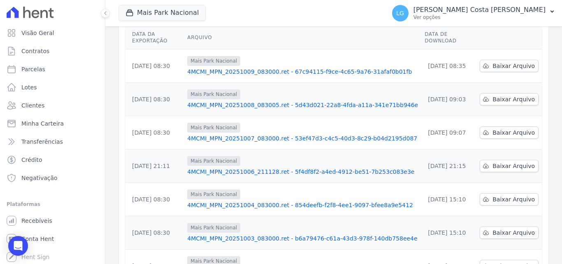
scroll to position [256, 0]
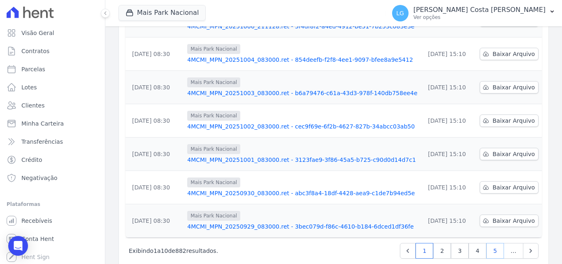
click at [488, 243] on link "5" at bounding box center [495, 251] width 18 height 16
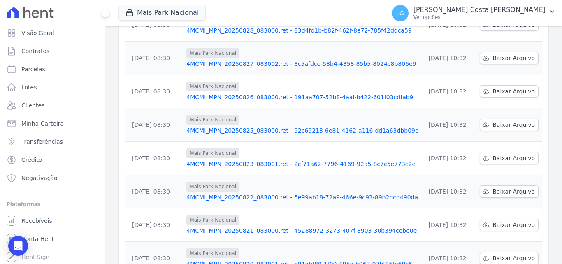
scroll to position [256, 0]
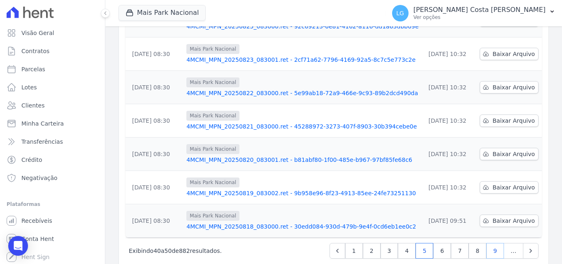
click at [488, 243] on link "9" at bounding box center [495, 251] width 18 height 16
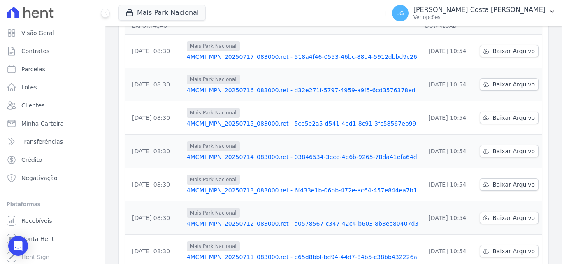
scroll to position [256, 0]
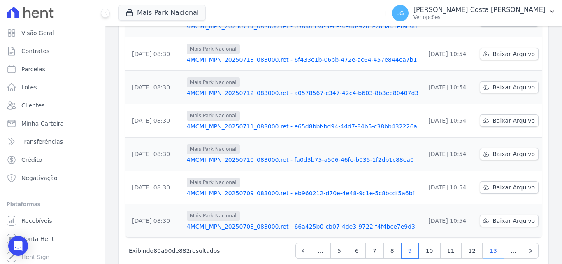
click at [486, 243] on link "13" at bounding box center [493, 251] width 21 height 16
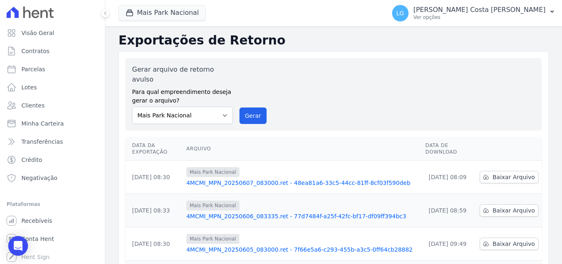
scroll to position [256, 0]
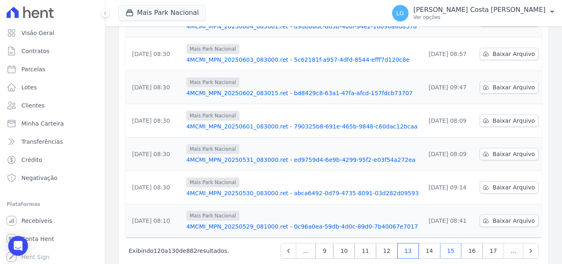
click at [446, 243] on link "15" at bounding box center [450, 251] width 21 height 16
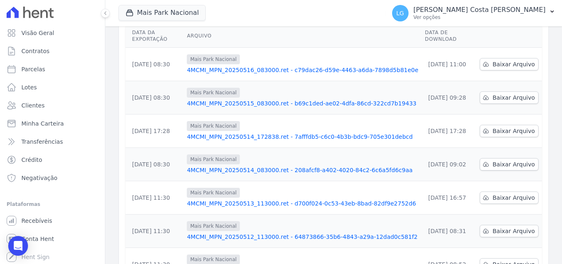
scroll to position [123, 0]
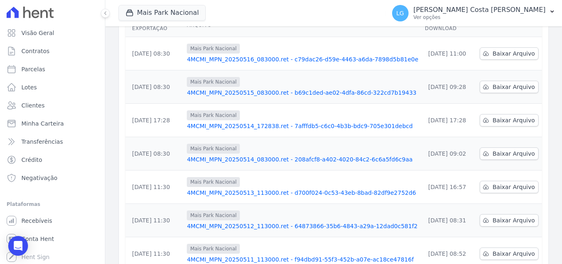
click at [252, 188] on link "4MCMI_MPN_20250513_113000.ret - d700f024-0c53-43eb-8bad-82df9e2752d6" at bounding box center [302, 192] width 231 height 8
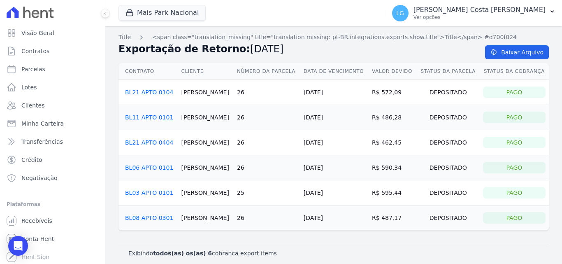
click at [159, 193] on link "BL03 APTO 0101" at bounding box center [149, 192] width 48 height 7
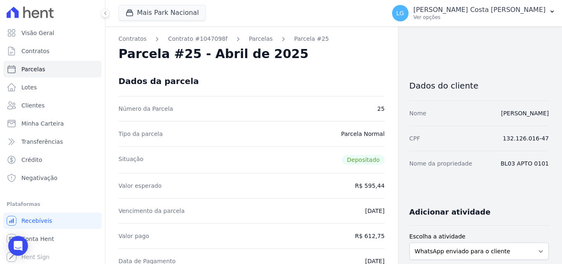
drag, startPoint x: 259, startPoint y: 147, endPoint x: 258, endPoint y: 140, distance: 7.0
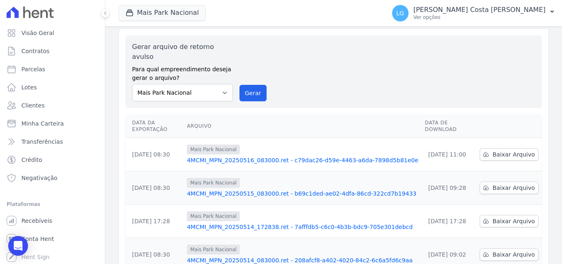
scroll to position [41, 0]
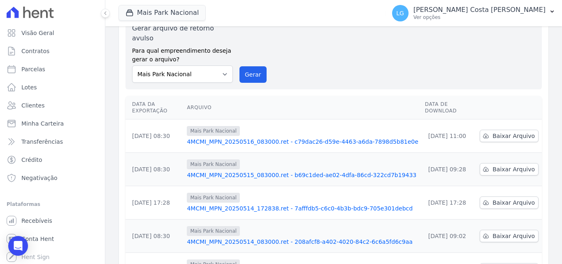
click at [255, 171] on link "4MCMI_MPN_20250515_083000.ret - b69c1ded-ae02-4dfa-86cd-322cd7b19433" at bounding box center [302, 175] width 231 height 8
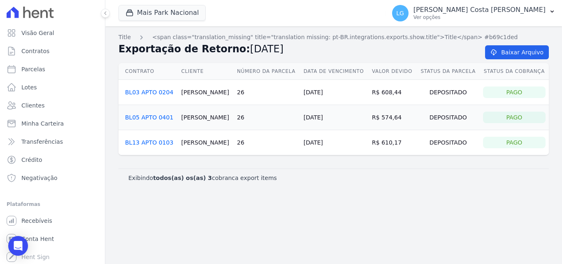
drag, startPoint x: 247, startPoint y: 160, endPoint x: 245, endPoint y: 156, distance: 4.4
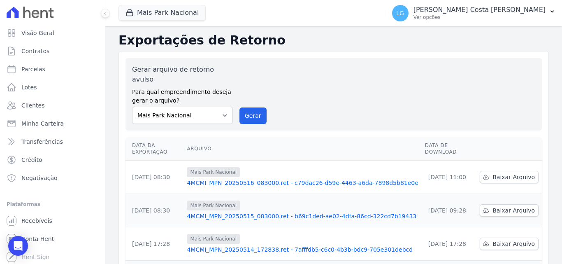
click at [250, 179] on link "4MCMI_MPN_20250516_083000.ret - c79dac26-d59e-4463-a6da-7898d5b81e0e" at bounding box center [302, 183] width 231 height 8
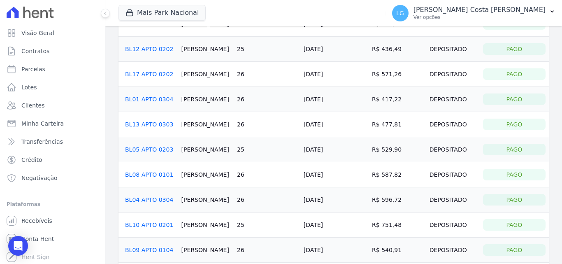
scroll to position [82, 0]
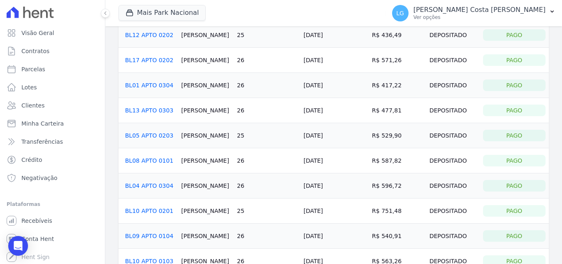
click at [163, 134] on link "BL05 APTO 0203" at bounding box center [149, 135] width 48 height 7
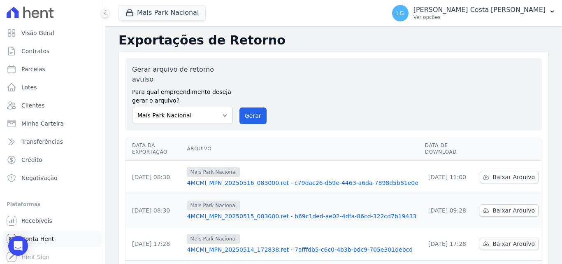
click at [37, 234] on link "Conta Hent" at bounding box center [52, 238] width 98 height 16
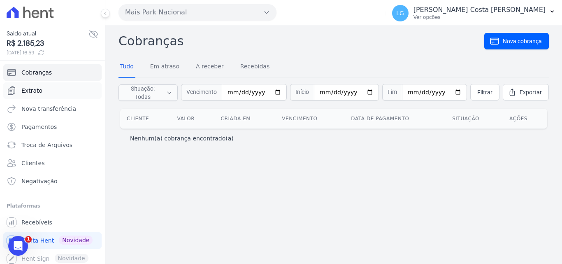
click at [72, 93] on link "Extrato" at bounding box center [52, 90] width 98 height 16
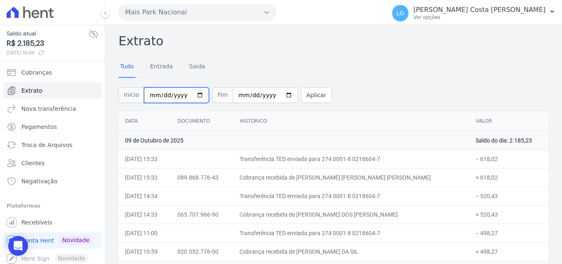
click at [147, 94] on input "[DATE]" at bounding box center [176, 95] width 65 height 16
type input "2025-10-12"
type input "[DATE]"
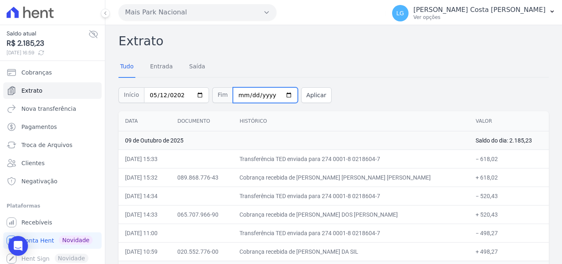
type input "2025-10-16"
type input "[DATE]"
click at [301, 91] on button "Aplicar" at bounding box center [316, 95] width 30 height 16
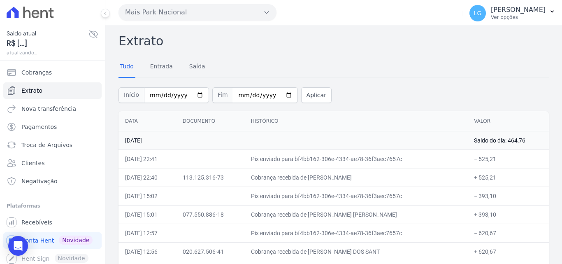
click at [360, 148] on td "[DATE]" at bounding box center [292, 140] width 349 height 19
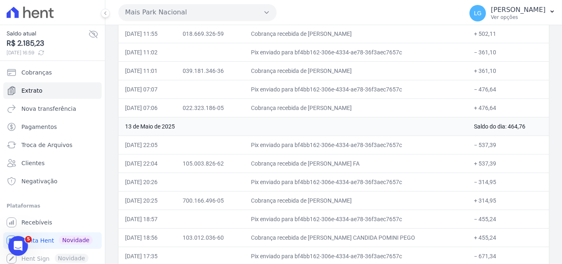
drag, startPoint x: 321, startPoint y: 163, endPoint x: 402, endPoint y: 163, distance: 80.2
click at [402, 163] on td "Cobrança recebida de [PERSON_NAME] FA" at bounding box center [355, 163] width 223 height 19
copy td "[PERSON_NAME]"
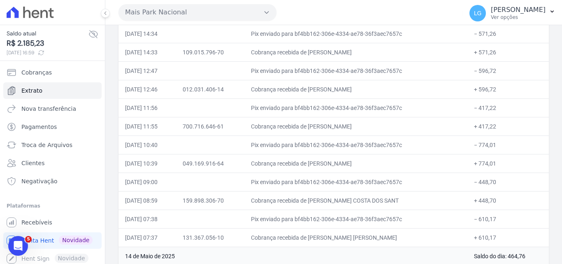
drag, startPoint x: 322, startPoint y: 161, endPoint x: 399, endPoint y: 158, distance: 77.0
click at [399, 158] on td "Cobrança recebida de [PERSON_NAME]" at bounding box center [355, 163] width 223 height 19
copy td "[PERSON_NAME]"
click at [59, 225] on link "Recebíveis" at bounding box center [52, 222] width 98 height 16
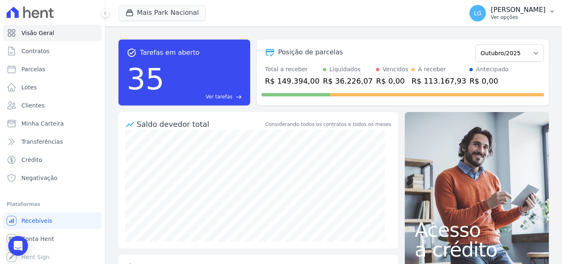
click at [491, 14] on p "[PERSON_NAME]" at bounding box center [518, 10] width 55 height 8
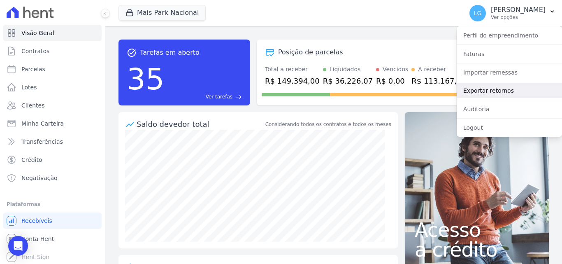
click at [469, 88] on link "Exportar retornos" at bounding box center [509, 90] width 105 height 15
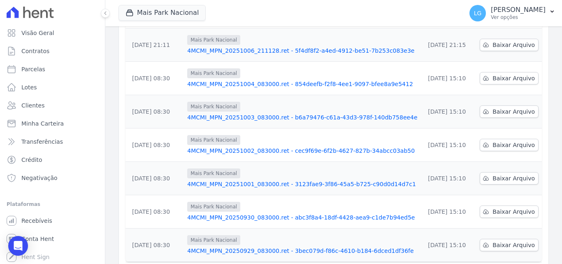
scroll to position [256, 0]
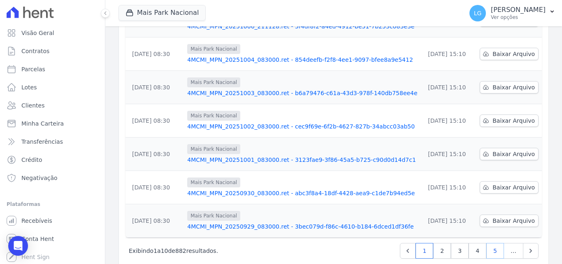
click at [491, 243] on link "5" at bounding box center [495, 251] width 18 height 16
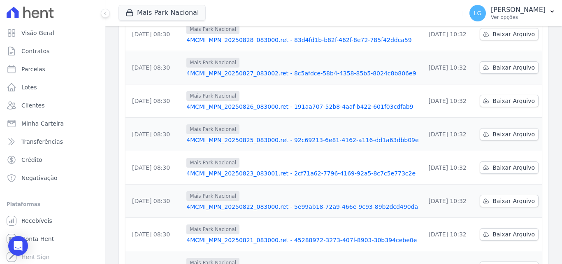
scroll to position [256, 0]
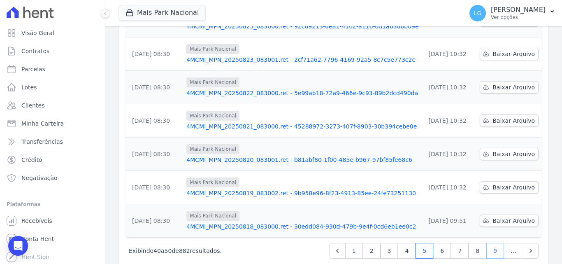
click at [491, 243] on link "9" at bounding box center [495, 251] width 18 height 16
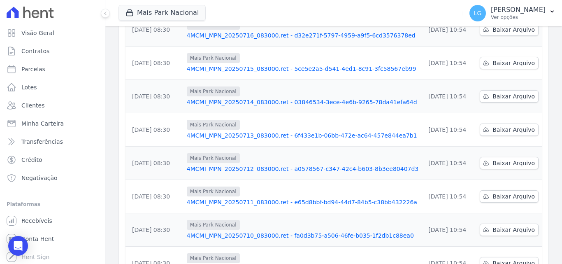
scroll to position [247, 0]
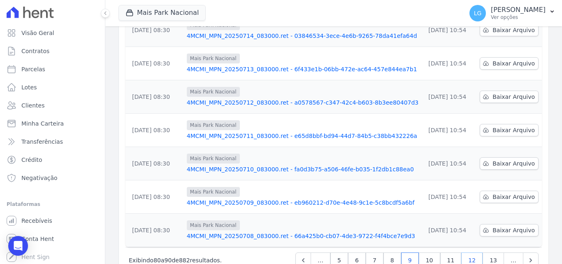
click at [472, 252] on link "12" at bounding box center [471, 260] width 21 height 16
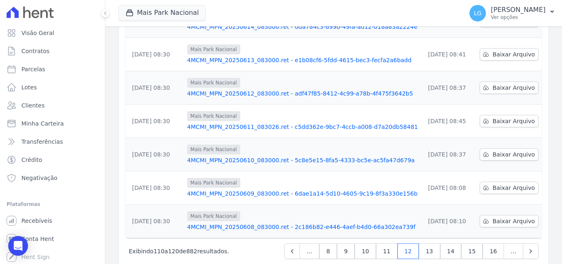
scroll to position [256, 0]
click at [453, 243] on link "14" at bounding box center [450, 251] width 21 height 16
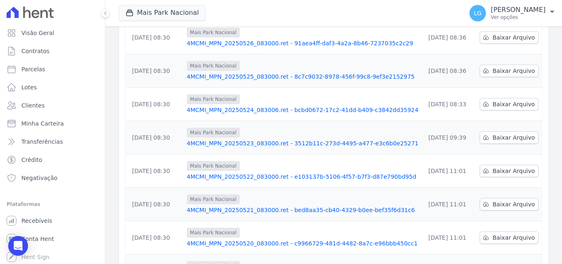
scroll to position [256, 0]
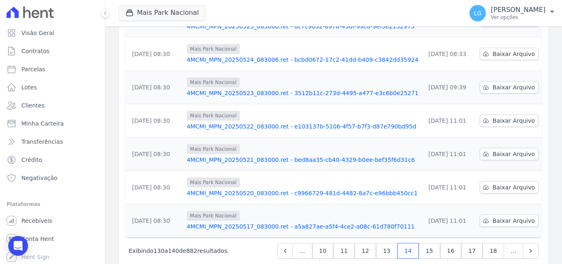
click at [302, 222] on link "4MCMI_MPN_20250517_083000.ret - a5a827ae-a5f4-4ce2-a08c-61d780f70111" at bounding box center [303, 226] width 232 height 8
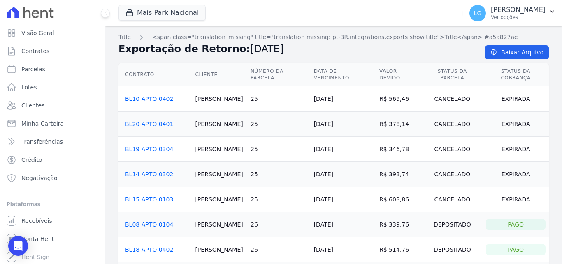
click at [370, 50] on h2 "Exportação de Retorno: [DATE]" at bounding box center [294, 49] width 353 height 15
drag, startPoint x: 309, startPoint y: 56, endPoint x: 303, endPoint y: 57, distance: 6.2
click at [308, 56] on h2 "Exportação de Retorno: [DATE]" at bounding box center [294, 49] width 353 height 15
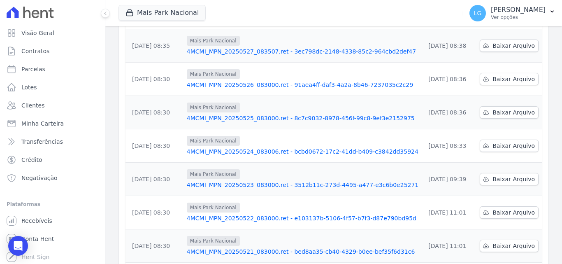
scroll to position [256, 0]
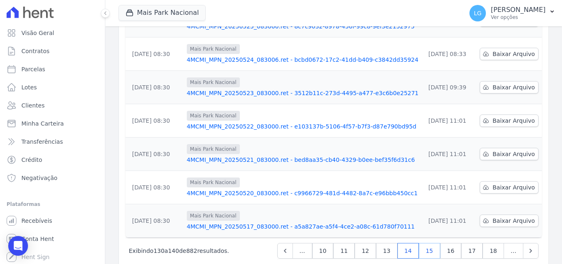
click at [432, 243] on link "15" at bounding box center [429, 251] width 21 height 16
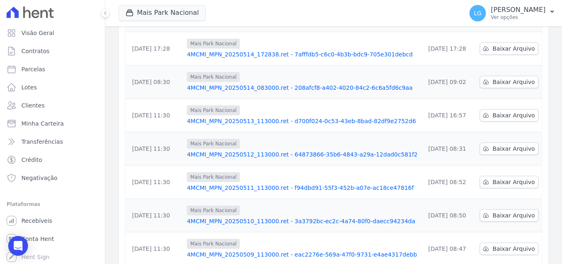
scroll to position [51, 0]
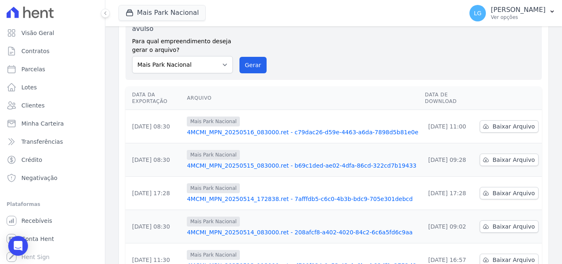
click at [252, 128] on link "4MCMI_MPN_20250516_083000.ret - c79dac26-d59e-4463-a6da-7898d5b81e0e" at bounding box center [302, 132] width 231 height 8
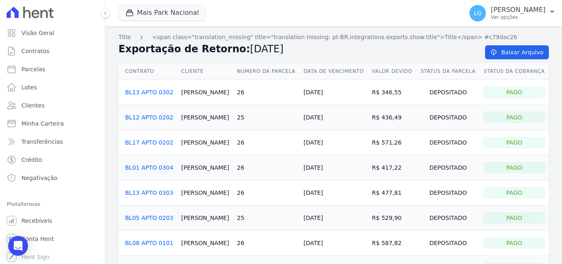
scroll to position [130, 0]
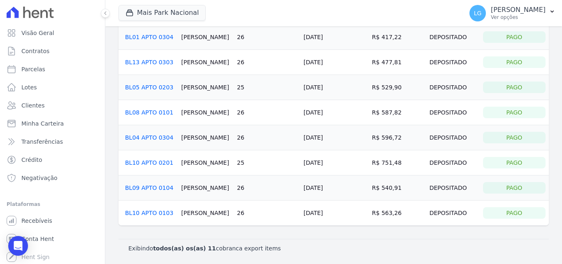
click at [157, 164] on link "BL10 APTO 0201" at bounding box center [149, 162] width 48 height 7
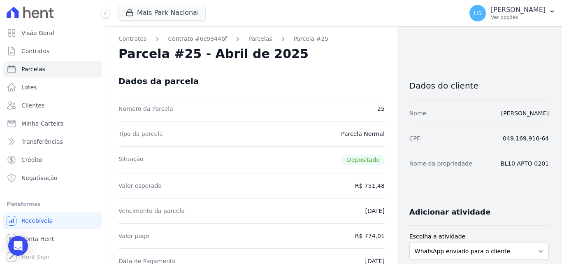
scroll to position [41, 0]
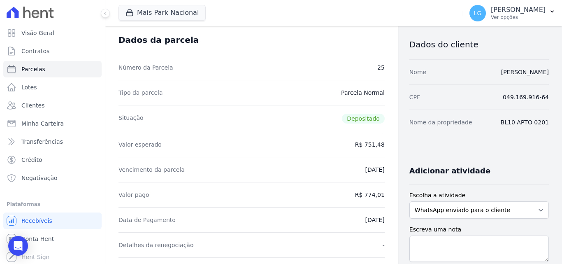
click at [263, 39] on div "Dados da parcela" at bounding box center [251, 40] width 266 height 30
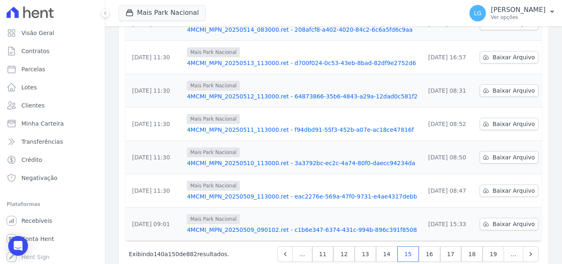
scroll to position [256, 0]
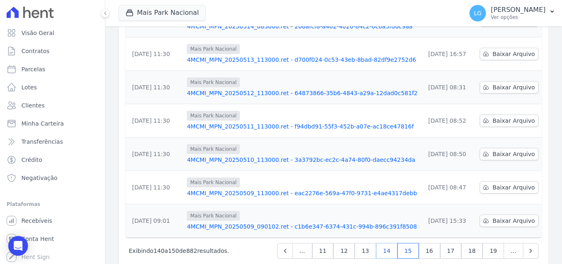
click at [393, 243] on link "14" at bounding box center [386, 251] width 21 height 16
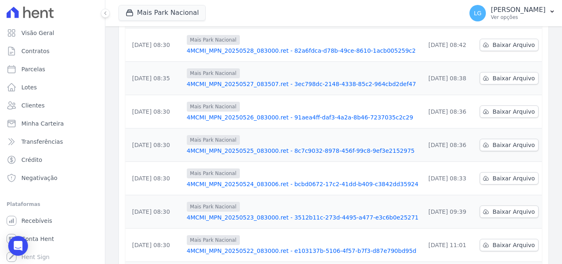
scroll to position [256, 0]
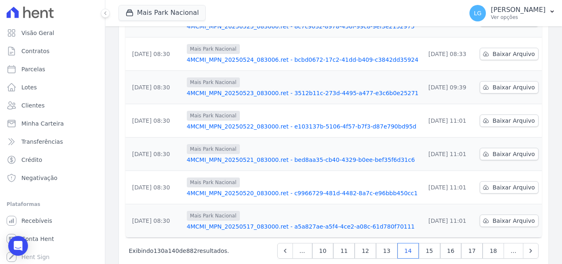
click at [234, 189] on link "4MCMI_MPN_20250520_083000.ret - c9966729-481d-4482-8a7c-e96bbb450cc1" at bounding box center [303, 193] width 232 height 8
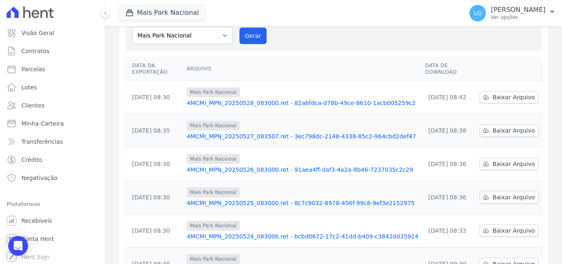
scroll to position [247, 0]
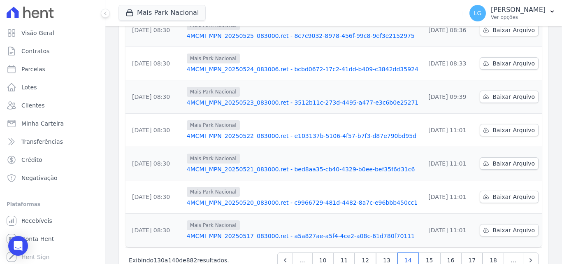
click at [224, 165] on link "4MCMI_MPN_20250521_083000.ret - bed8aa35-cb40-4329-b0ee-bef35f6d31c6" at bounding box center [303, 169] width 232 height 8
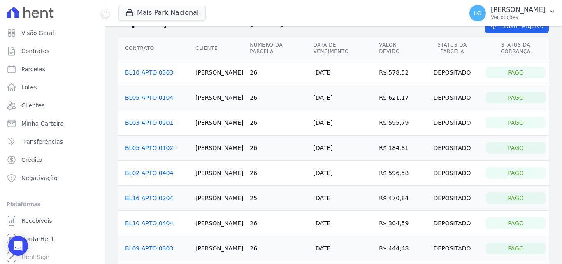
scroll to position [41, 0]
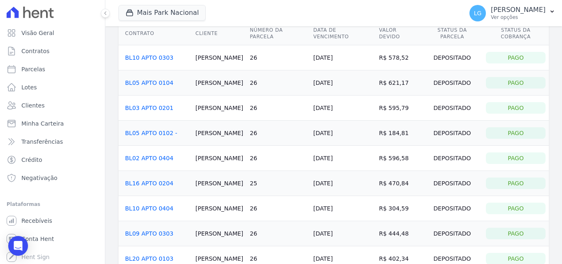
click at [156, 205] on link "BL10 APTO 0404" at bounding box center [149, 208] width 48 height 7
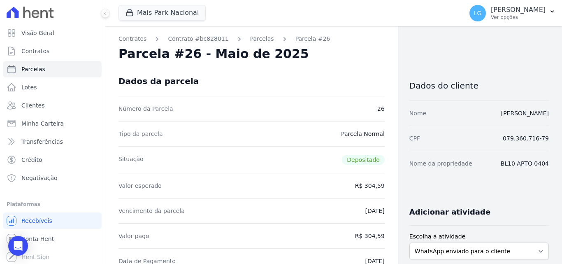
drag, startPoint x: 469, startPoint y: 114, endPoint x: 543, endPoint y: 112, distance: 74.1
copy link "[PERSON_NAME]"
click at [353, 74] on div "Dados da parcela" at bounding box center [251, 81] width 266 height 30
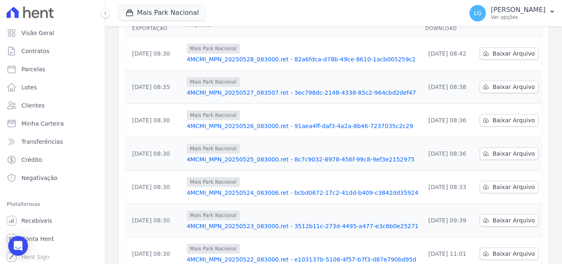
scroll to position [165, 0]
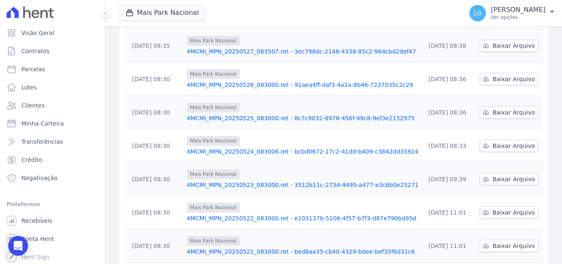
click at [231, 214] on link "4MCMI_MPN_20250522_083000.ret - e103137b-5106-4f57-b7f3-d87e790bd95d" at bounding box center [303, 218] width 232 height 8
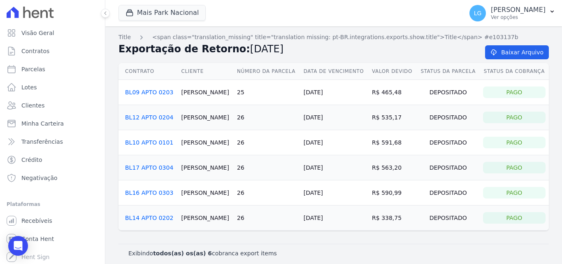
click at [151, 142] on link "BL10 APTO 0101" at bounding box center [149, 142] width 48 height 7
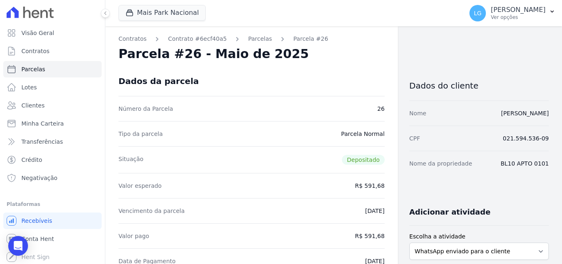
drag, startPoint x: 373, startPoint y: 140, endPoint x: 368, endPoint y: 137, distance: 5.8
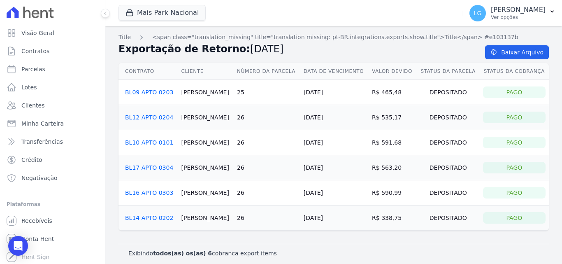
click at [162, 190] on link "BL16 APTO 0303" at bounding box center [149, 192] width 48 height 7
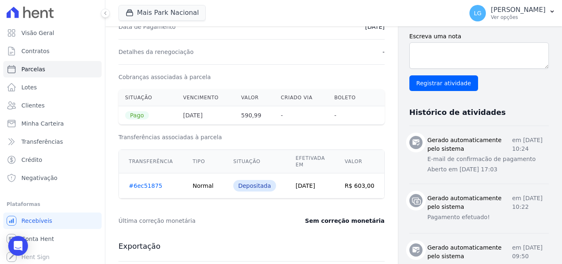
scroll to position [247, 0]
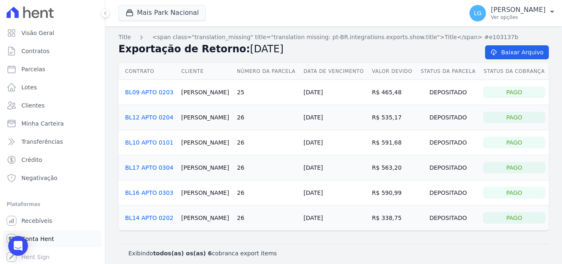
click at [40, 235] on span "Conta Hent" at bounding box center [37, 239] width 33 height 8
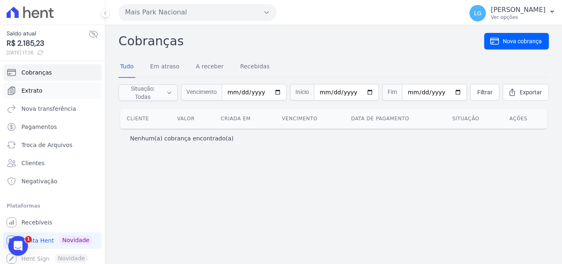
click at [48, 87] on link "Extrato" at bounding box center [52, 90] width 98 height 16
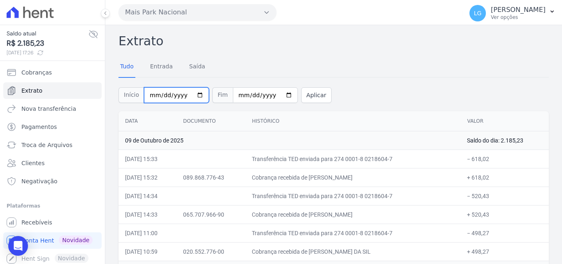
click at [149, 95] on input "2025-10-01" at bounding box center [176, 95] width 65 height 16
type input "2025-10-20"
type input "[DATE]"
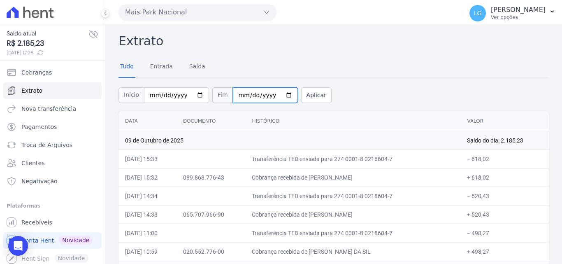
type input "2025-10-22"
type input "[DATE]"
click at [312, 94] on button "Aplicar" at bounding box center [316, 95] width 30 height 16
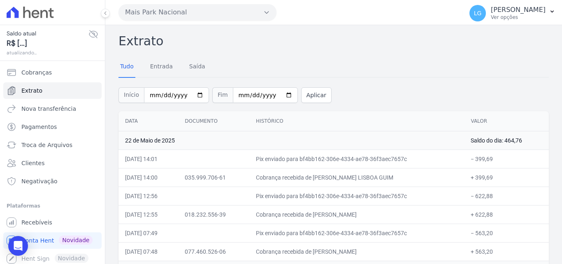
click at [418, 98] on div "Início [DATE] Fim [DATE] Aplicar" at bounding box center [333, 94] width 430 height 34
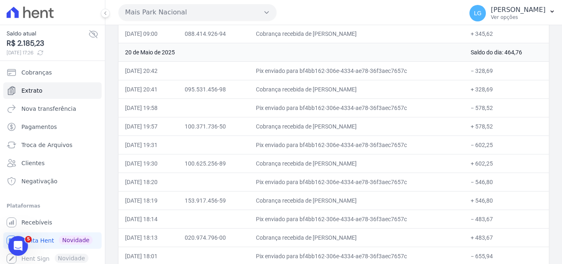
drag, startPoint x: 322, startPoint y: 161, endPoint x: 386, endPoint y: 158, distance: 63.4
click at [386, 158] on td "Cobrança recebida de [PERSON_NAME]" at bounding box center [356, 163] width 215 height 19
copy td "[PERSON_NAME]"
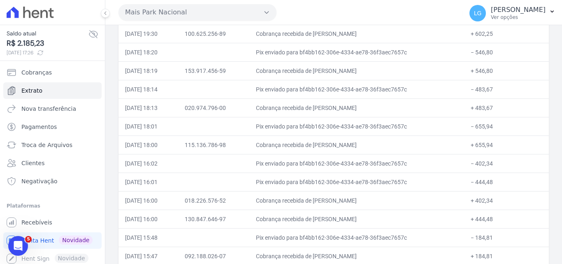
drag, startPoint x: 322, startPoint y: 143, endPoint x: 402, endPoint y: 143, distance: 80.2
click at [402, 143] on td "Cobrança recebida de [PERSON_NAME]" at bounding box center [356, 144] width 215 height 19
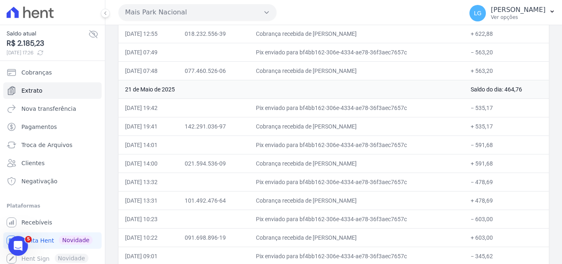
drag, startPoint x: 320, startPoint y: 162, endPoint x: 388, endPoint y: 158, distance: 68.0
click at [388, 158] on td "Cobrança recebida de [PERSON_NAME]" at bounding box center [356, 163] width 215 height 19
click at [324, 164] on td "Cobrança recebida de [PERSON_NAME]" at bounding box center [356, 163] width 215 height 19
drag, startPoint x: 322, startPoint y: 163, endPoint x: 411, endPoint y: 165, distance: 89.7
click at [411, 165] on td "Cobrança recebida de [PERSON_NAME]" at bounding box center [356, 163] width 215 height 19
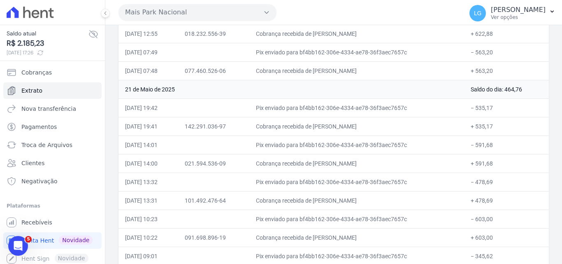
copy td "FILIPE MICHEL LOPES DE FREITAS"
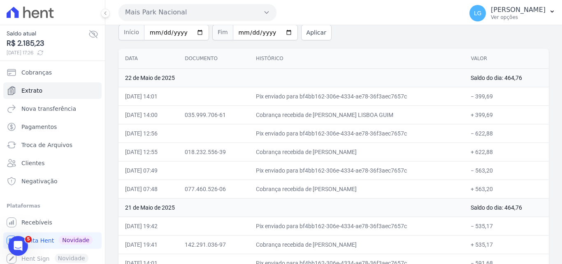
scroll to position [0, 0]
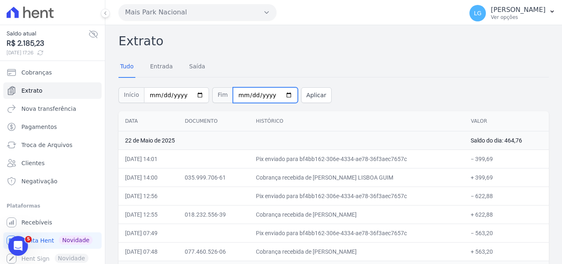
click at [239, 94] on input "2025-05-22" at bounding box center [265, 95] width 65 height 16
type input "[DATE]"
click at [301, 92] on button "Aplicar" at bounding box center [316, 95] width 30 height 16
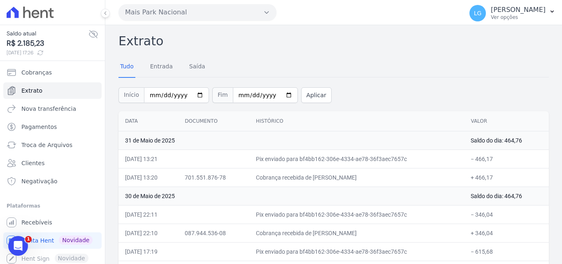
click at [394, 82] on div "Início [DATE] Fim [DATE] Aplicar" at bounding box center [333, 94] width 430 height 34
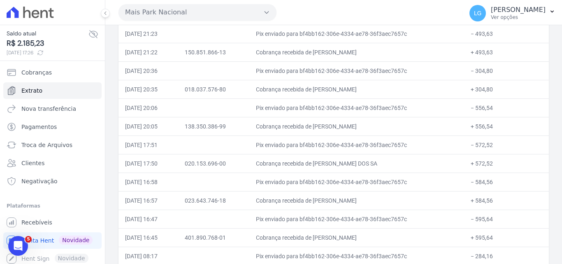
drag, startPoint x: 321, startPoint y: 162, endPoint x: 416, endPoint y: 162, distance: 94.6
click at [416, 162] on td "Cobrança recebida de [PERSON_NAME] DOS SA" at bounding box center [356, 163] width 215 height 19
copy td "[PERSON_NAME] DOS SA"
drag, startPoint x: 321, startPoint y: 163, endPoint x: 399, endPoint y: 161, distance: 77.8
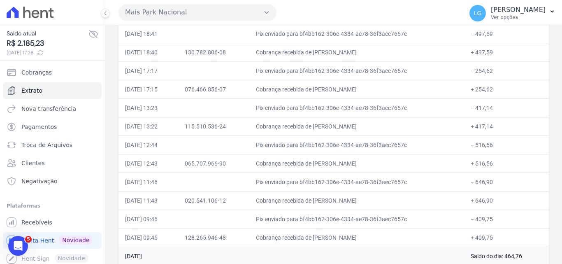
click at [399, 161] on td "Cobrança recebida de [PERSON_NAME]" at bounding box center [356, 163] width 215 height 19
copy td "[PERSON_NAME]"
click at [42, 222] on span "Recebíveis" at bounding box center [36, 222] width 31 height 8
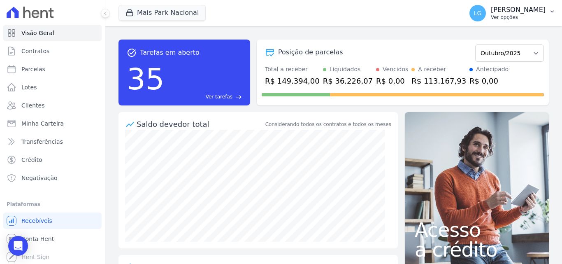
click at [534, 15] on p "Ver opções" at bounding box center [518, 17] width 55 height 7
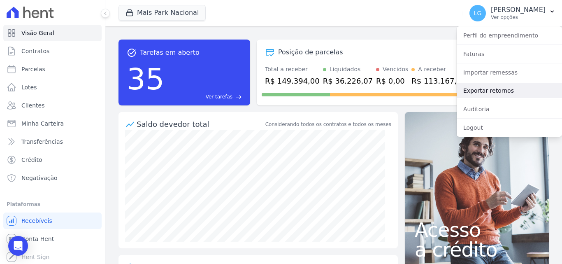
click at [482, 88] on link "Exportar retornos" at bounding box center [509, 90] width 105 height 15
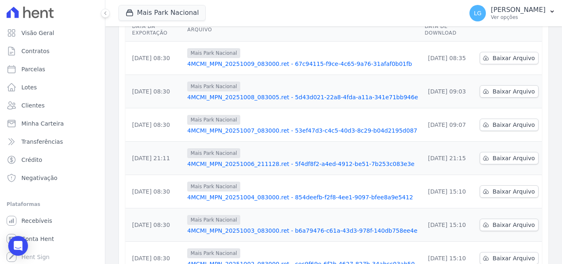
scroll to position [256, 0]
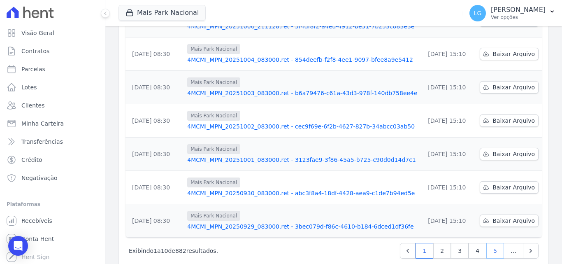
click at [486, 243] on link "5" at bounding box center [495, 251] width 18 height 16
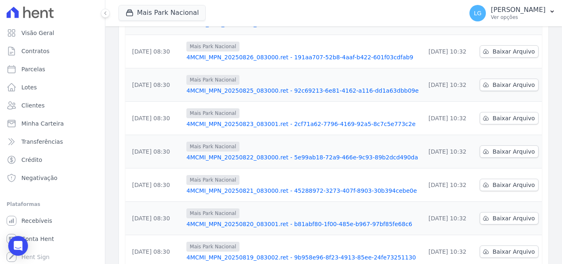
scroll to position [256, 0]
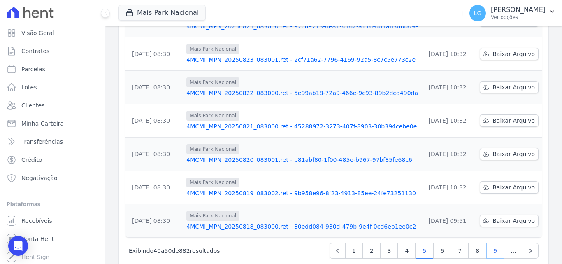
click at [486, 243] on link "9" at bounding box center [495, 251] width 18 height 16
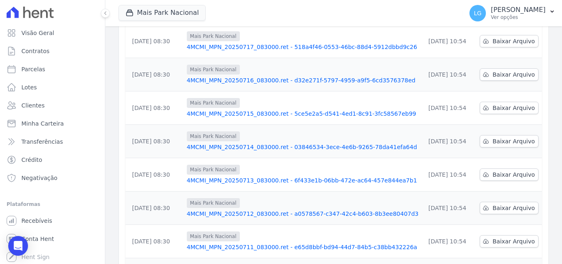
scroll to position [256, 0]
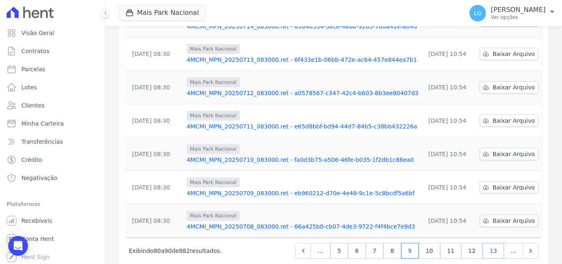
click at [483, 243] on link "13" at bounding box center [493, 251] width 21 height 16
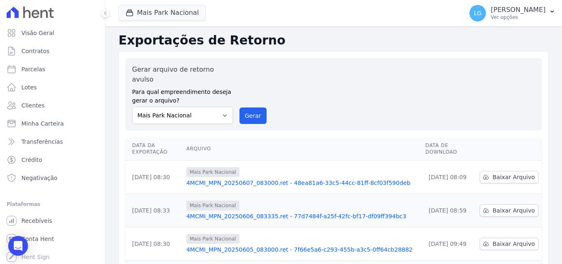
scroll to position [247, 0]
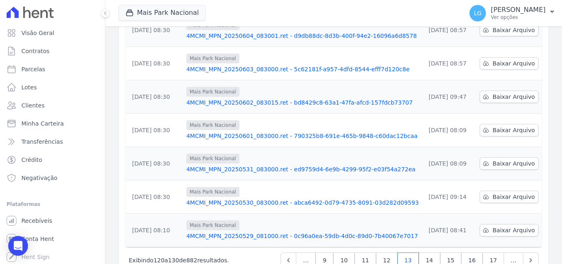
click at [260, 232] on link "4MCMI_MPN_20250529_081000.ret - 0c96a0ea-59db-4d0c-89d0-7b40067e7017" at bounding box center [302, 236] width 232 height 8
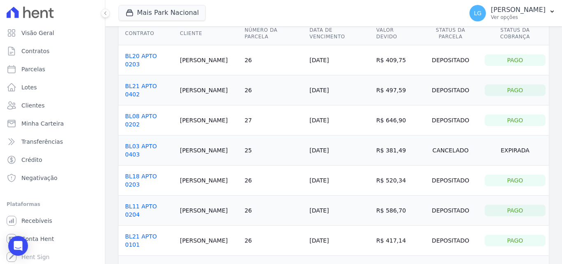
scroll to position [82, 0]
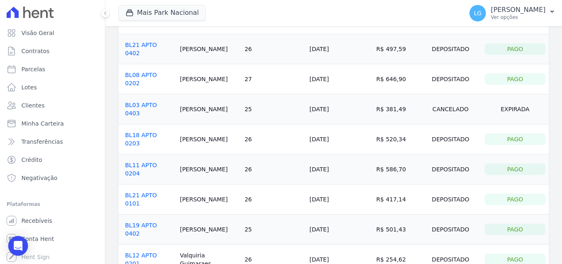
click at [157, 222] on link "BL19 APTO 0402" at bounding box center [141, 229] width 32 height 15
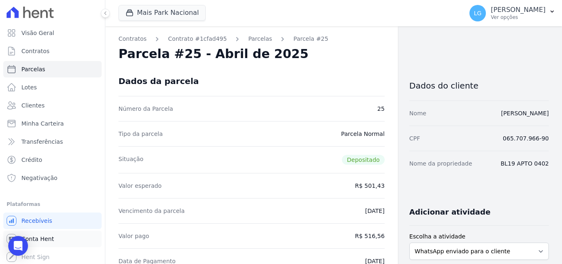
click at [46, 237] on span "Conta Hent" at bounding box center [37, 239] width 33 height 8
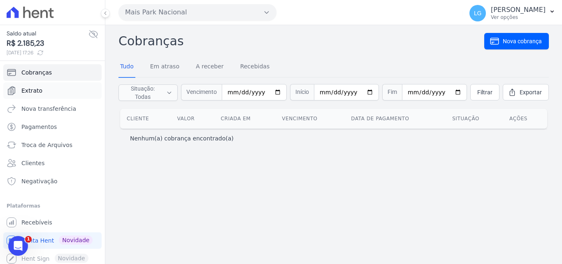
click at [43, 89] on link "Extrato" at bounding box center [52, 90] width 98 height 16
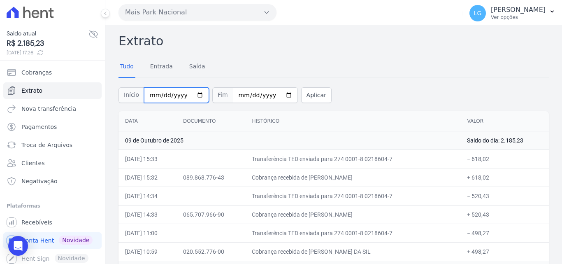
click at [152, 96] on input "[DATE]" at bounding box center [176, 95] width 65 height 16
type input "[DATE]"
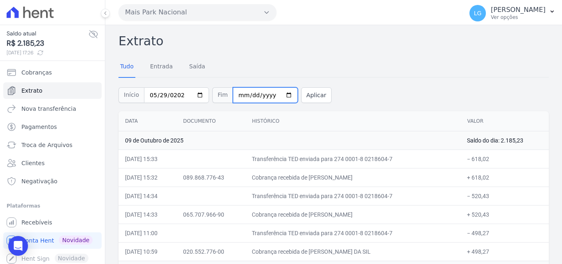
type input "[DATE]"
click at [301, 93] on button "Aplicar" at bounding box center [316, 95] width 30 height 16
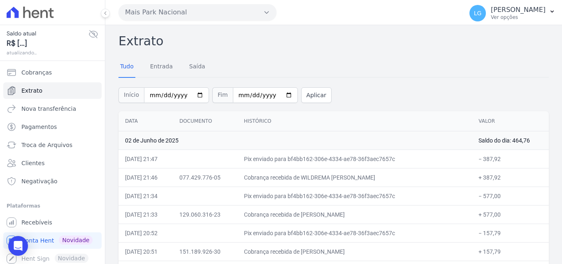
click at [400, 138] on td "02 de Junho de 2025" at bounding box center [294, 140] width 353 height 19
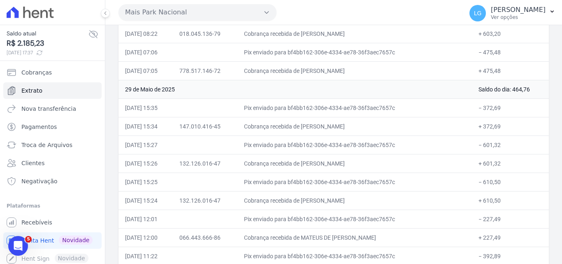
drag, startPoint x: 321, startPoint y: 163, endPoint x: 372, endPoint y: 160, distance: 50.7
click at [372, 160] on td "Cobrança recebida de [PERSON_NAME]" at bounding box center [354, 163] width 235 height 19
copy td "[PERSON_NAME]"
click at [48, 225] on span "Recebíveis" at bounding box center [36, 222] width 31 height 8
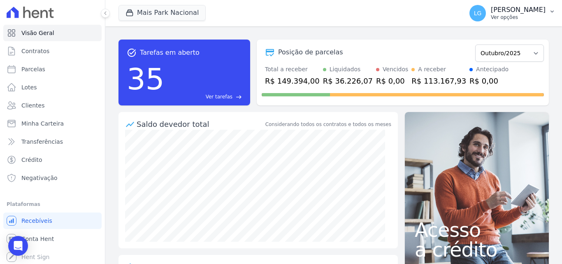
click at [529, 8] on p "[PERSON_NAME] Costa [PERSON_NAME]" at bounding box center [518, 10] width 55 height 8
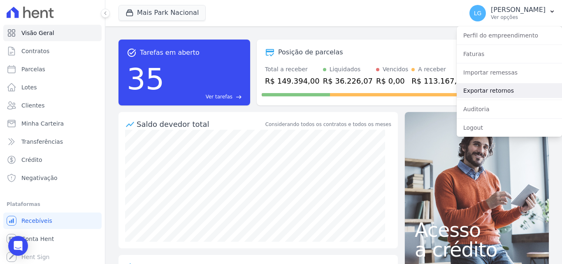
click at [492, 89] on link "Exportar retornos" at bounding box center [509, 90] width 105 height 15
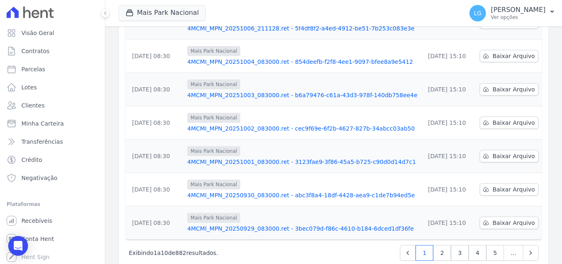
scroll to position [256, 0]
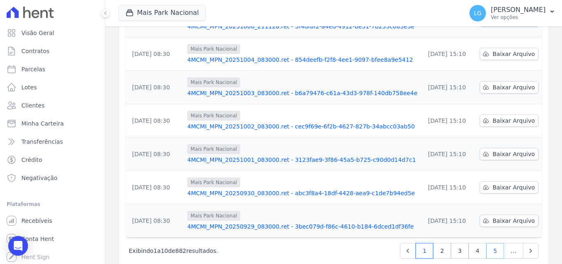
click at [486, 243] on link "5" at bounding box center [495, 251] width 18 height 16
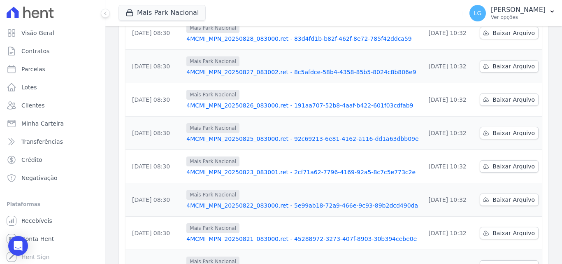
scroll to position [256, 0]
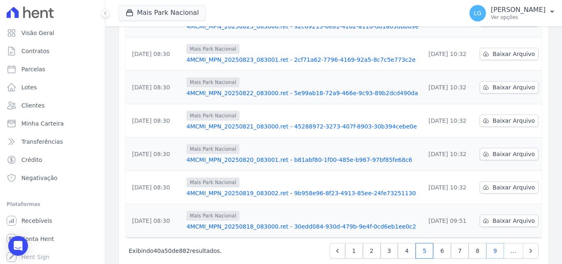
click at [488, 243] on link "9" at bounding box center [495, 251] width 18 height 16
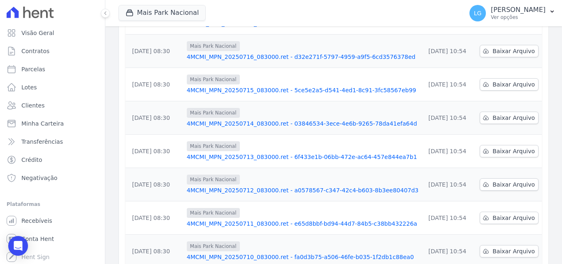
scroll to position [247, 0]
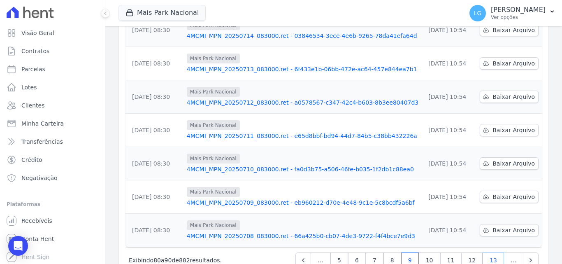
click at [486, 252] on link "13" at bounding box center [493, 260] width 21 height 16
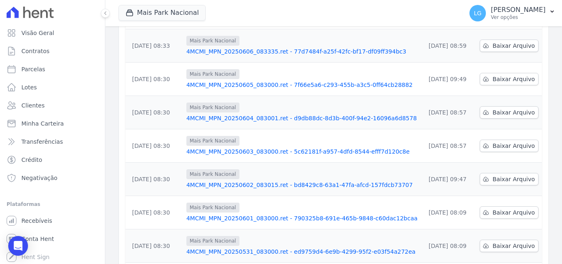
scroll to position [206, 0]
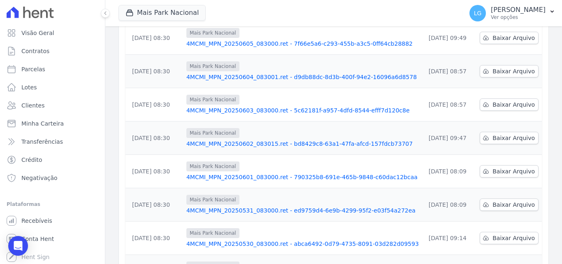
click at [243, 173] on link "4MCMI_MPN_20250601_083000.ret - 790325b8-691e-465b-9848-c60dac12bcaa" at bounding box center [302, 177] width 232 height 8
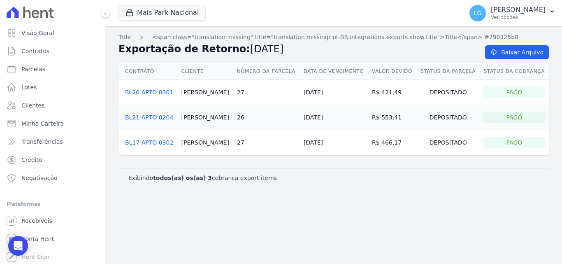
click at [151, 116] on link "BL21 APTO 0204" at bounding box center [149, 117] width 48 height 7
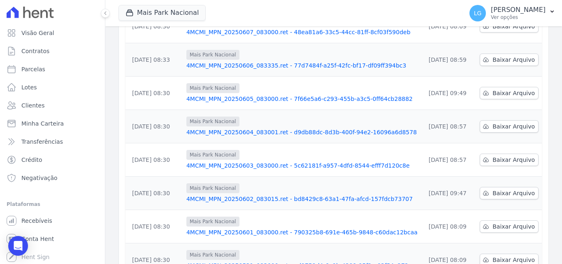
scroll to position [165, 0]
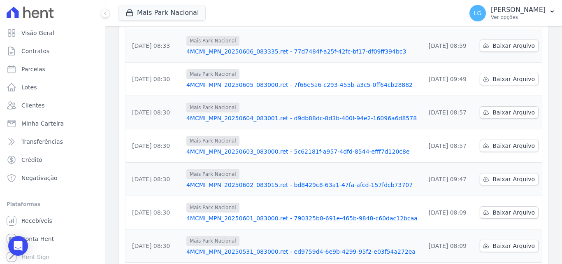
click at [235, 247] on link "4MCMI_MPN_20250531_083000.ret - ed9759d4-6e9b-4299-95f2-e03f54a272ea" at bounding box center [302, 251] width 232 height 8
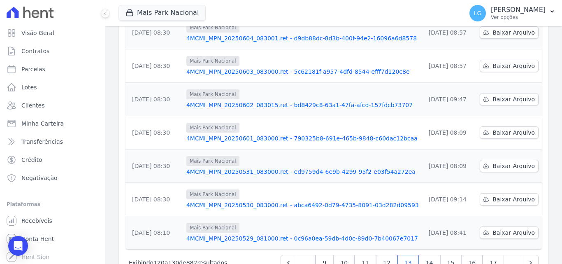
scroll to position [247, 0]
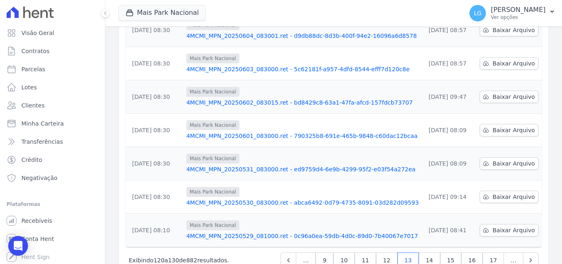
click at [228, 198] on link "4MCMI_MPN_20250530_083000.ret - abca6492-0d79-4735-8091-03d282d09593" at bounding box center [302, 202] width 232 height 8
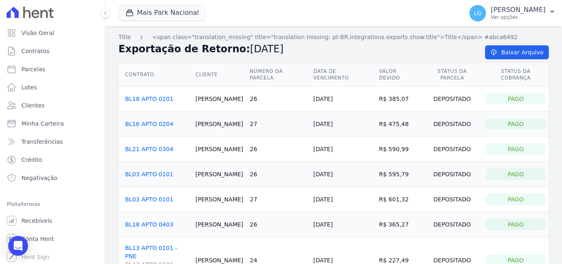
click at [145, 196] on link "BL03 APTO 0101" at bounding box center [149, 199] width 48 height 7
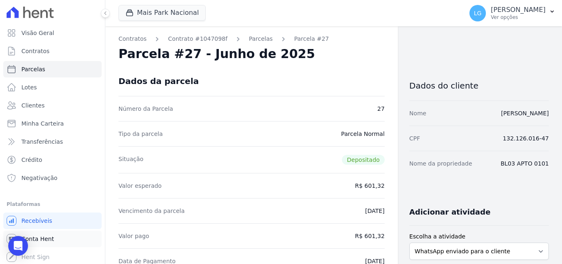
click at [45, 237] on span "Conta Hent" at bounding box center [37, 239] width 33 height 8
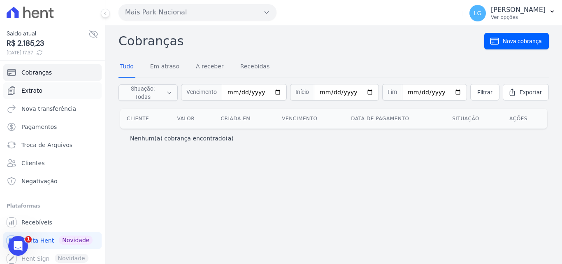
click at [50, 84] on link "Extrato" at bounding box center [52, 90] width 98 height 16
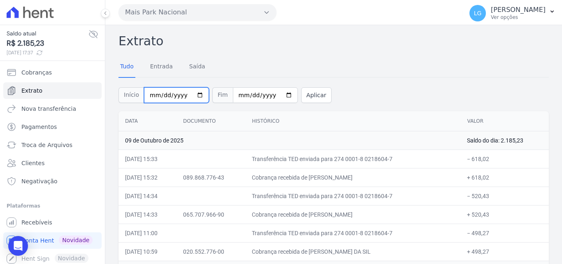
click at [153, 96] on input "2025-10-01" at bounding box center [176, 95] width 65 height 16
type input "2025-10-29"
type input "[DATE]"
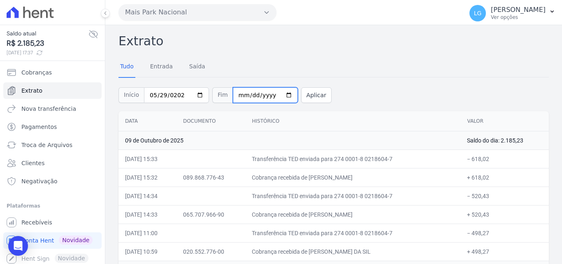
type input "2025-10-02"
type input "[DATE]"
click at [302, 95] on button "Aplicar" at bounding box center [316, 95] width 30 height 16
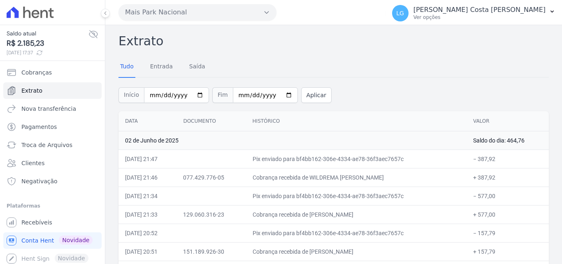
click at [362, 82] on div "Início [DATE] Fim [DATE] Aplicar" at bounding box center [333, 94] width 430 height 34
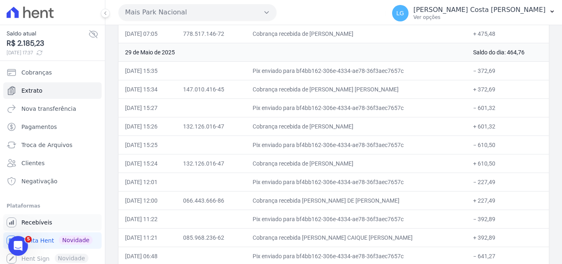
click at [45, 223] on span "Recebíveis" at bounding box center [36, 222] width 31 height 8
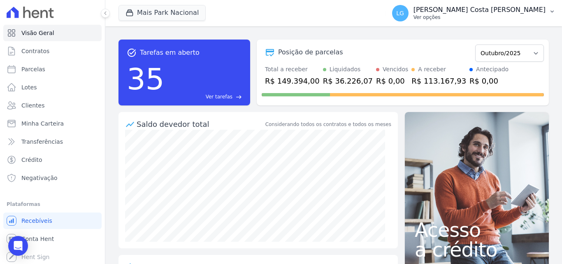
click at [522, 10] on p "[PERSON_NAME] Costa [PERSON_NAME]" at bounding box center [479, 10] width 132 height 8
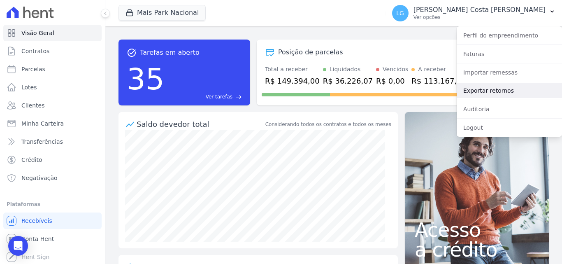
click at [497, 85] on link "Exportar retornos" at bounding box center [509, 90] width 105 height 15
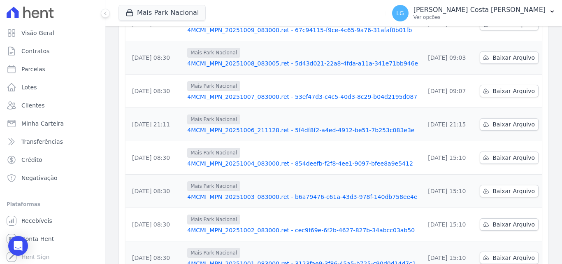
scroll to position [256, 0]
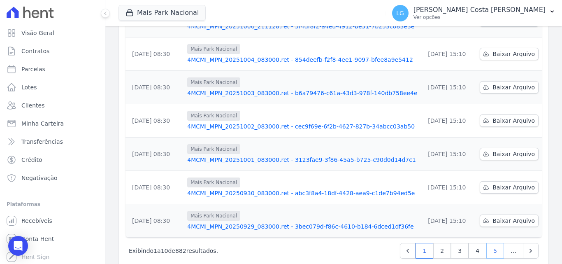
click at [488, 243] on link "5" at bounding box center [495, 251] width 18 height 16
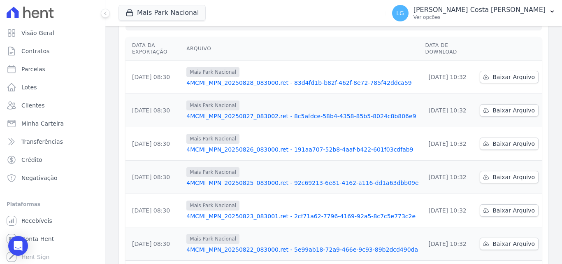
scroll to position [256, 0]
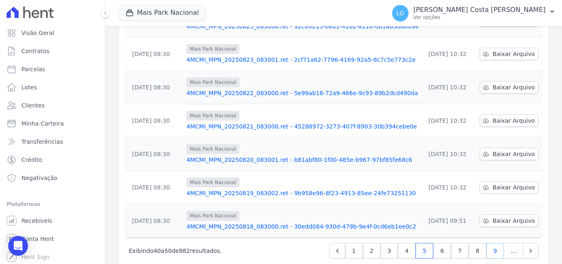
click at [490, 243] on link "9" at bounding box center [495, 251] width 18 height 16
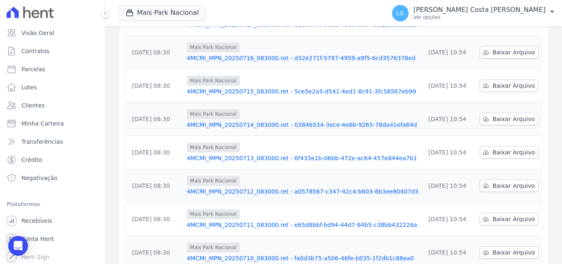
scroll to position [256, 0]
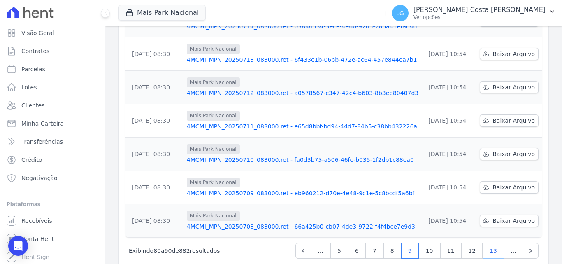
click at [488, 243] on link "13" at bounding box center [493, 251] width 21 height 16
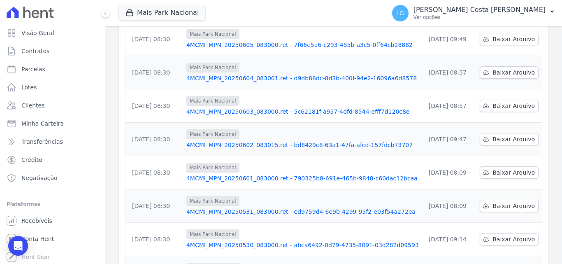
scroll to position [206, 0]
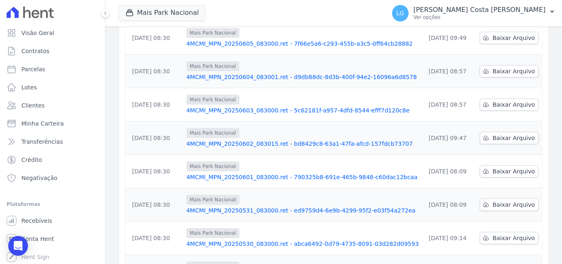
click at [257, 206] on link "4MCMI_MPN_20250531_083000.ret - ed9759d4-6e9b-4299-95f2-e03f54a272ea" at bounding box center [302, 210] width 232 height 8
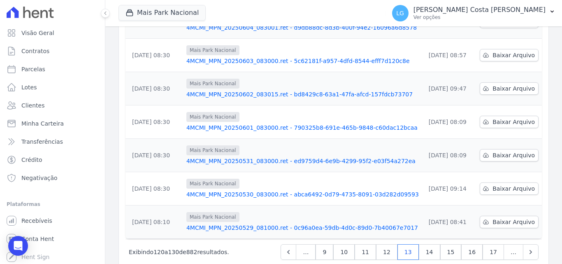
scroll to position [256, 0]
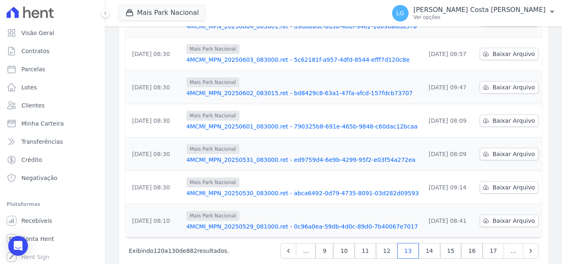
click at [213, 189] on link "4MCMI_MPN_20250530_083000.ret - abca6492-0d79-4735-8091-03d282d09593" at bounding box center [302, 193] width 232 height 8
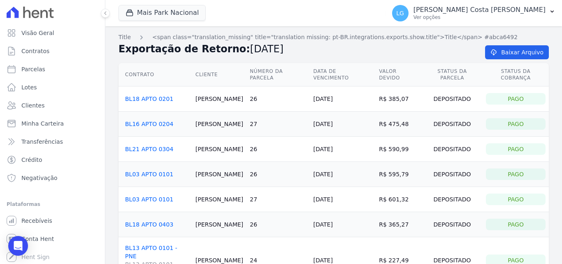
click at [146, 171] on link "BL03 APTO 0101" at bounding box center [149, 174] width 48 height 7
drag, startPoint x: 390, startPoint y: 156, endPoint x: 385, endPoint y: 150, distance: 7.9
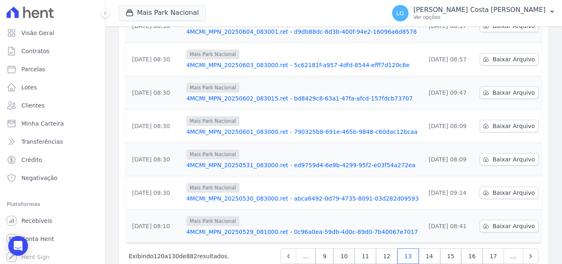
scroll to position [256, 0]
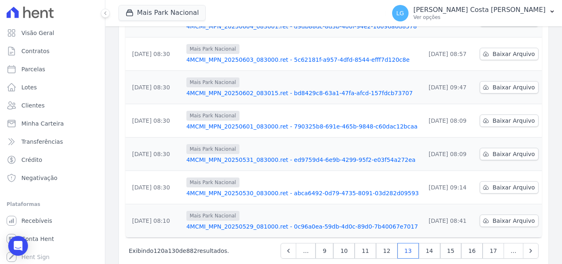
click at [221, 156] on link "4MCMI_MPN_20250531_083000.ret - ed9759d4-6e9b-4299-95f2-e03f54a272ea" at bounding box center [302, 160] width 232 height 8
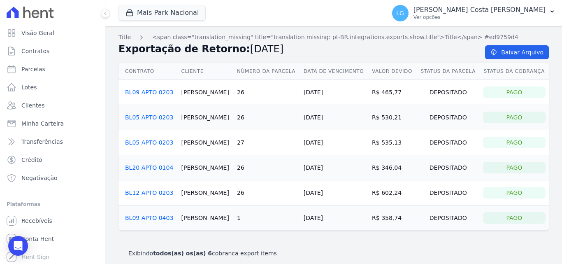
click at [163, 144] on link "BL05 APTO 0203" at bounding box center [149, 142] width 48 height 7
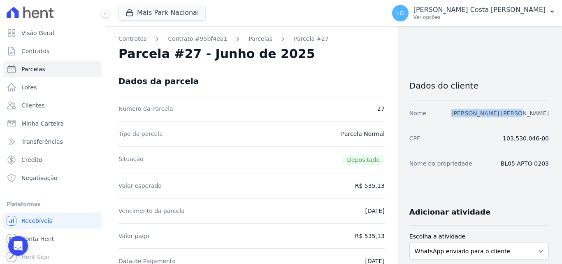
drag, startPoint x: 482, startPoint y: 113, endPoint x: 538, endPoint y: 116, distance: 56.4
copy link "[PERSON_NAME] [PERSON_NAME]"
click at [369, 81] on div "Dados da parcela" at bounding box center [251, 81] width 266 height 30
click at [490, 14] on p "[PERSON_NAME] Costa [PERSON_NAME]" at bounding box center [479, 10] width 132 height 8
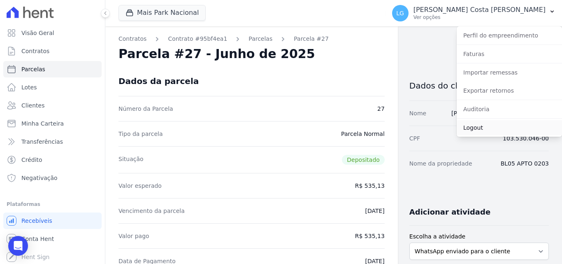
click at [481, 125] on link "Logout" at bounding box center [509, 127] width 105 height 15
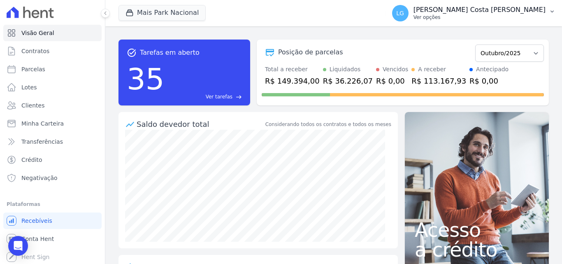
click at [490, 11] on p "[PERSON_NAME] Costa [PERSON_NAME]" at bounding box center [479, 10] width 132 height 8
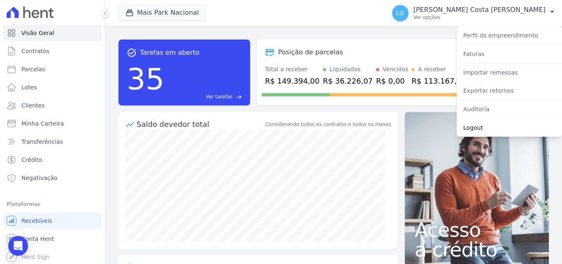
click at [485, 125] on link "Logout" at bounding box center [509, 127] width 105 height 15
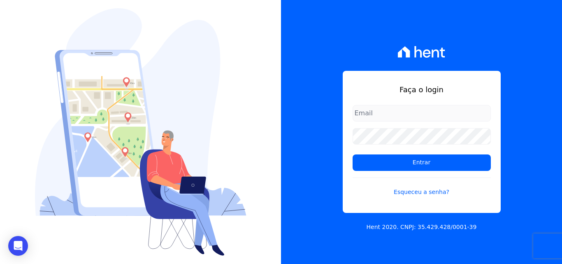
type input "[PERSON_NAME][EMAIL_ADDRESS][PERSON_NAME][DOMAIN_NAME]"
